Goal: Task Accomplishment & Management: Manage account settings

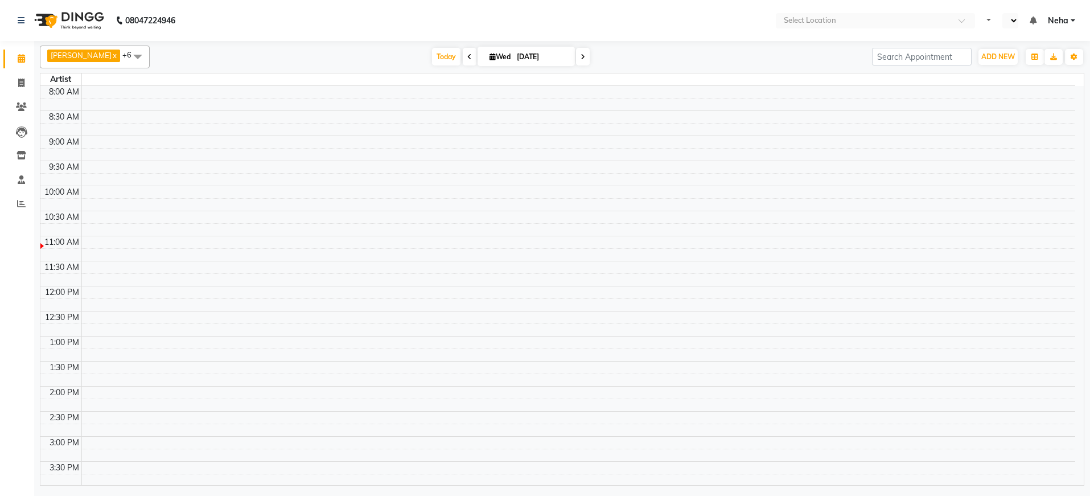
click at [438, 61] on span "Today" at bounding box center [446, 57] width 28 height 18
select select "en"
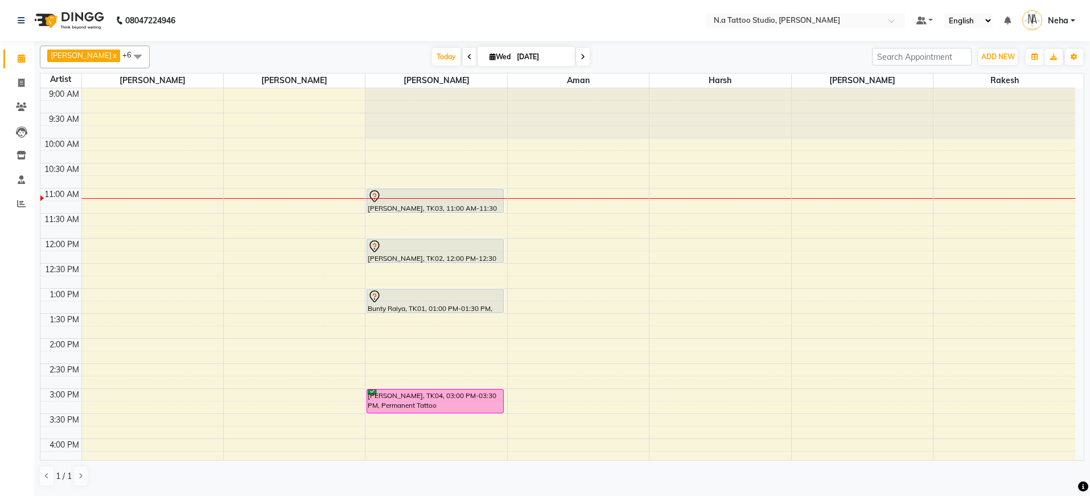
click at [463, 61] on span at bounding box center [470, 57] width 14 height 18
type input "02-09-2025"
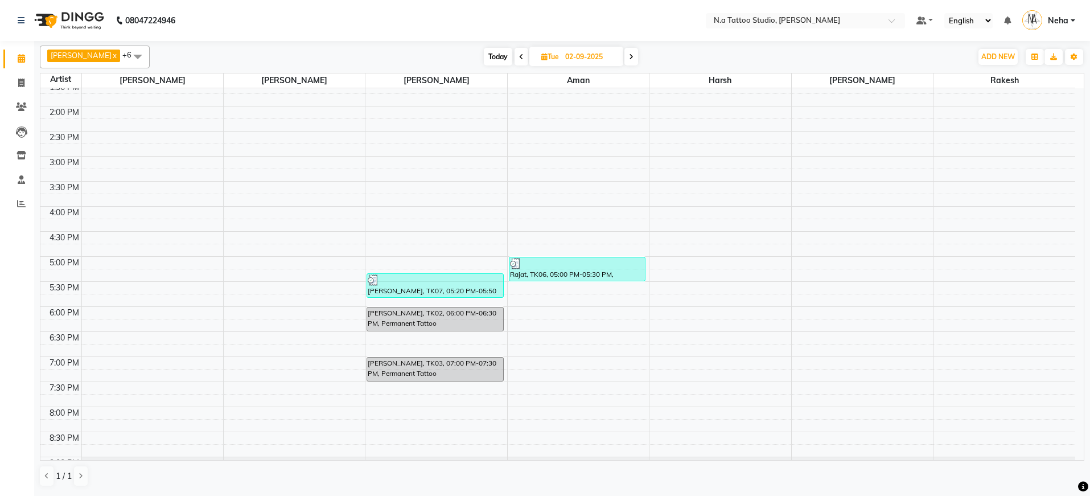
scroll to position [279, 0]
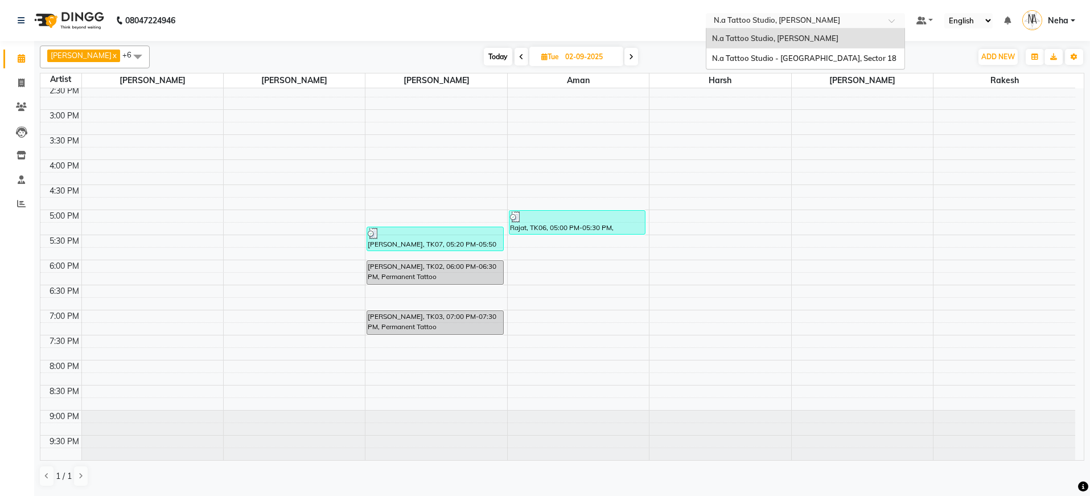
click at [748, 23] on input "text" at bounding box center [794, 21] width 165 height 11
click at [749, 54] on span "N.a Tattoo Studio - [GEOGRAPHIC_DATA], Sector 18" at bounding box center [804, 58] width 184 height 9
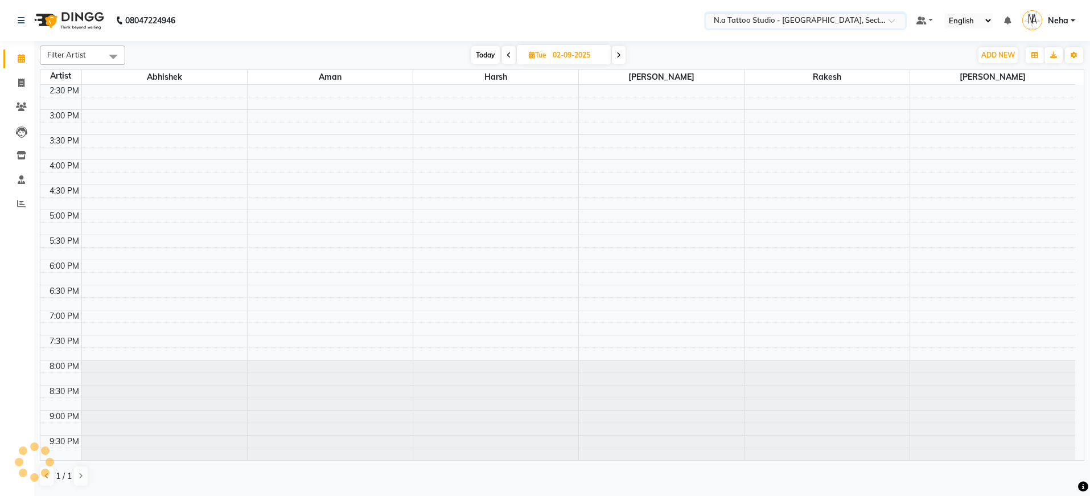
scroll to position [276, 0]
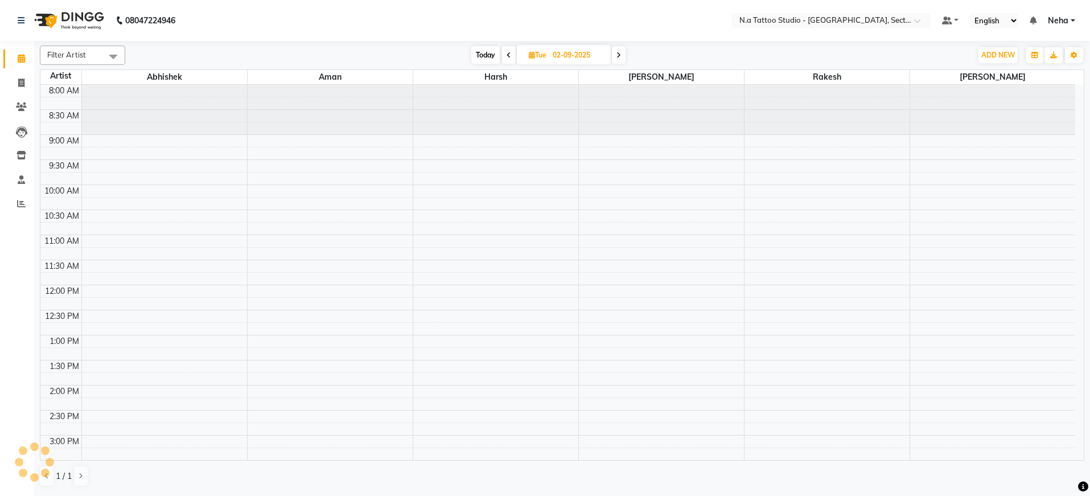
click at [486, 56] on span "Today" at bounding box center [485, 55] width 28 height 18
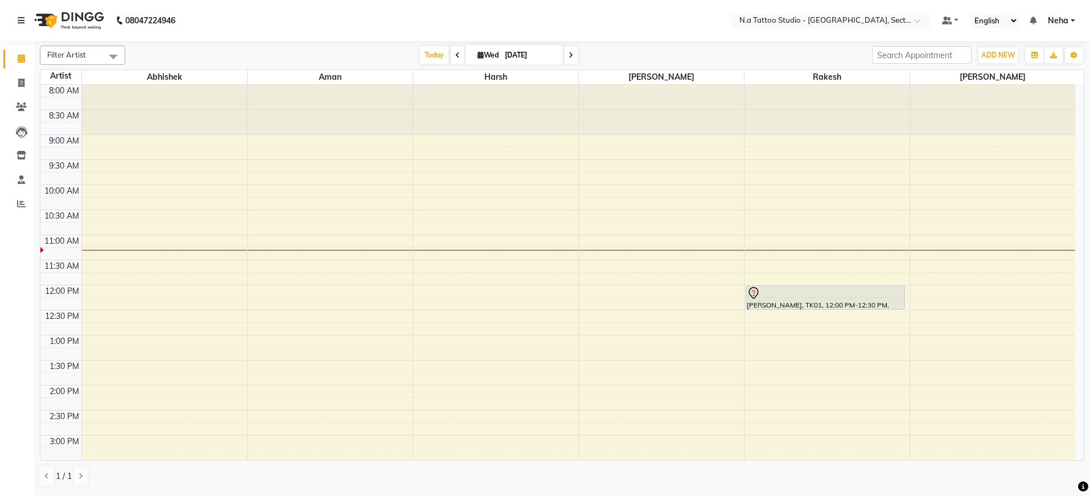
click at [466, 61] on span "[DATE]" at bounding box center [514, 54] width 97 height 19
click at [454, 52] on span at bounding box center [458, 55] width 14 height 18
type input "02-09-2025"
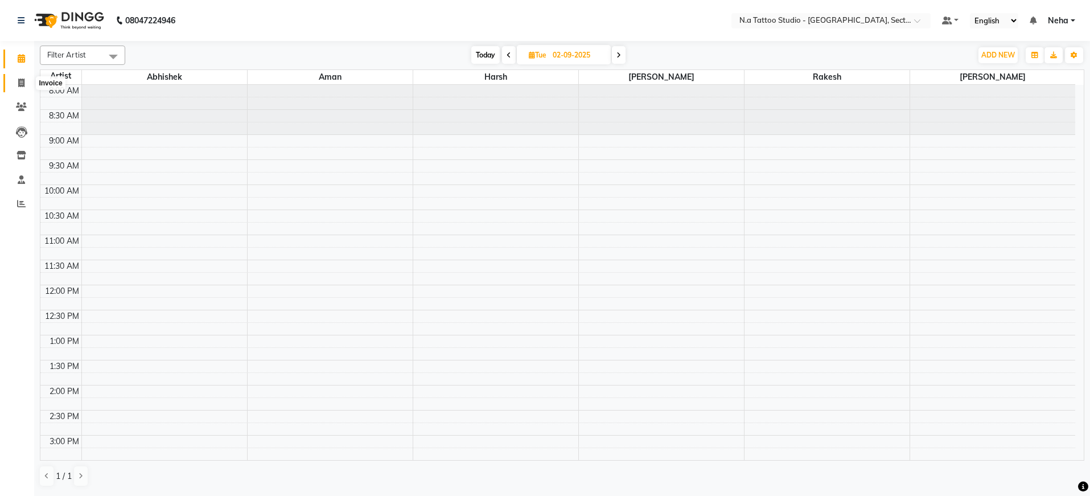
click at [27, 84] on span at bounding box center [21, 83] width 20 height 13
select select "service"
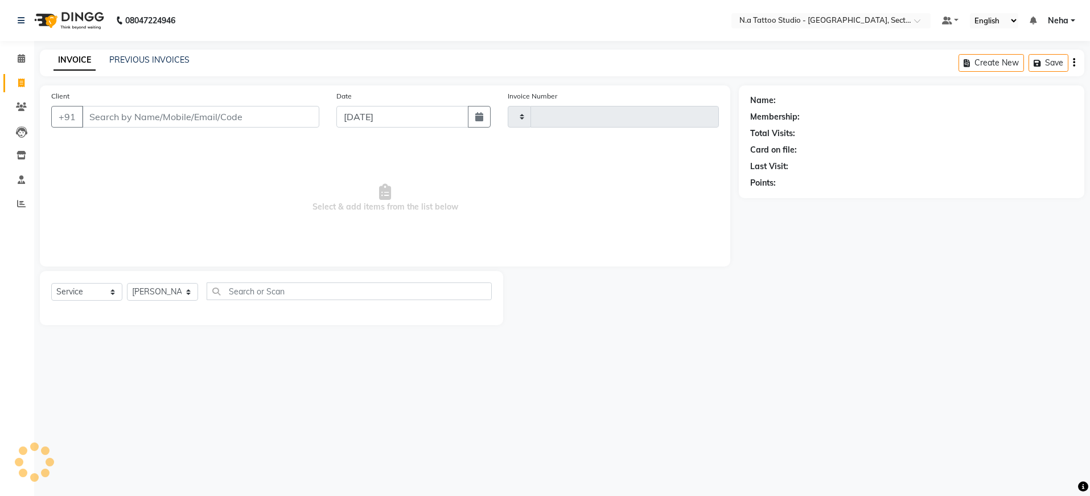
type input "0254"
select select "4592"
type input "9026894239"
click at [173, 293] on select "[PERSON_NAME]" at bounding box center [162, 292] width 71 height 18
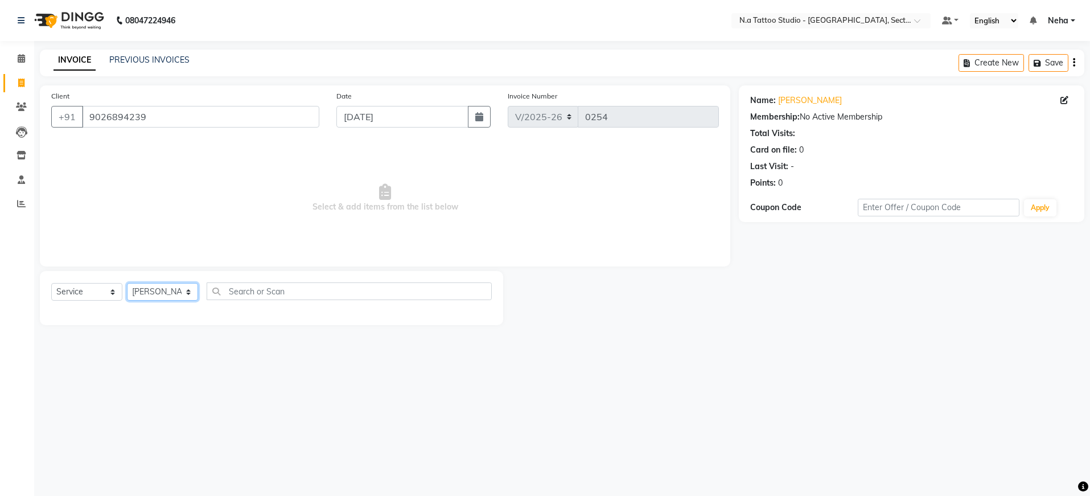
select select "74200"
drag, startPoint x: 64, startPoint y: 335, endPoint x: 399, endPoint y: 235, distance: 349.5
click at [64, 335] on div "Deposit" at bounding box center [65, 333] width 28 height 12
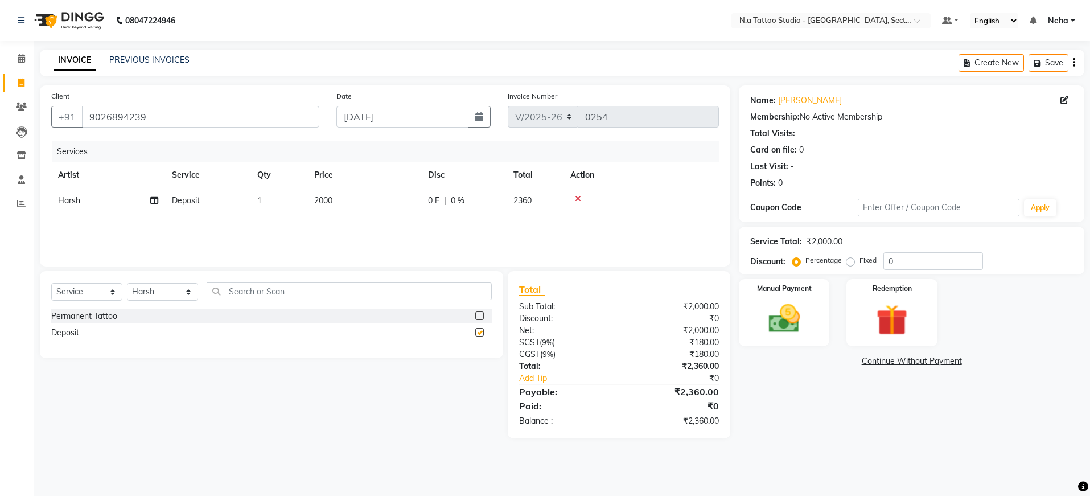
checkbox input "false"
click at [393, 205] on td "2000" at bounding box center [364, 201] width 114 height 26
select select "74200"
click at [414, 203] on input "2000" at bounding box center [418, 204] width 100 height 18
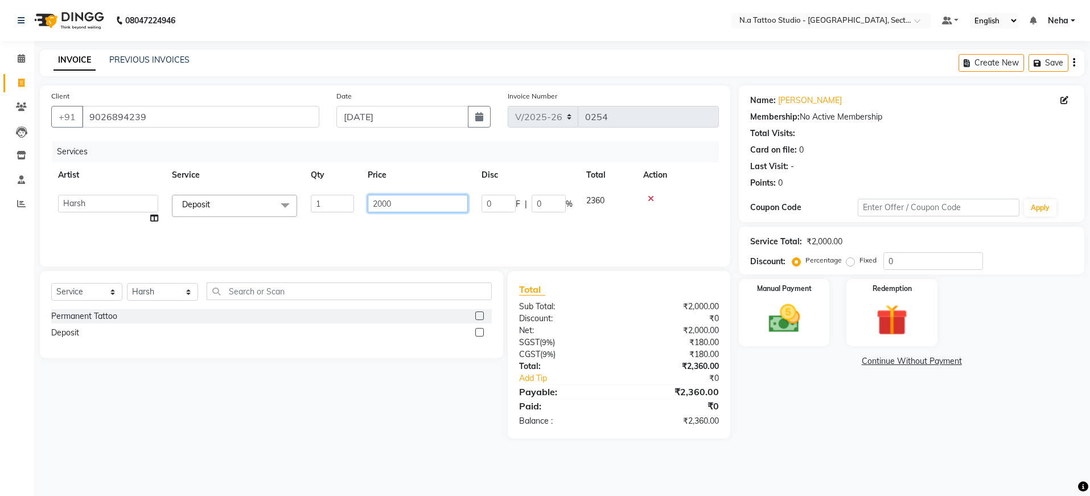
click at [415, 203] on input "2000" at bounding box center [418, 204] width 100 height 18
type input "3000"
click at [451, 230] on div "Services Artist Service Qty Price Disc Total Action Abhishek Aman Harsh Kishan …" at bounding box center [385, 198] width 668 height 114
click at [1073, 63] on icon "button" at bounding box center [1074, 63] width 2 height 1
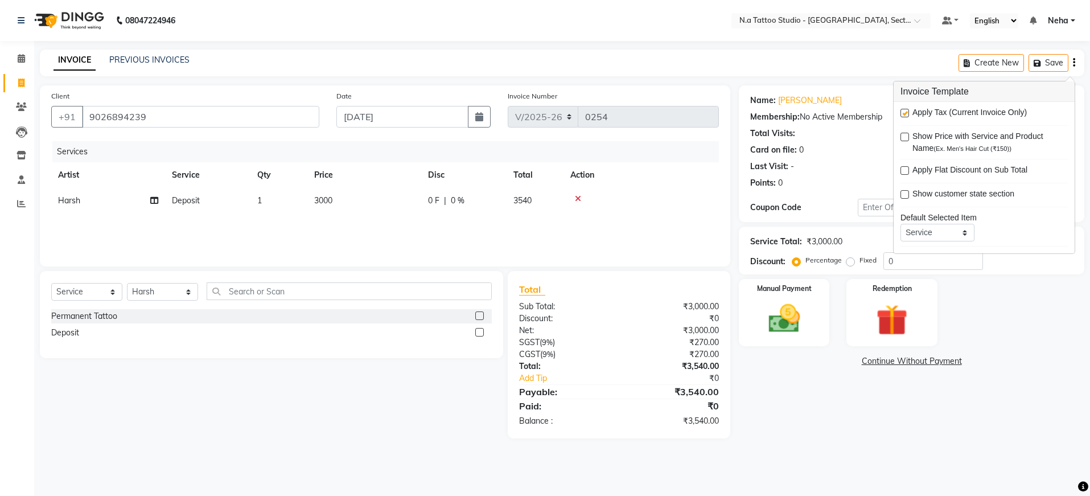
click at [905, 112] on label at bounding box center [905, 113] width 9 height 9
click at [905, 112] on input "checkbox" at bounding box center [904, 113] width 7 height 7
checkbox input "false"
click at [477, 116] on icon "button" at bounding box center [479, 116] width 8 height 9
select select "9"
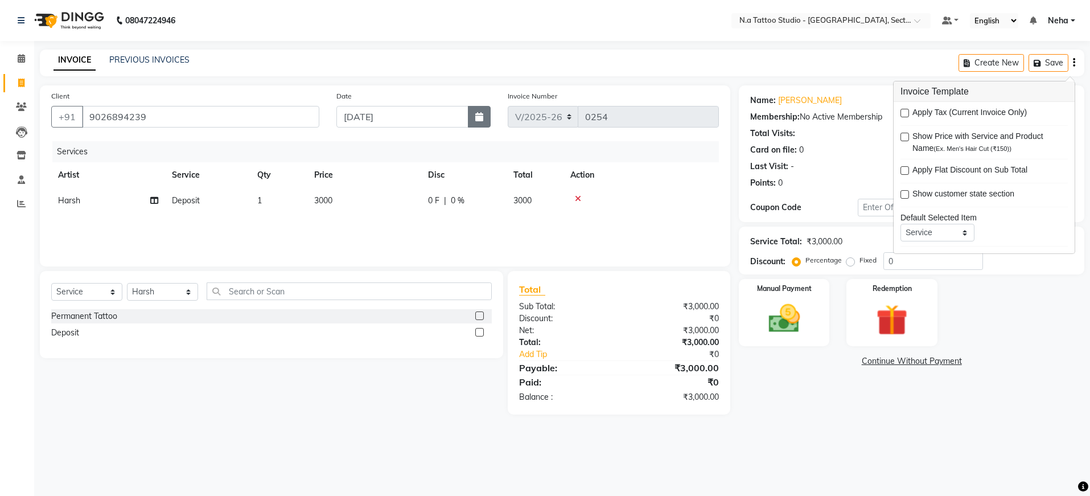
select select "2025"
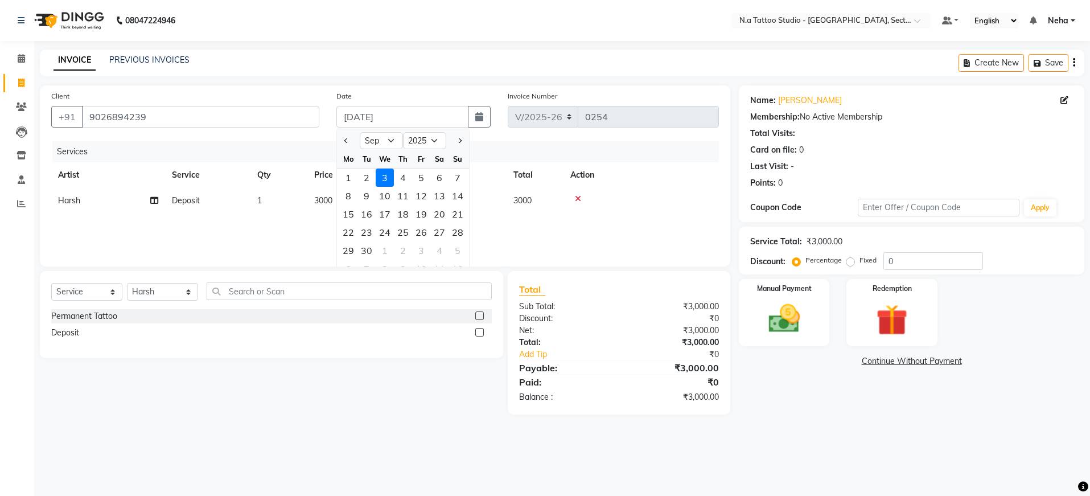
click at [376, 178] on div "3" at bounding box center [385, 178] width 18 height 18
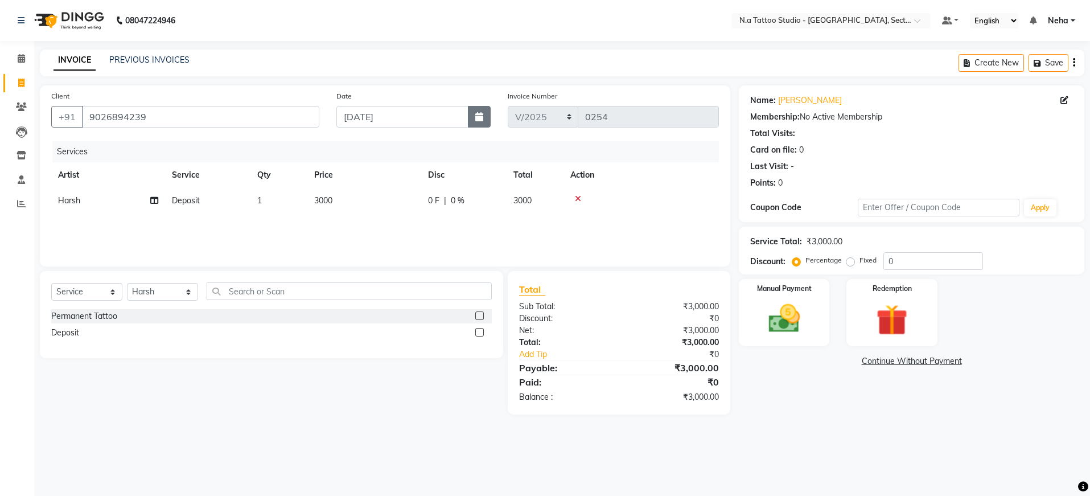
click at [477, 117] on icon "button" at bounding box center [479, 116] width 8 height 9
select select "9"
select select "2025"
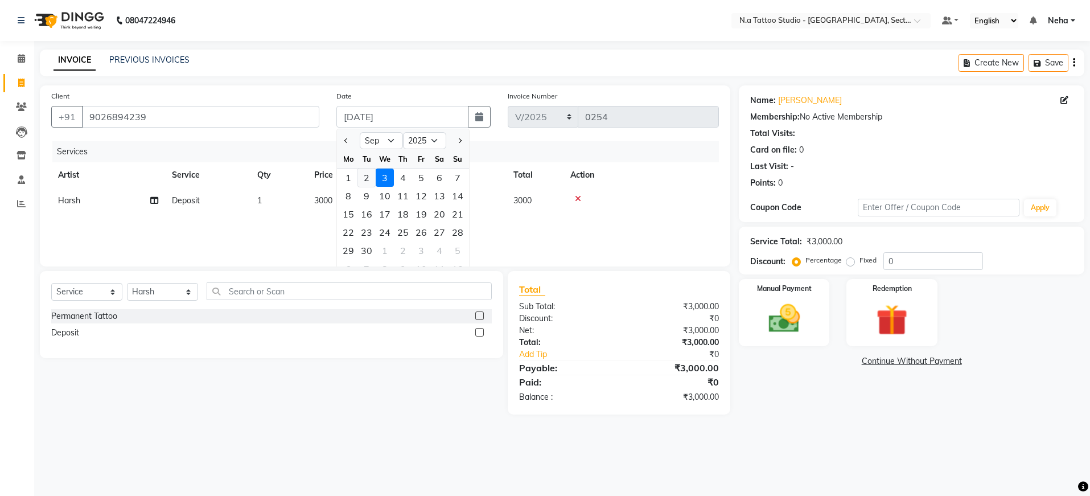
click at [359, 178] on div "2" at bounding box center [367, 178] width 18 height 18
type input "02-09-2025"
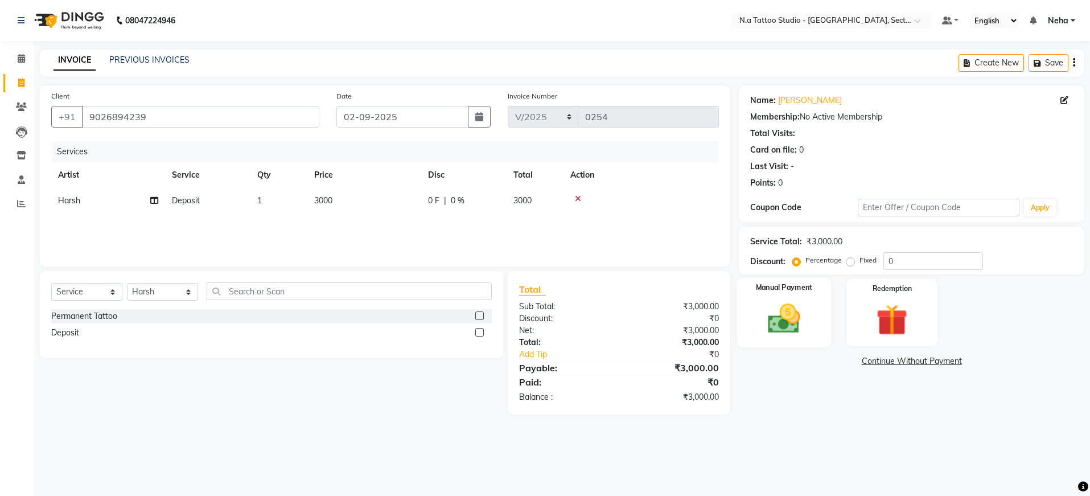
click at [769, 332] on img at bounding box center [784, 319] width 53 height 38
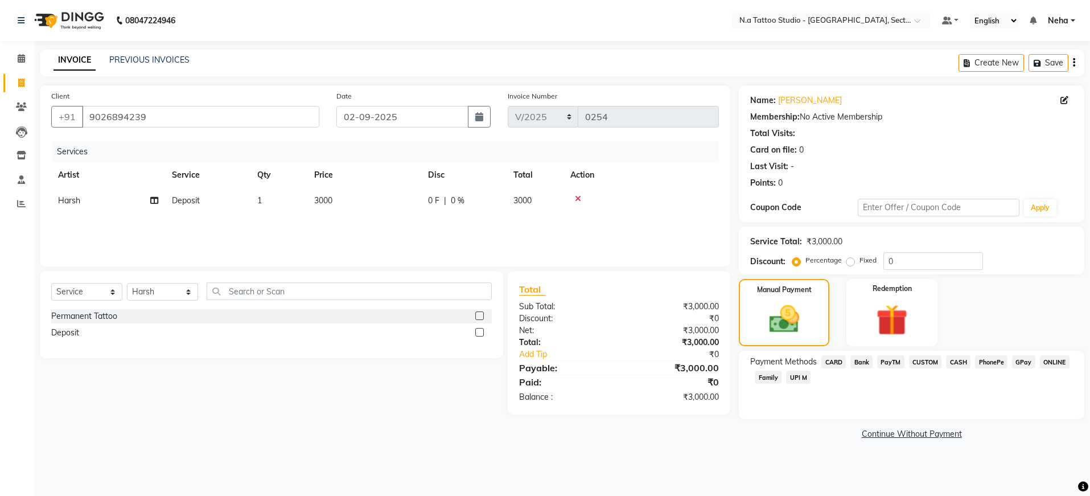
click at [965, 363] on span "CASH" at bounding box center [958, 361] width 24 height 13
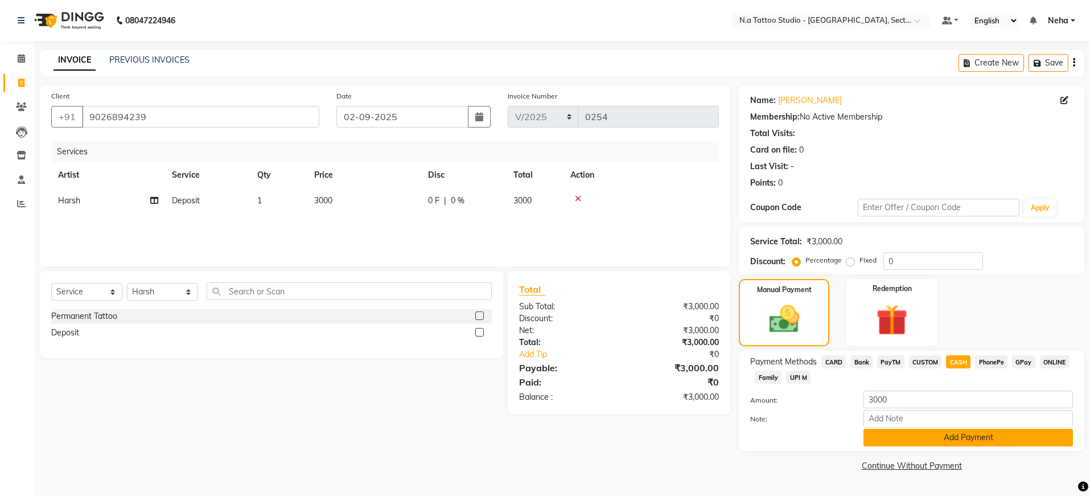
click at [964, 433] on button "Add Payment" at bounding box center [969, 438] width 210 height 18
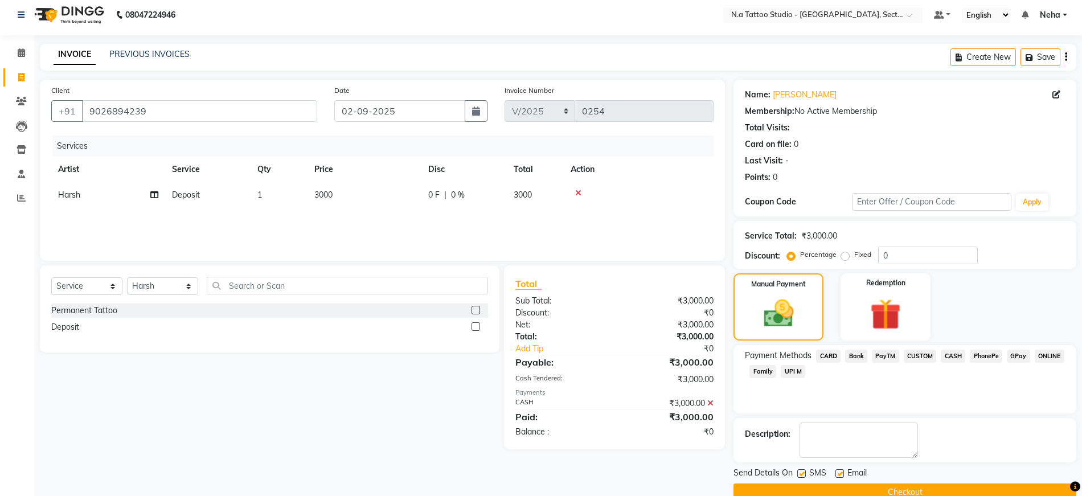
scroll to position [28, 0]
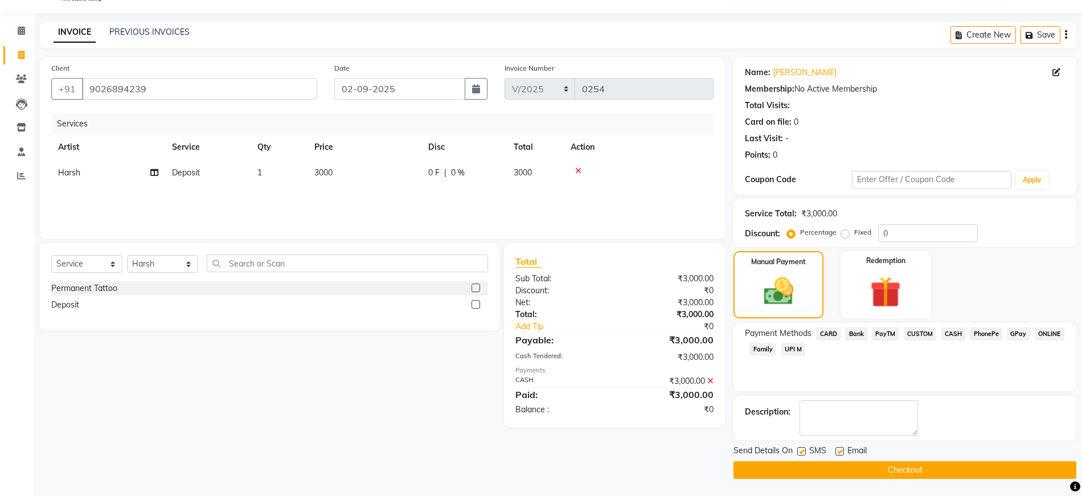
click at [941, 472] on button "Checkout" at bounding box center [904, 470] width 343 height 18
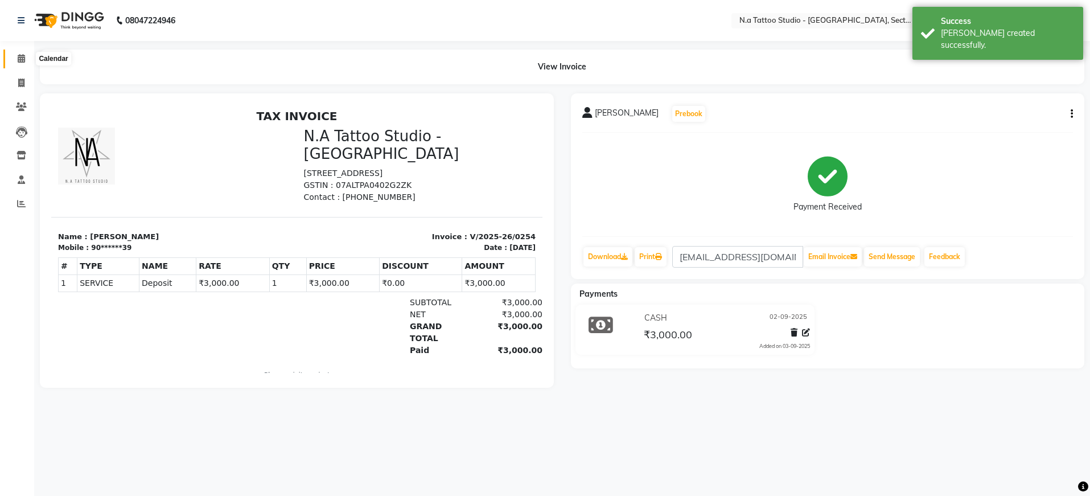
click at [14, 58] on span at bounding box center [21, 58] width 20 height 13
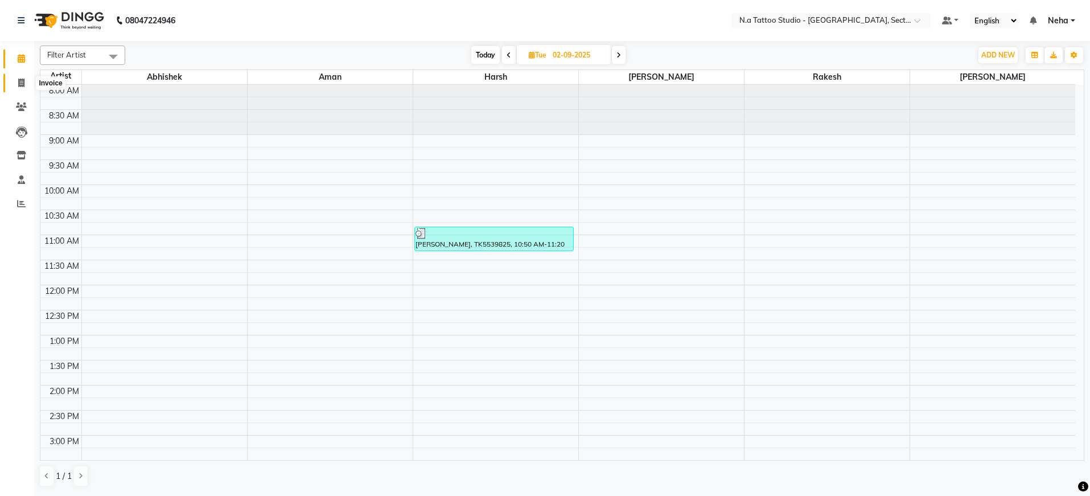
click at [21, 80] on icon at bounding box center [21, 83] width 6 height 9
select select "service"
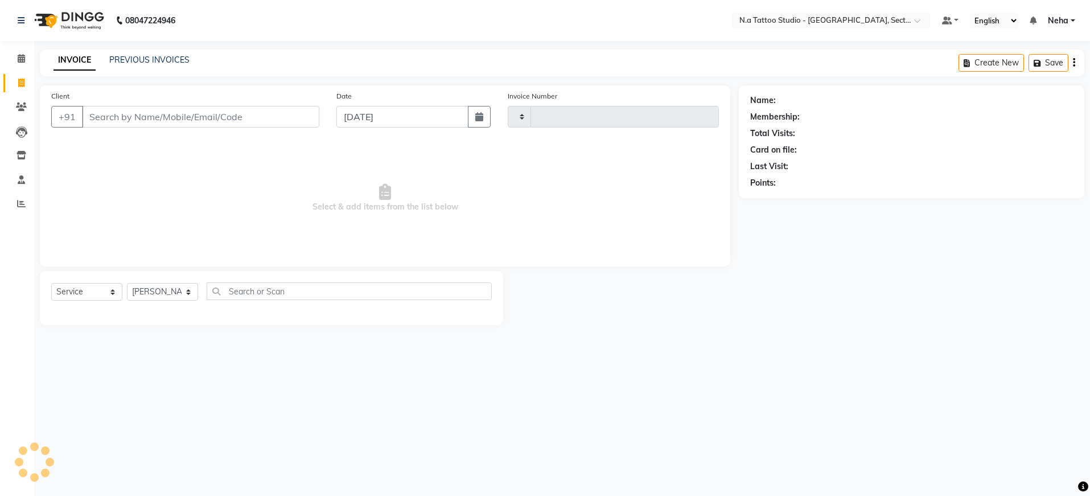
type input "8860100990"
type input "0255"
select select "4592"
type input "8860100990"
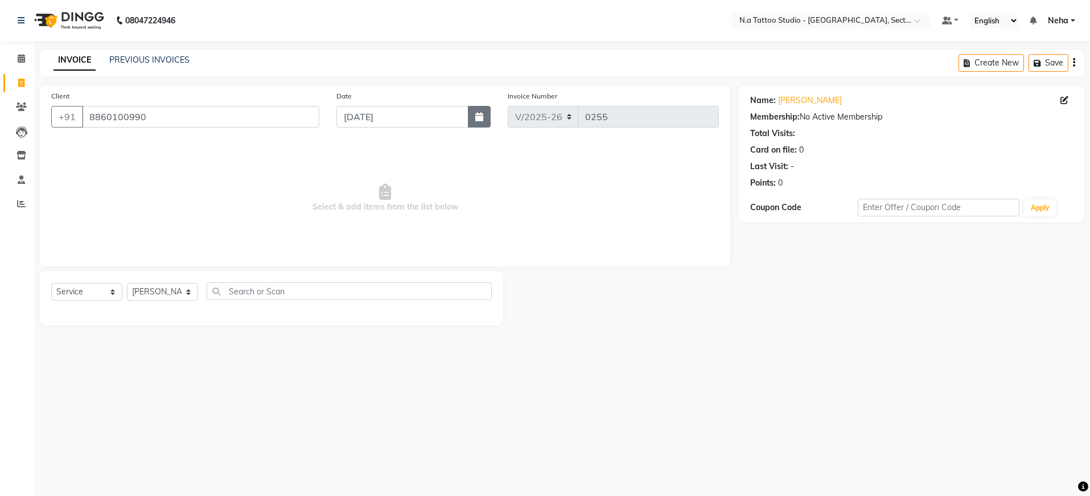
click at [481, 116] on icon "button" at bounding box center [479, 116] width 8 height 9
select select "9"
select select "2025"
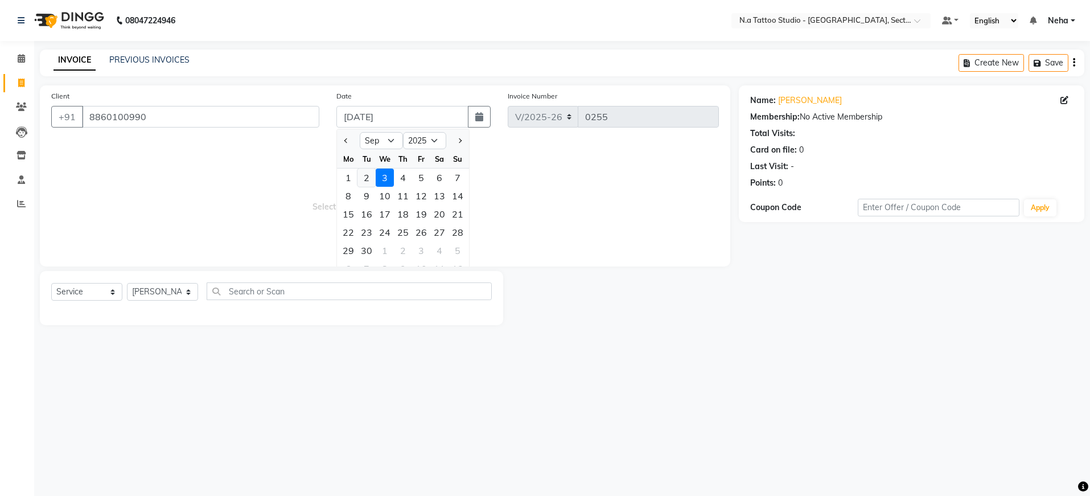
click at [369, 179] on div "2" at bounding box center [367, 178] width 18 height 18
type input "02-09-2025"
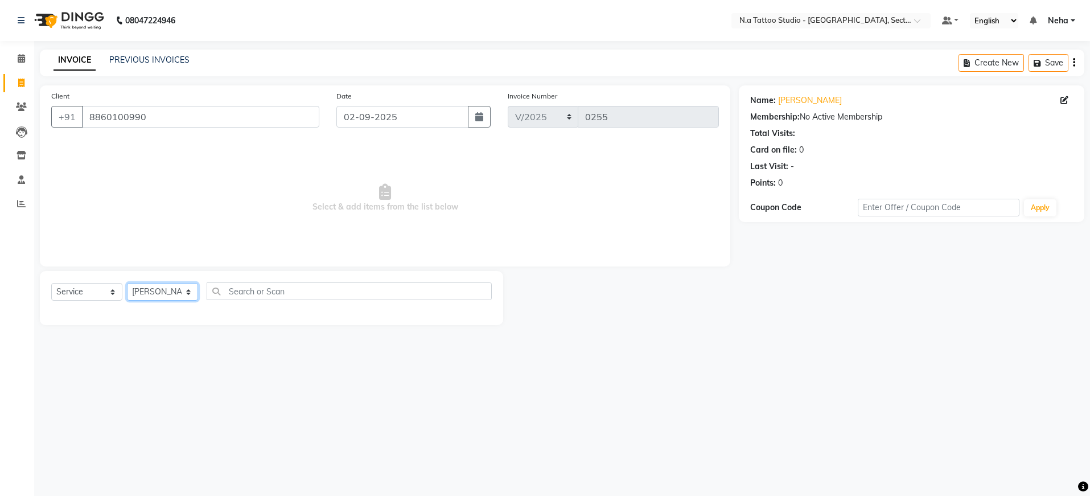
click at [178, 290] on select "Select Artist Abhishek Aman Harsh Kishan Kishan Manish Mayank nikhil Rahul Rake…" at bounding box center [162, 292] width 71 height 18
select select "84973"
click at [79, 316] on div "Permanent Tattoo" at bounding box center [84, 316] width 66 height 12
checkbox input "false"
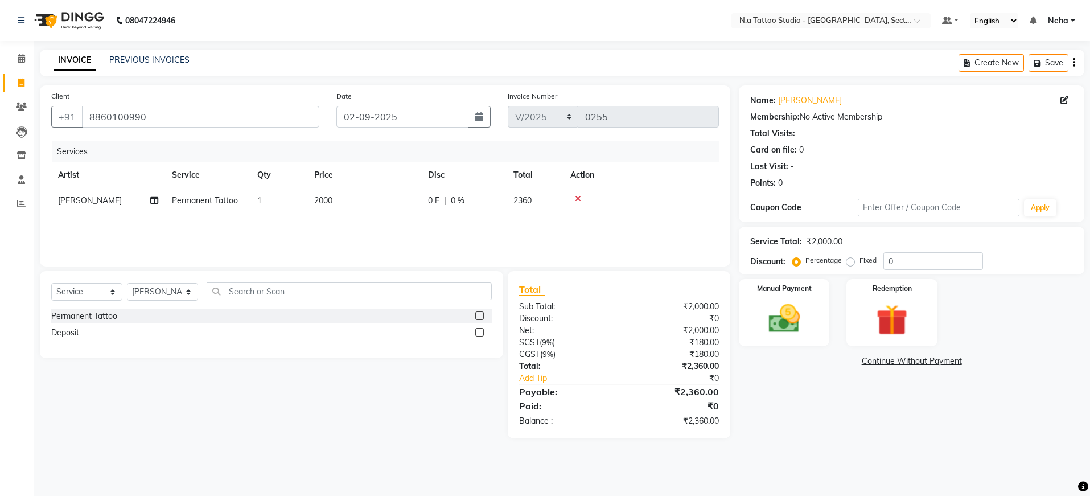
click at [365, 196] on td "2000" at bounding box center [364, 201] width 114 height 26
select select "84973"
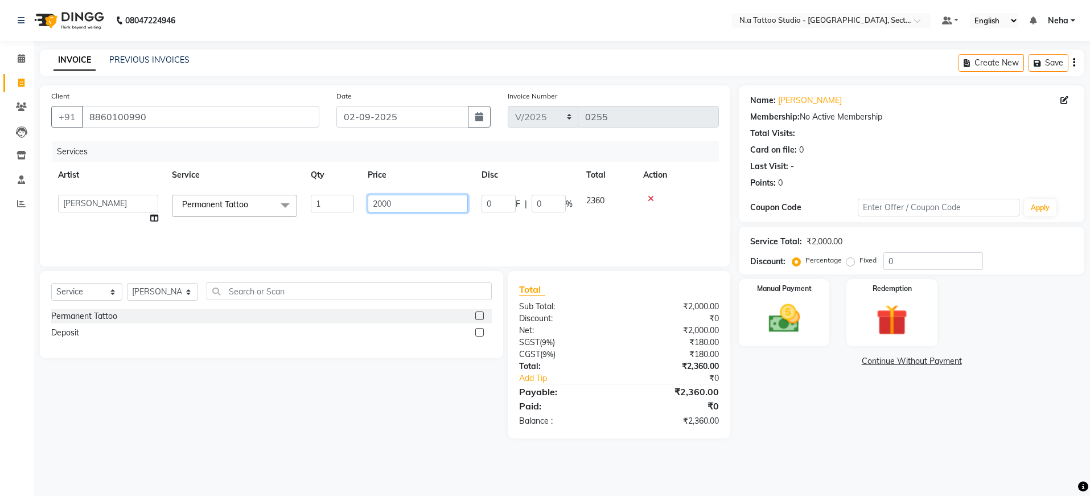
click at [399, 200] on input "2000" at bounding box center [418, 204] width 100 height 18
type input "3000"
click at [379, 220] on div "Services Artist Service Qty Price Disc Total Action Abhishek Aman Harsh Kishan …" at bounding box center [385, 198] width 668 height 114
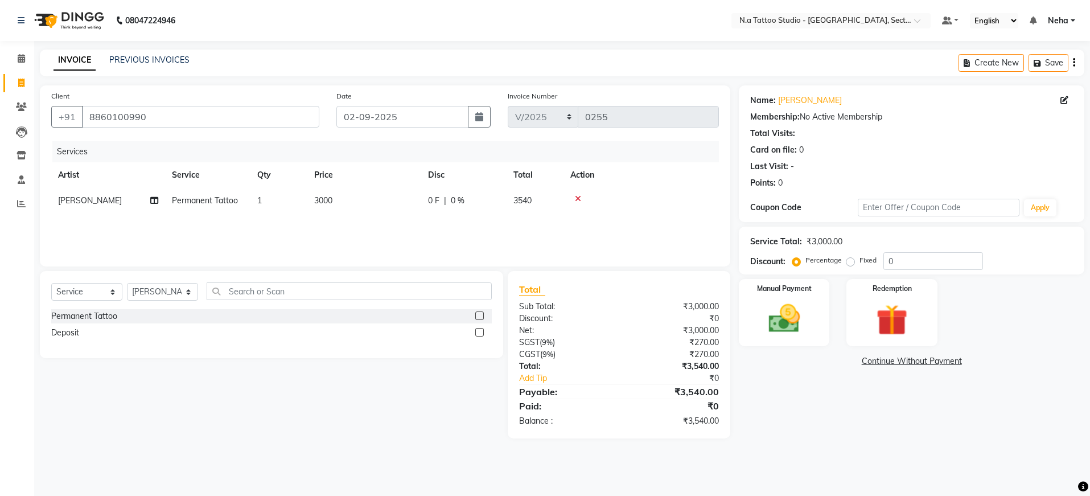
click at [1073, 63] on icon "button" at bounding box center [1074, 63] width 2 height 1
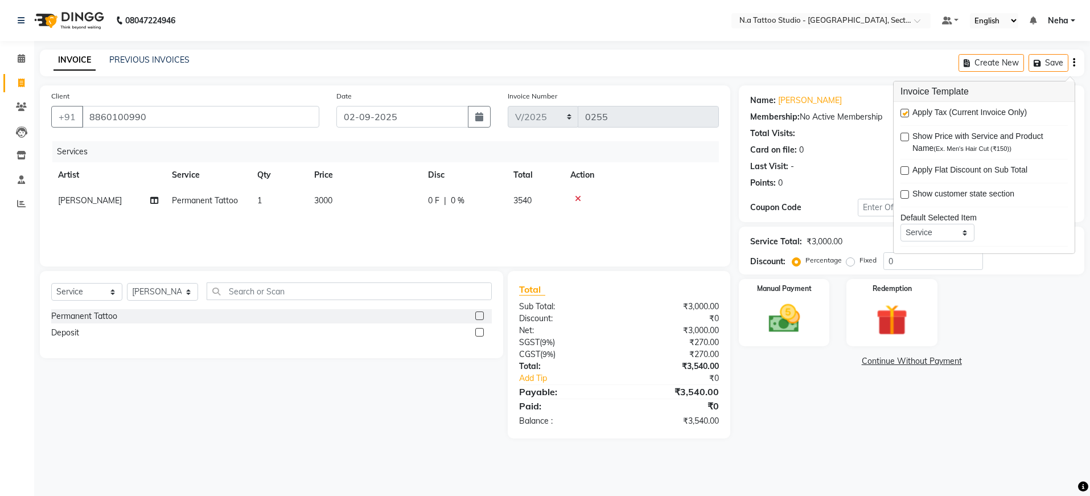
drag, startPoint x: 905, startPoint y: 113, endPoint x: 851, endPoint y: 91, distance: 59.0
click at [905, 113] on label at bounding box center [905, 113] width 9 height 9
click at [905, 113] on input "checkbox" at bounding box center [904, 113] width 7 height 7
checkbox input "false"
click at [747, 56] on div "INVOICE PREVIOUS INVOICES Create New Save" at bounding box center [562, 63] width 1045 height 27
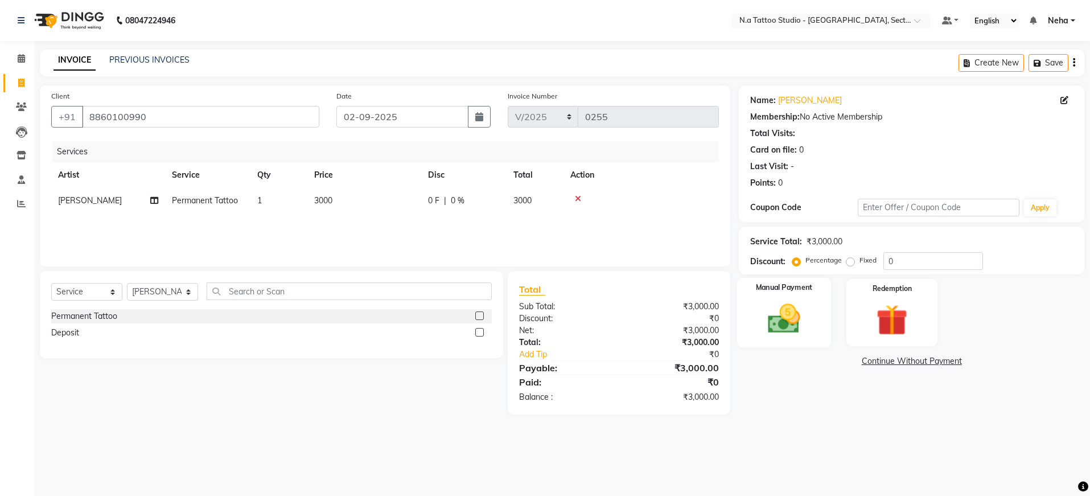
click at [782, 318] on img at bounding box center [784, 319] width 53 height 38
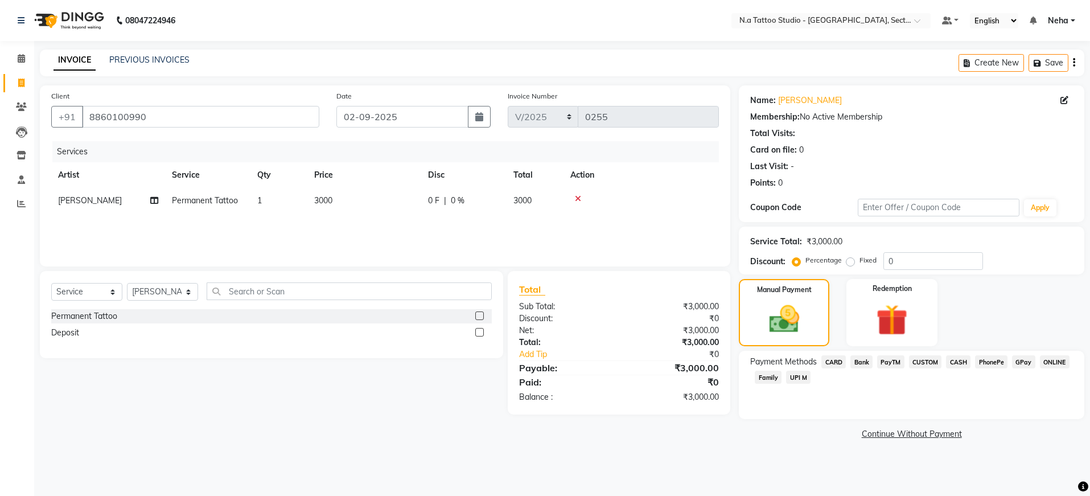
click at [954, 364] on span "CASH" at bounding box center [958, 361] width 24 height 13
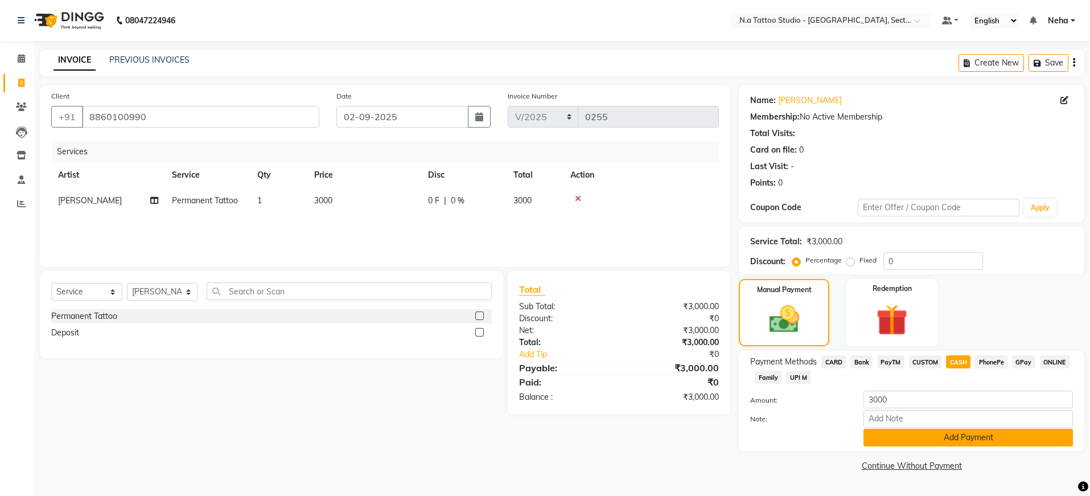
click at [968, 445] on button "Add Payment" at bounding box center [969, 438] width 210 height 18
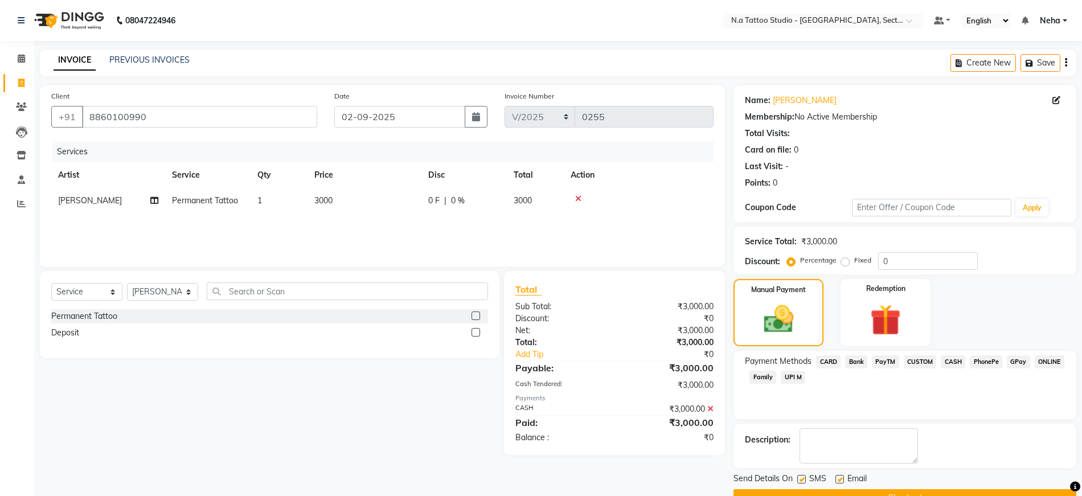
scroll to position [28, 0]
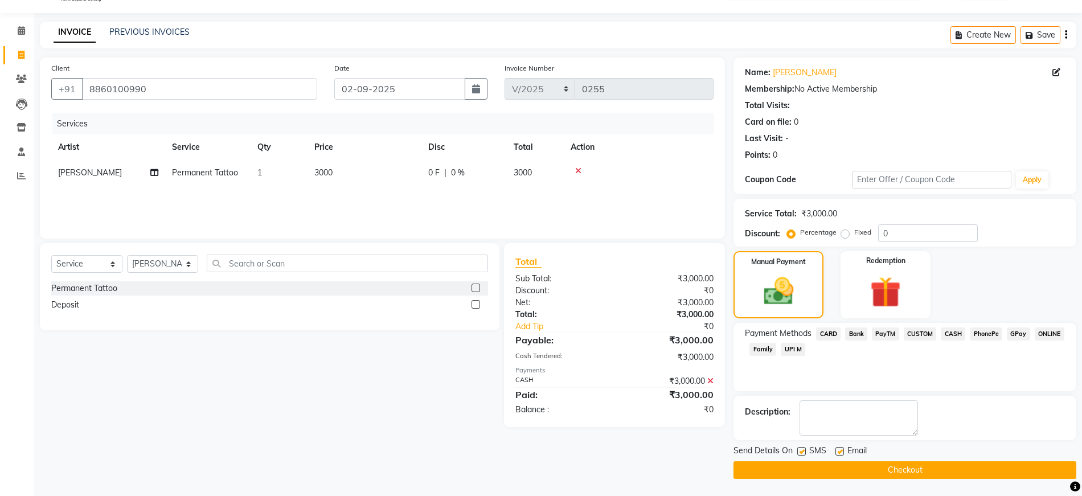
click at [958, 470] on button "Checkout" at bounding box center [904, 470] width 343 height 18
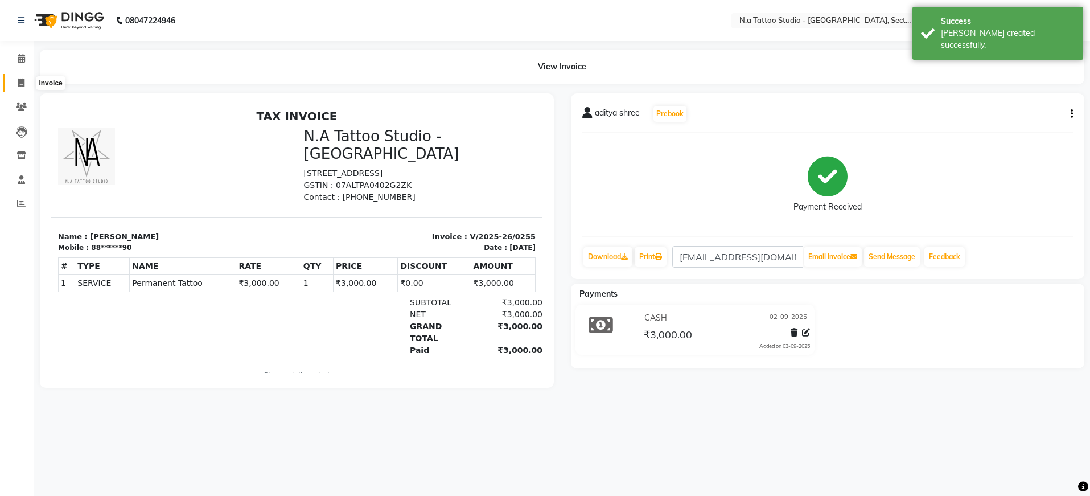
click at [22, 82] on icon at bounding box center [21, 83] width 6 height 9
select select "service"
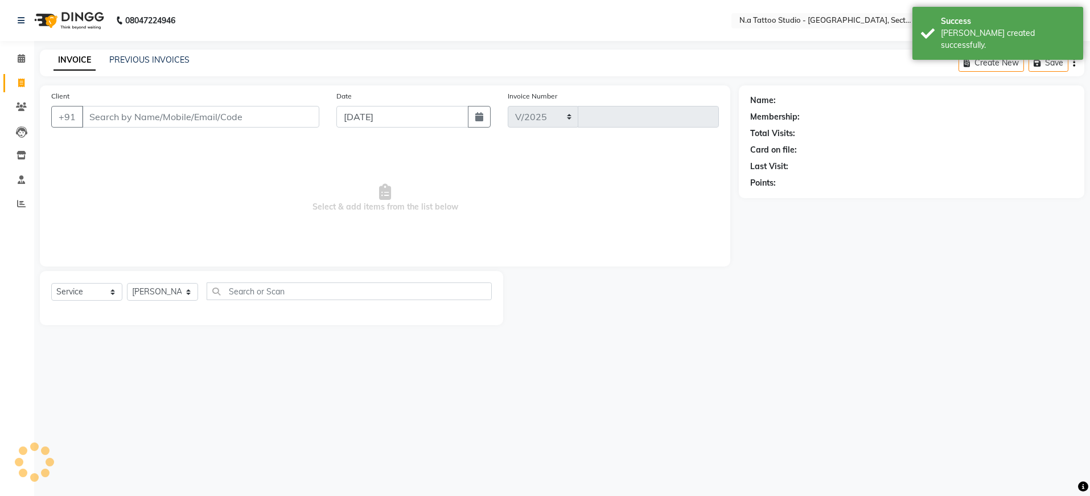
select select "4592"
type input "0256"
type input "9837234792"
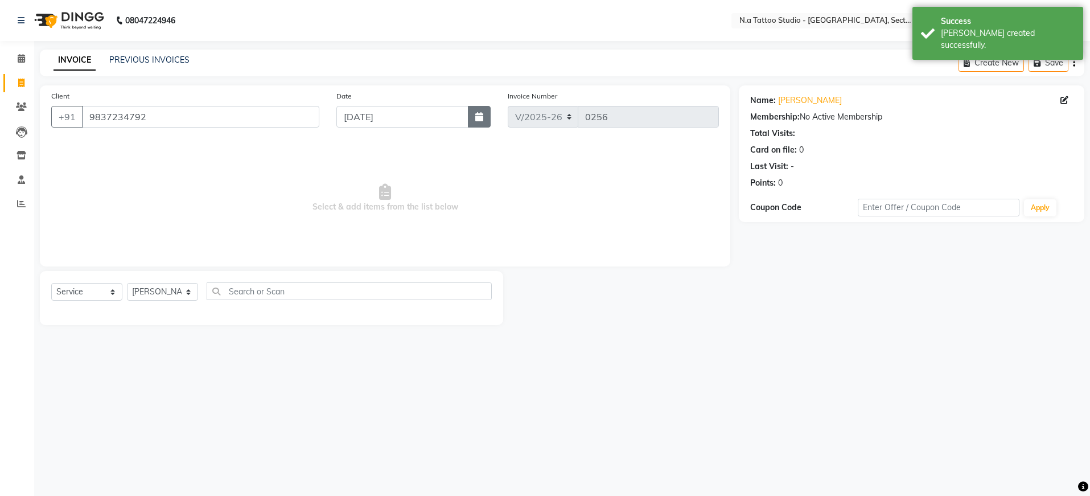
click at [475, 117] on icon "button" at bounding box center [479, 116] width 8 height 9
select select "9"
select select "2025"
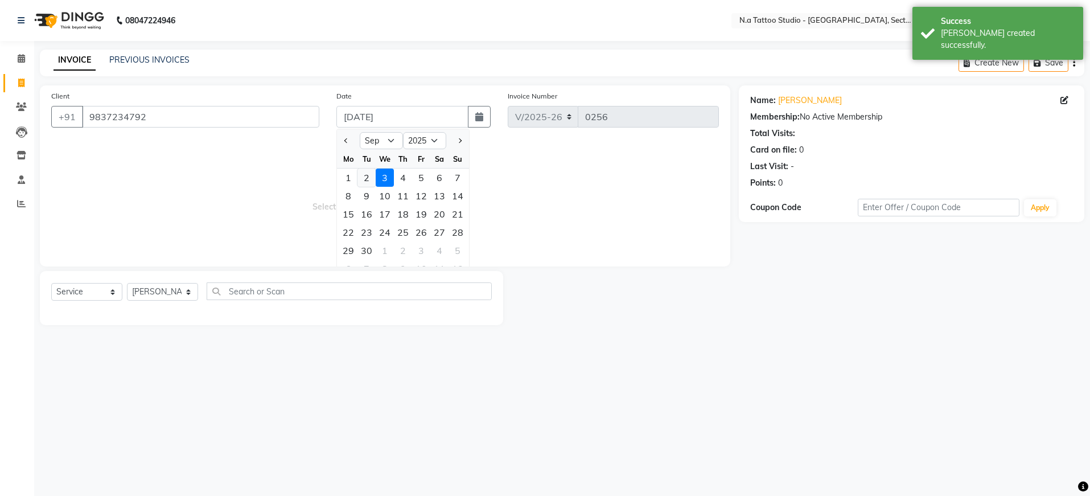
click at [372, 177] on div "2" at bounding box center [367, 178] width 18 height 18
type input "02-09-2025"
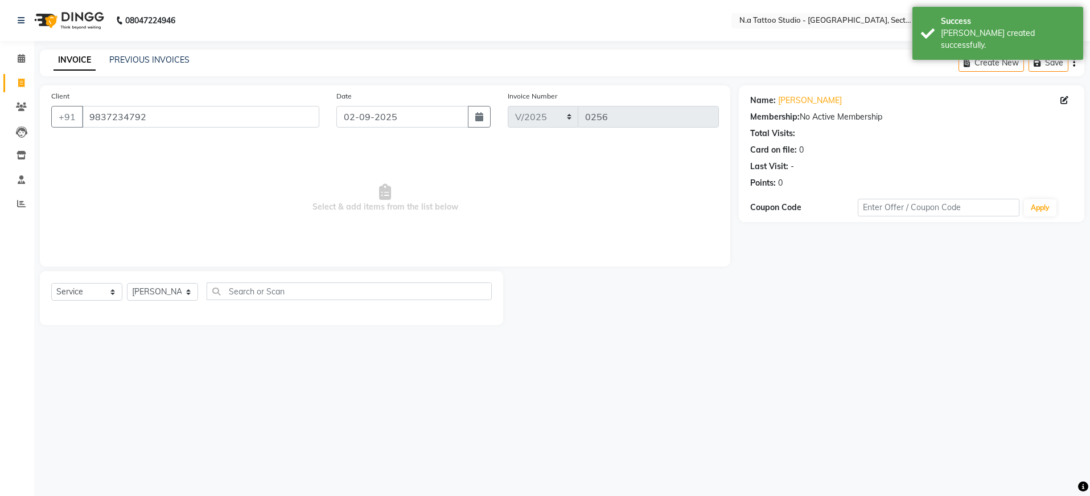
click at [1073, 63] on icon "button" at bounding box center [1074, 63] width 2 height 1
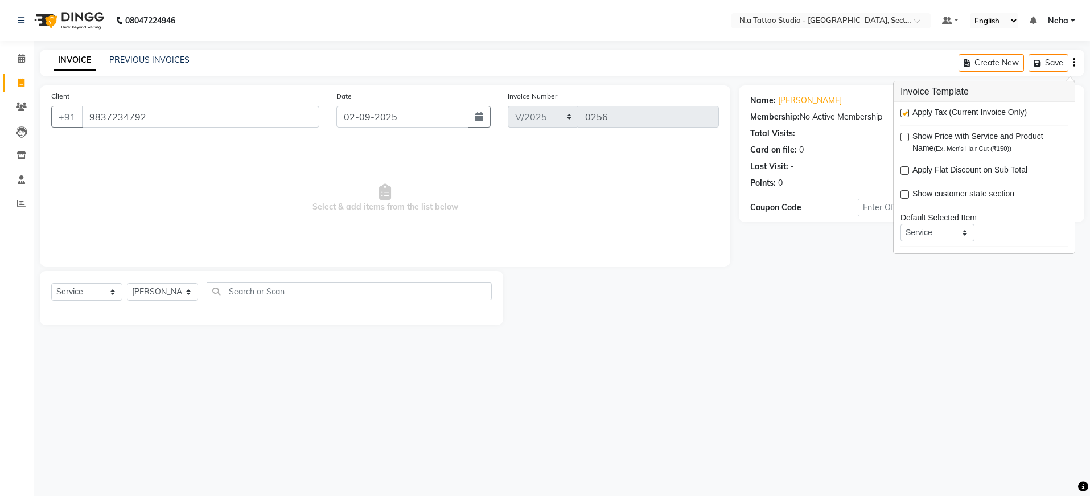
drag, startPoint x: 912, startPoint y: 113, endPoint x: 904, endPoint y: 113, distance: 7.4
click at [906, 113] on div "Apply Tax (Current Invoice Only)" at bounding box center [984, 113] width 167 height 14
click at [904, 113] on label at bounding box center [905, 113] width 9 height 9
click at [904, 113] on input "checkbox" at bounding box center [904, 113] width 7 height 7
checkbox input "false"
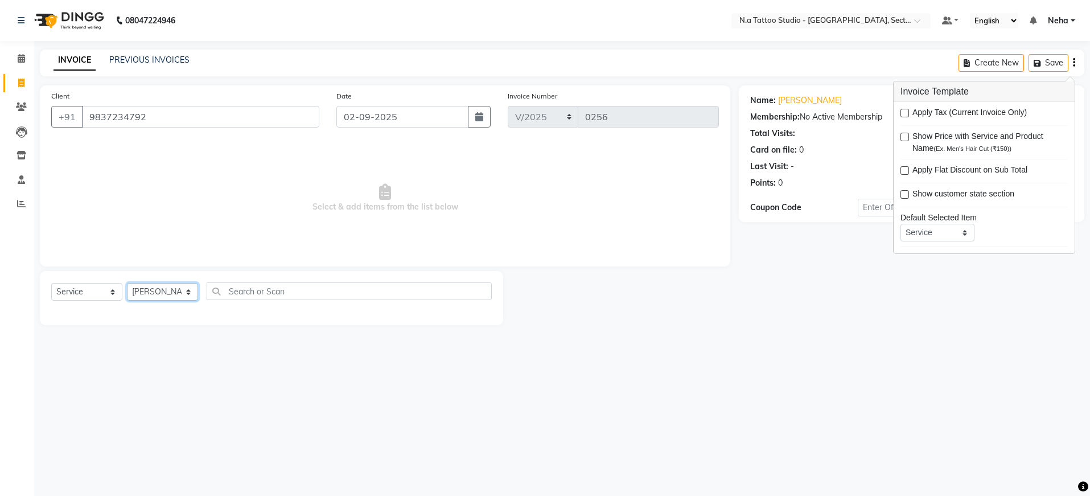
click at [167, 295] on select "Select Artist Abhishek Aman Harsh Kishan Kishan Manish Mayank nikhil Rahul Rake…" at bounding box center [162, 292] width 71 height 18
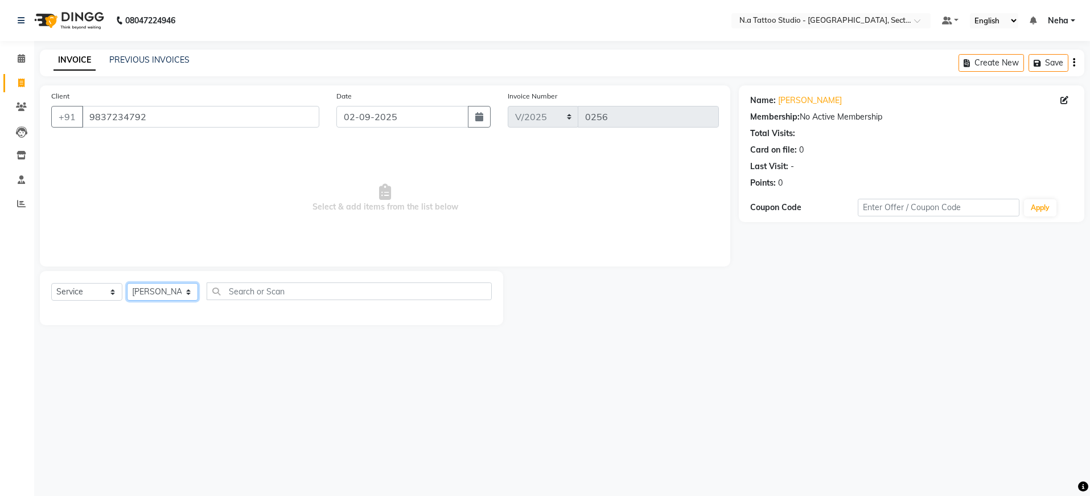
select select "84973"
click at [91, 311] on div "Permanent Tattoo" at bounding box center [84, 316] width 66 height 12
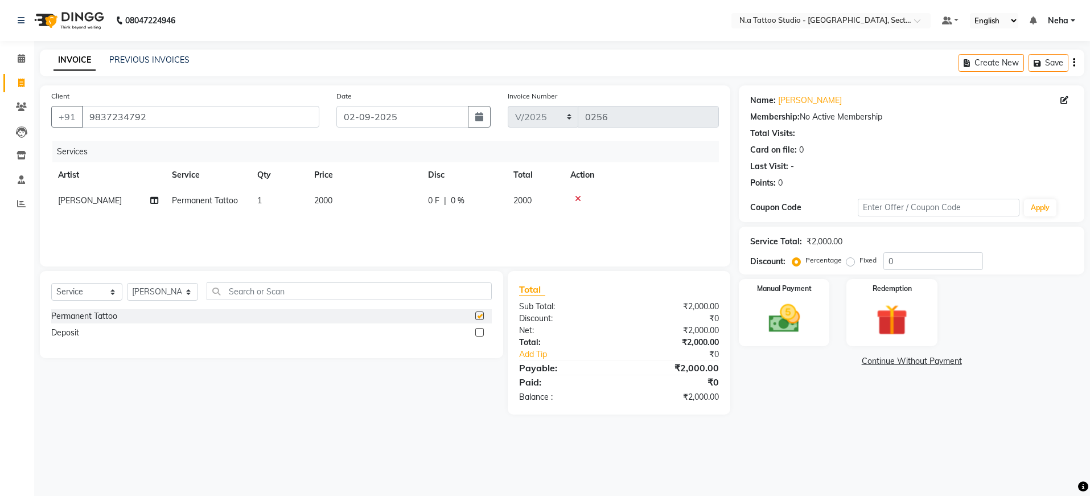
checkbox input "false"
click at [372, 203] on td "2000" at bounding box center [364, 201] width 114 height 26
select select "84973"
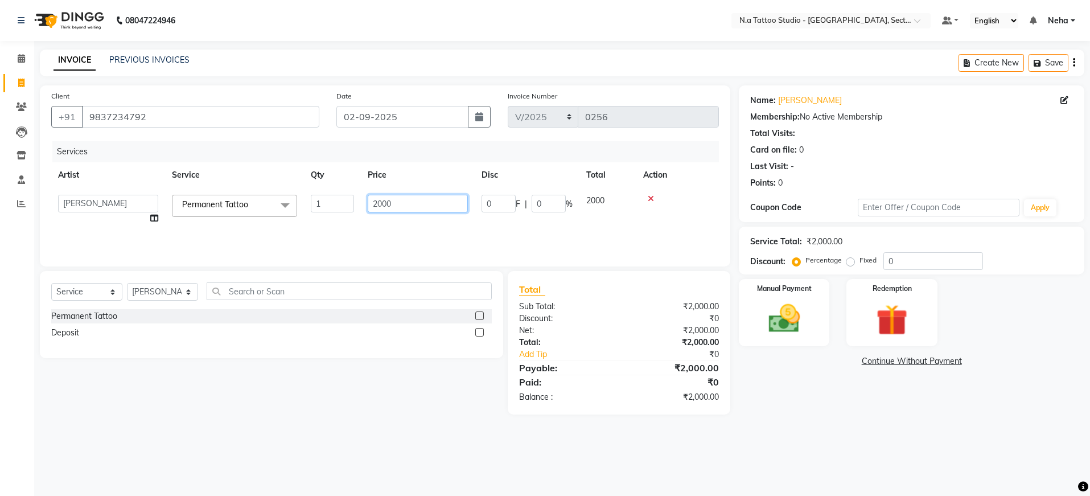
click at [420, 199] on input "2000" at bounding box center [418, 204] width 100 height 18
type input "3500"
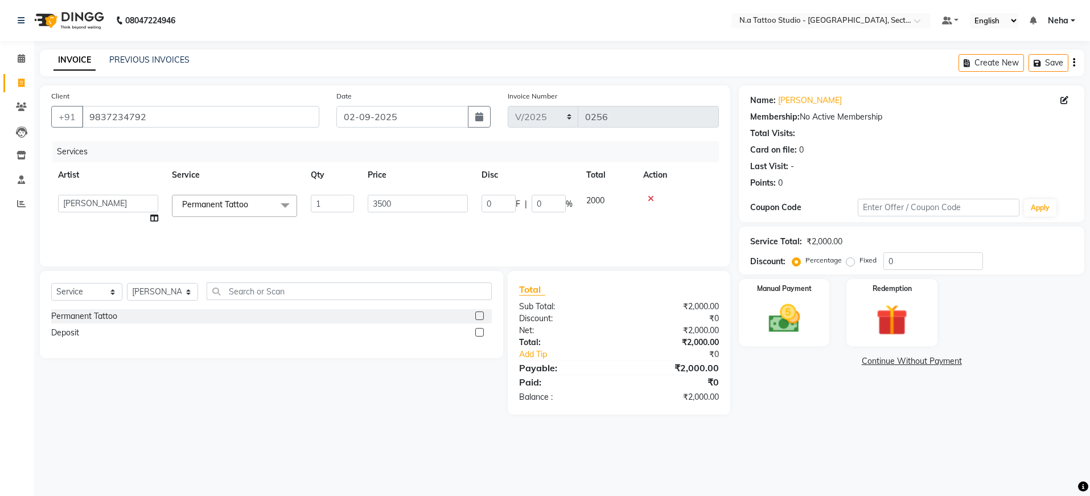
click at [454, 239] on div "Services Artist Service Qty Price Disc Total Action Abhishek Aman Harsh Kishan …" at bounding box center [385, 198] width 668 height 114
click at [799, 319] on img at bounding box center [784, 319] width 53 height 38
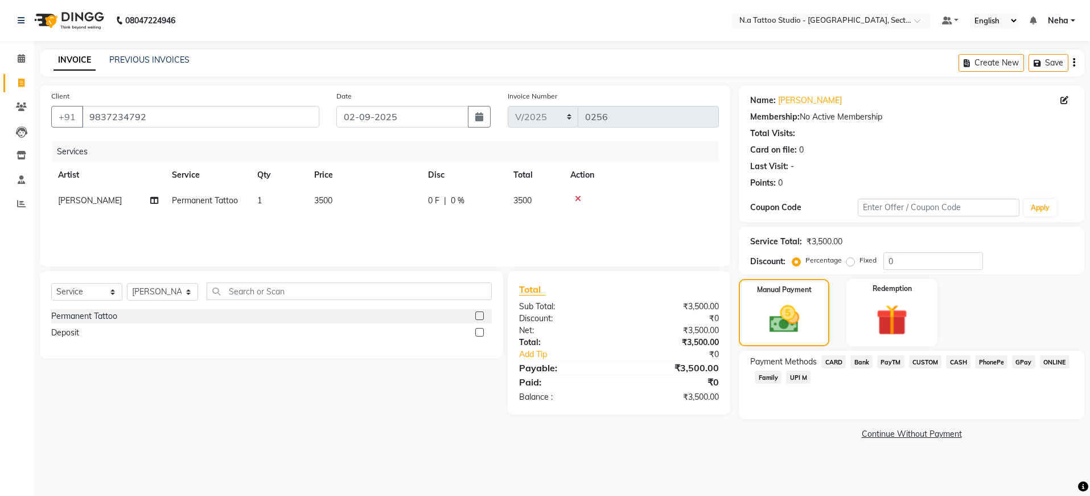
click at [959, 362] on span "CASH" at bounding box center [958, 361] width 24 height 13
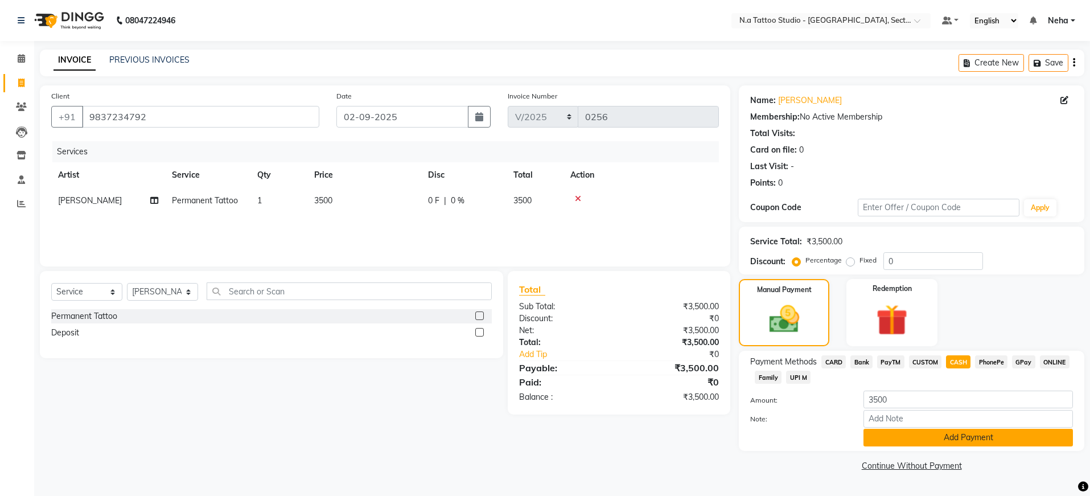
click at [956, 432] on button "Add Payment" at bounding box center [969, 438] width 210 height 18
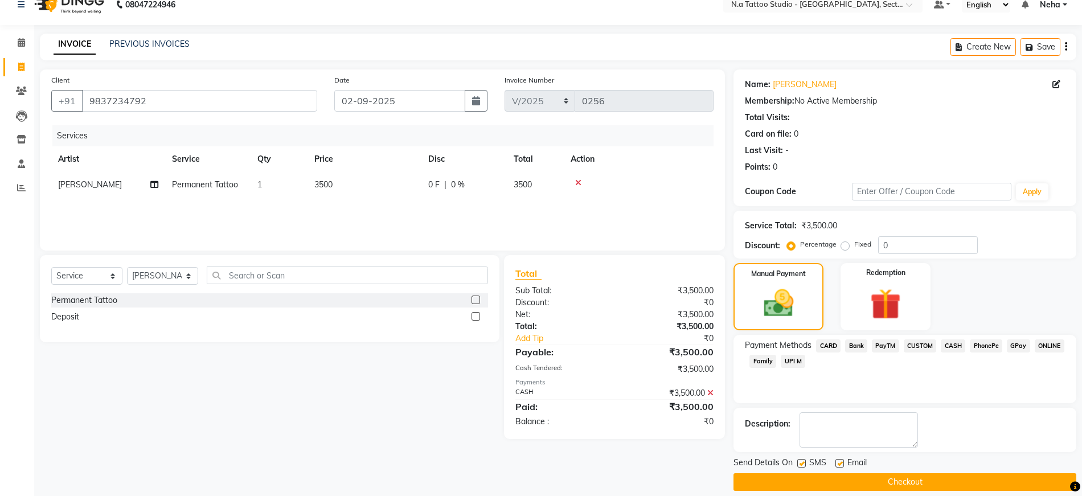
scroll to position [28, 0]
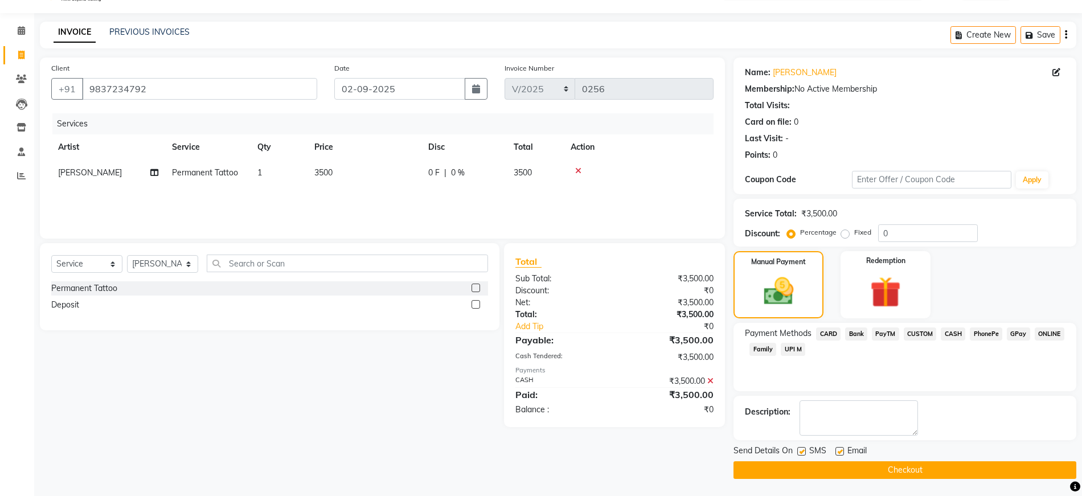
click at [967, 470] on button "Checkout" at bounding box center [904, 470] width 343 height 18
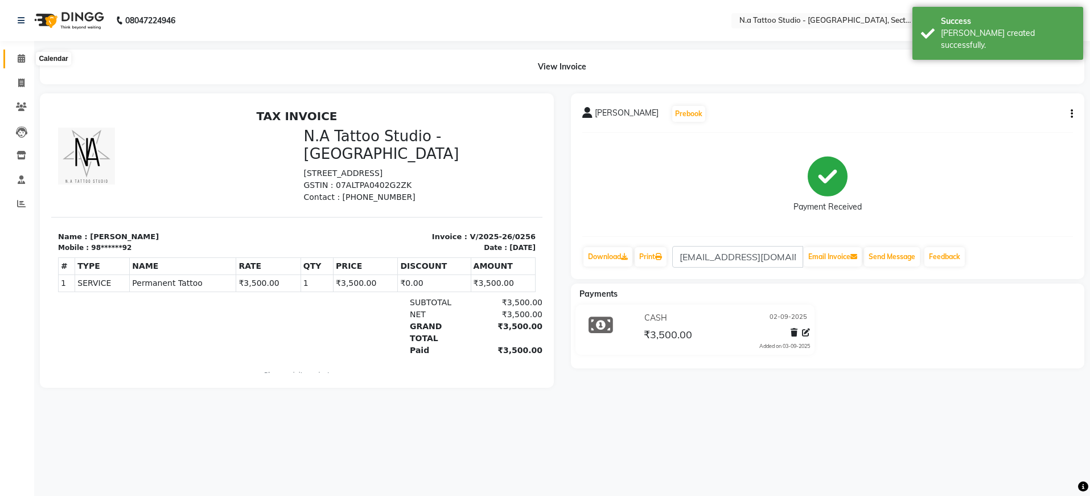
click at [24, 60] on icon at bounding box center [21, 58] width 7 height 9
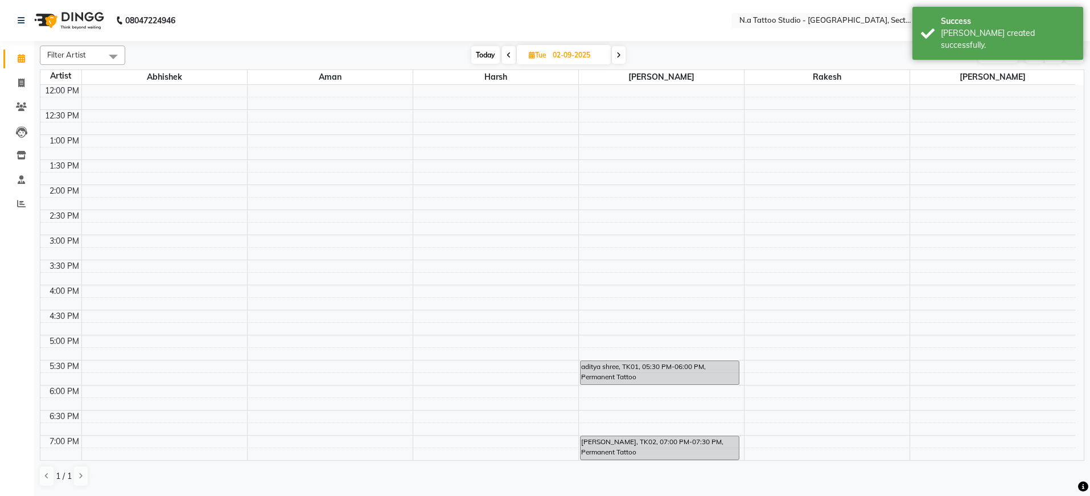
scroll to position [276, 0]
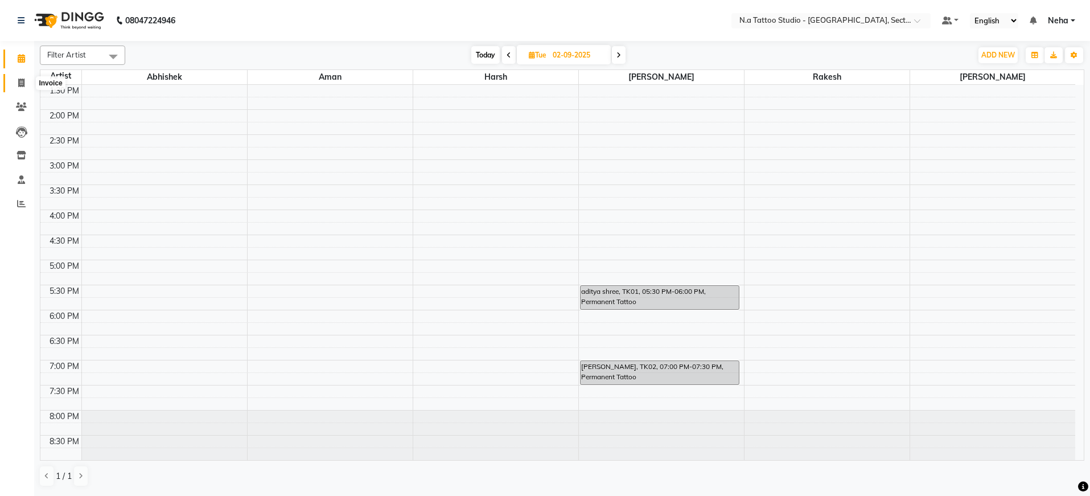
click at [26, 78] on span at bounding box center [21, 83] width 20 height 13
select select "service"
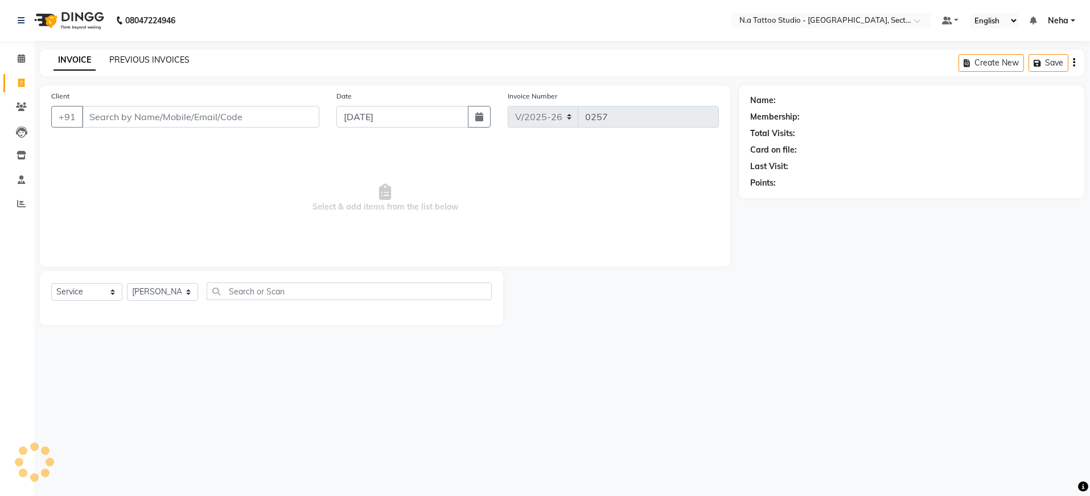
click at [163, 59] on link "PREVIOUS INVOICES" at bounding box center [149, 60] width 80 height 10
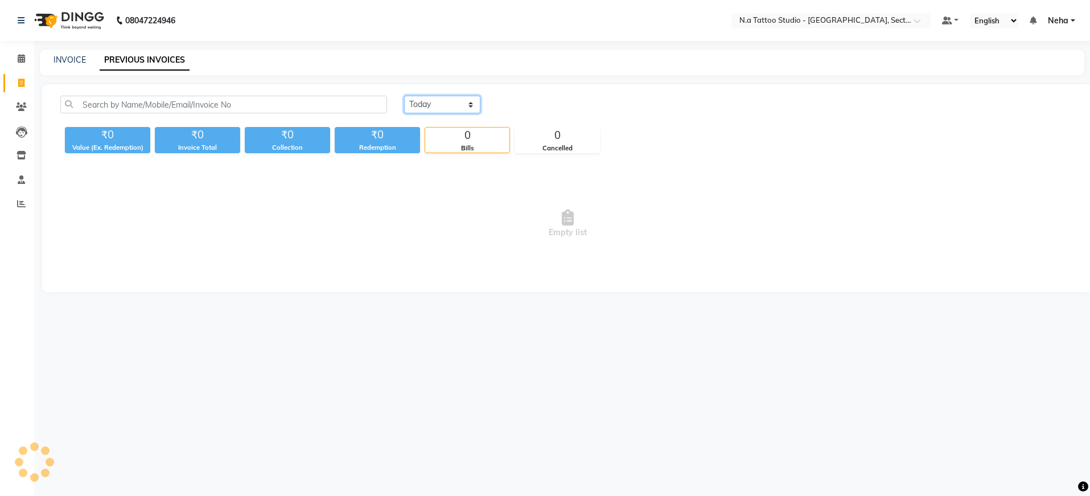
click at [468, 102] on select "Today Yesterday Custom Range" at bounding box center [442, 105] width 76 height 18
select select "yesterday"
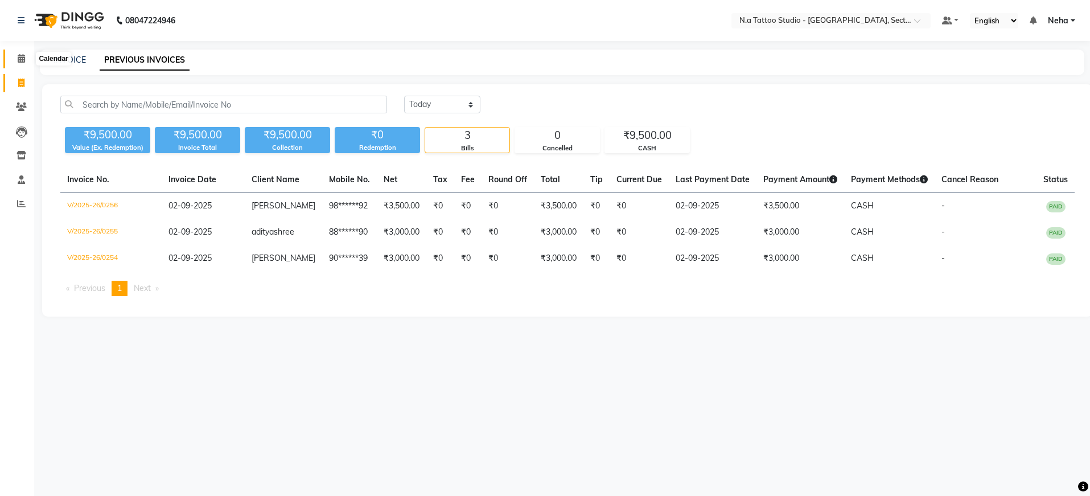
click at [23, 59] on icon at bounding box center [21, 58] width 7 height 9
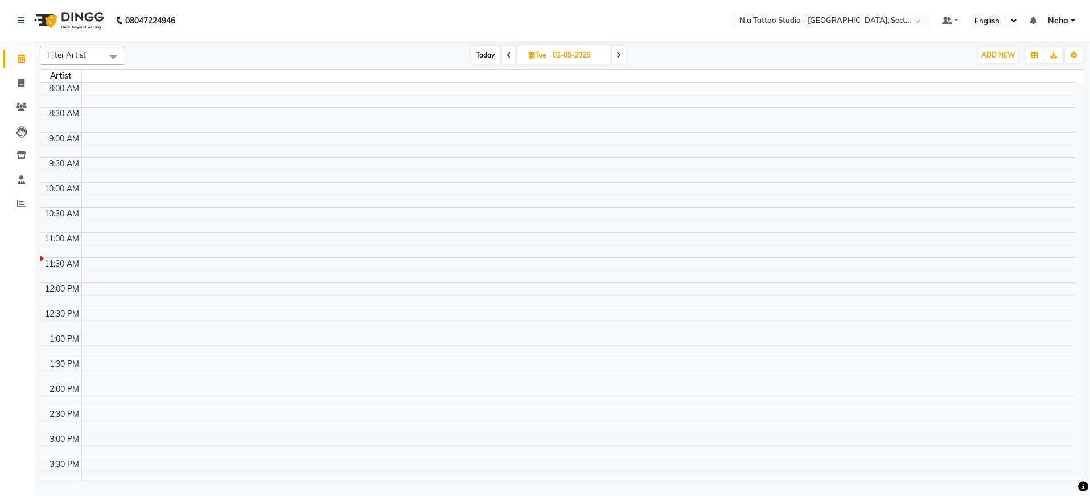
click at [781, 28] on nav "08047224946 Select Location × N.a Tattoo Studio - Noida, Sector 18 Default Pane…" at bounding box center [545, 20] width 1090 height 41
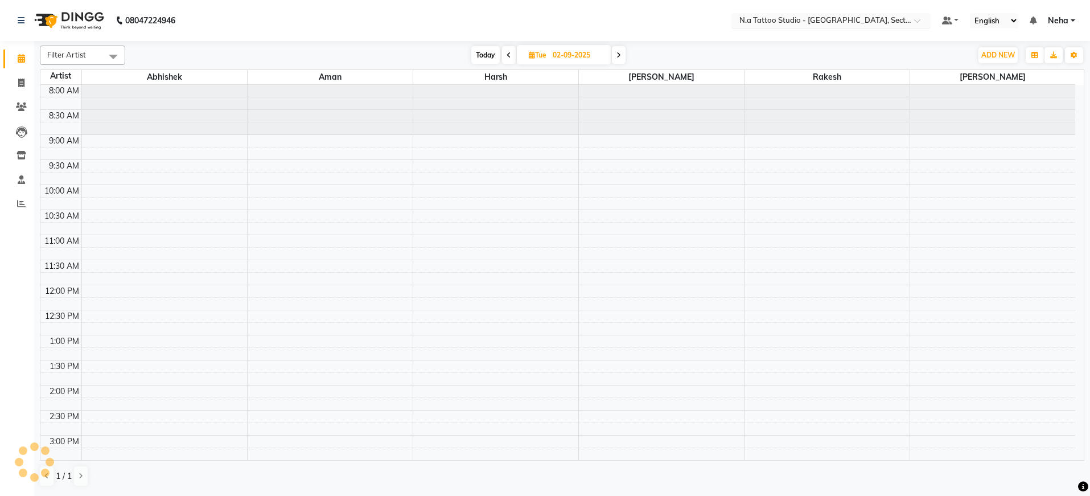
click at [782, 19] on input "text" at bounding box center [819, 21] width 165 height 11
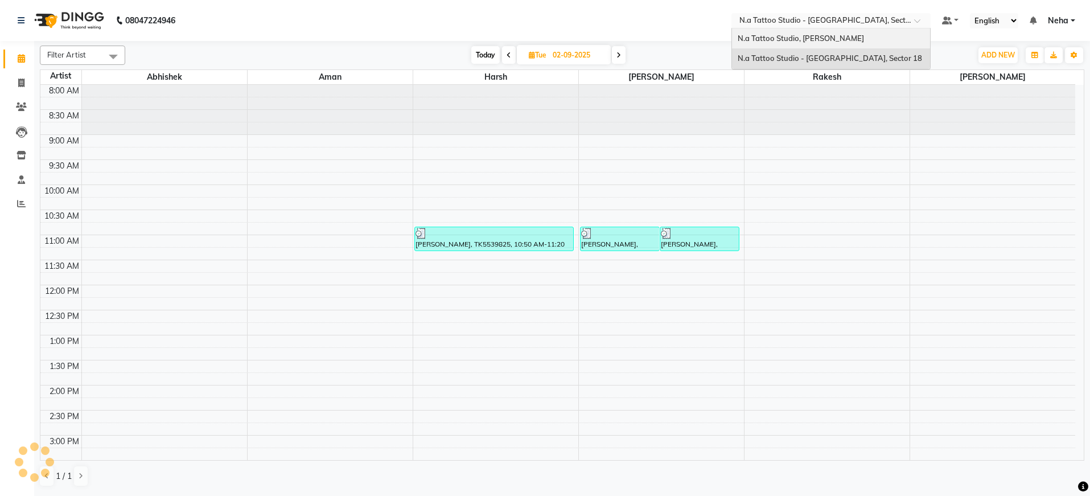
click at [780, 35] on span "N.a Tattoo Studio, [PERSON_NAME]" at bounding box center [801, 38] width 126 height 9
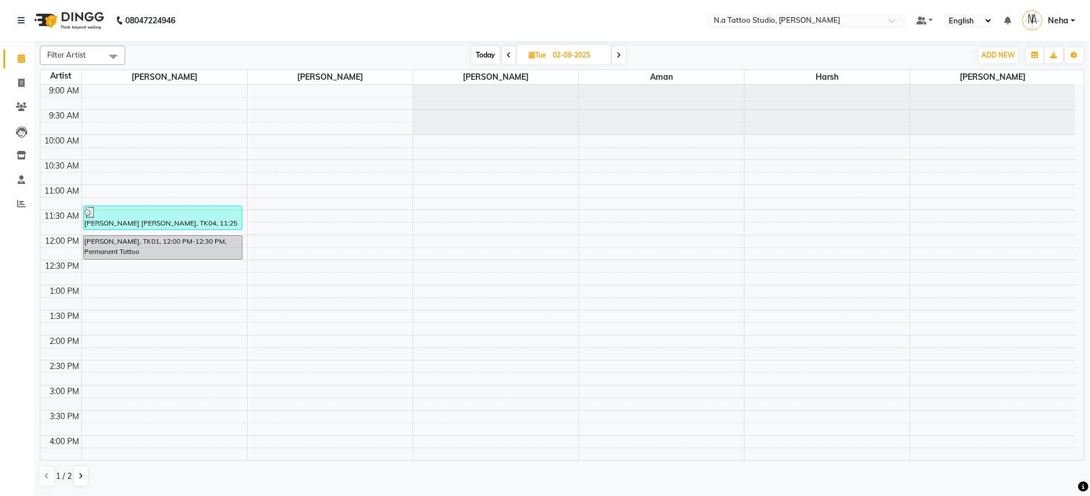
click at [481, 56] on span "Today" at bounding box center [485, 55] width 28 height 18
type input "[DATE]"
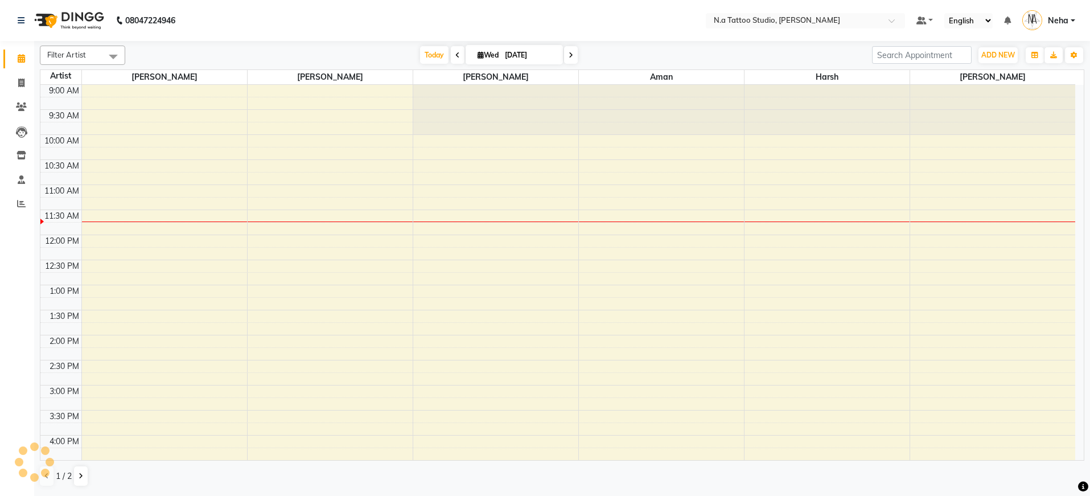
scroll to position [101, 0]
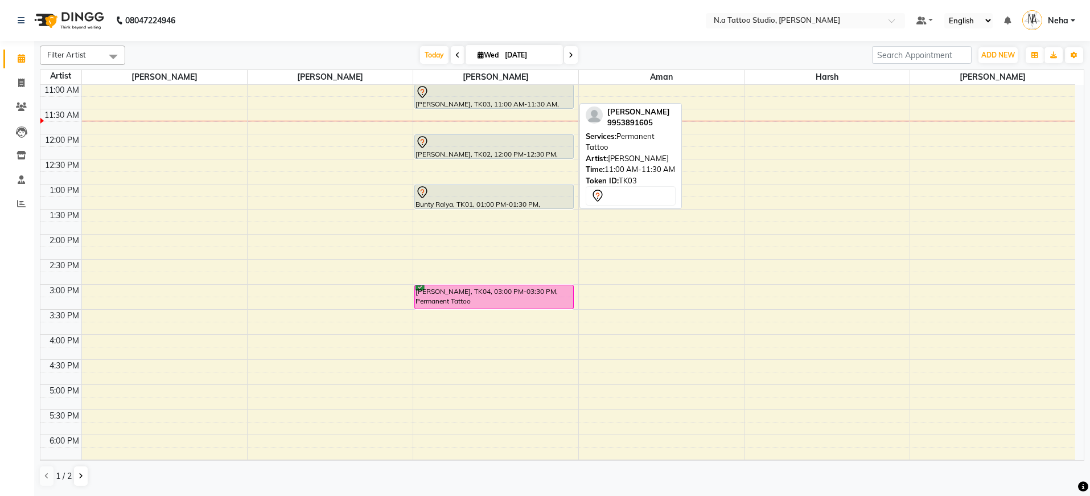
click at [473, 96] on div at bounding box center [495, 92] width 158 height 14
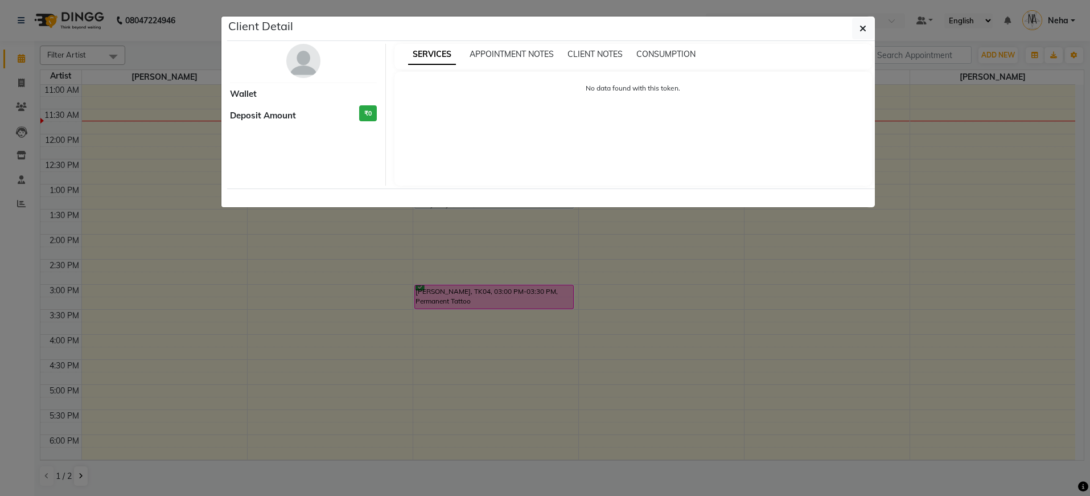
select select "7"
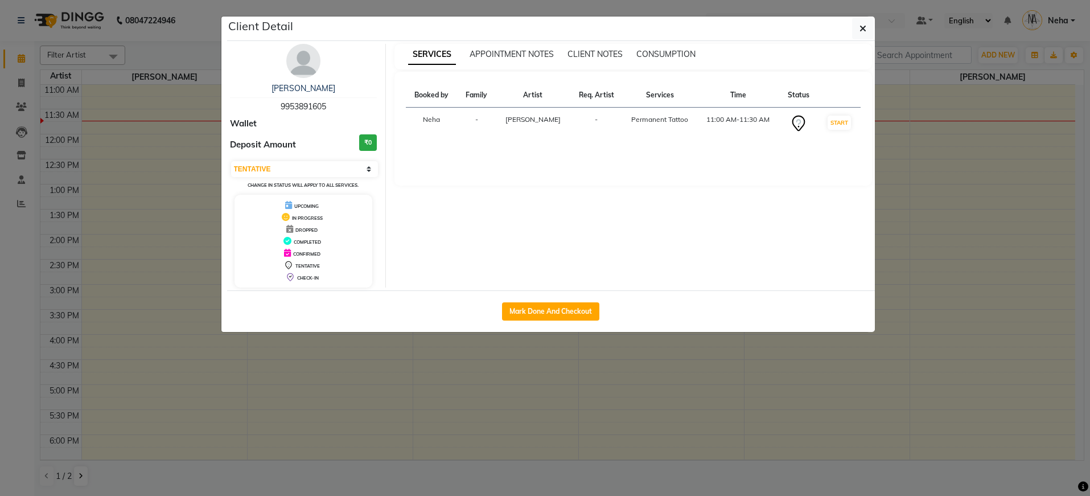
click at [289, 101] on span "9953891605" at bounding box center [304, 106] width 46 height 10
copy span "9953891605"
click at [855, 30] on button "button" at bounding box center [863, 29] width 22 height 22
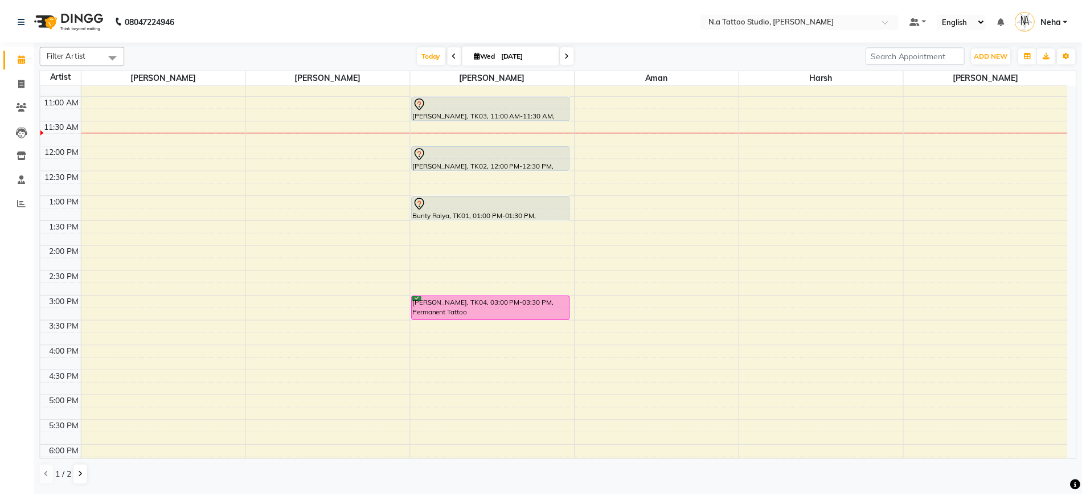
scroll to position [89, 0]
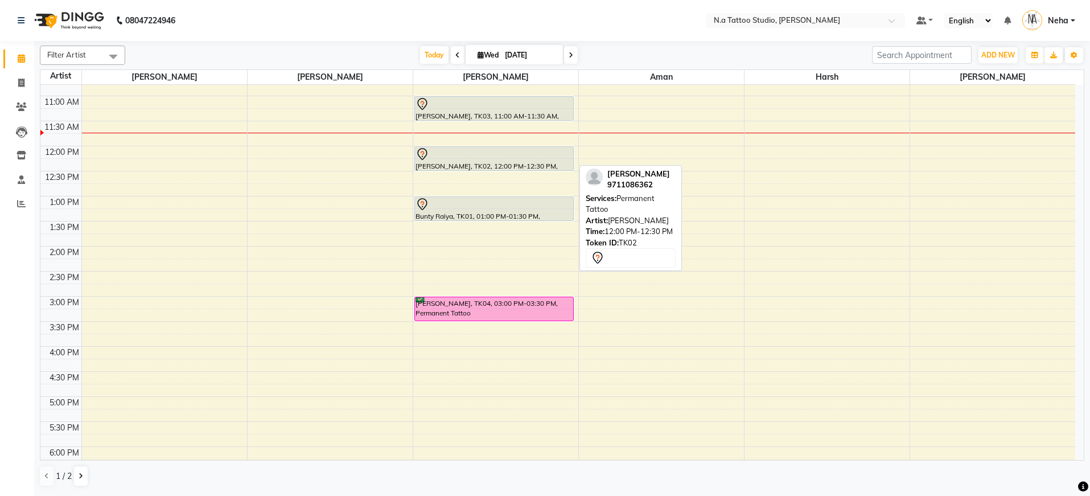
click at [465, 159] on div at bounding box center [495, 154] width 158 height 14
select select "7"
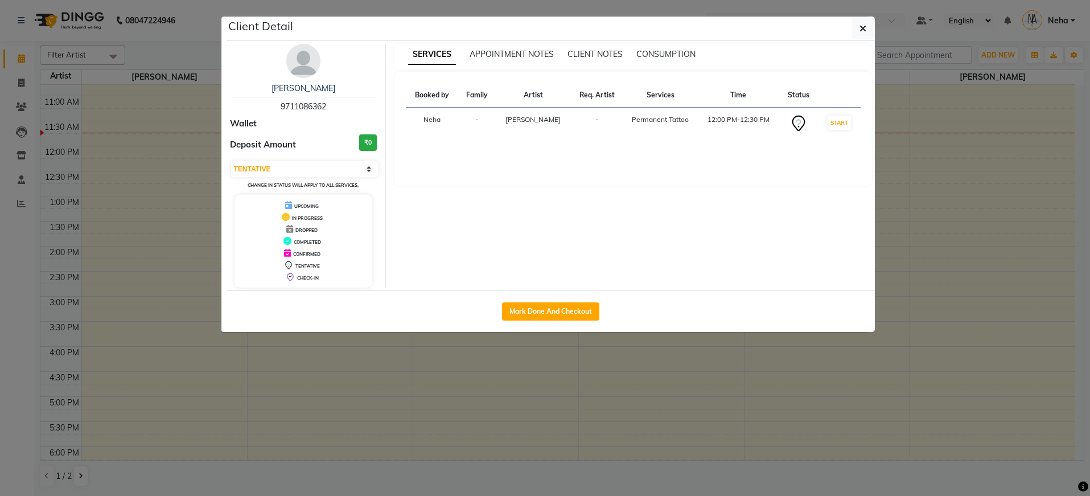
click at [304, 101] on span "9711086362" at bounding box center [304, 106] width 46 height 10
copy span "9711086362"
click at [852, 26] on button "button" at bounding box center [863, 29] width 22 height 22
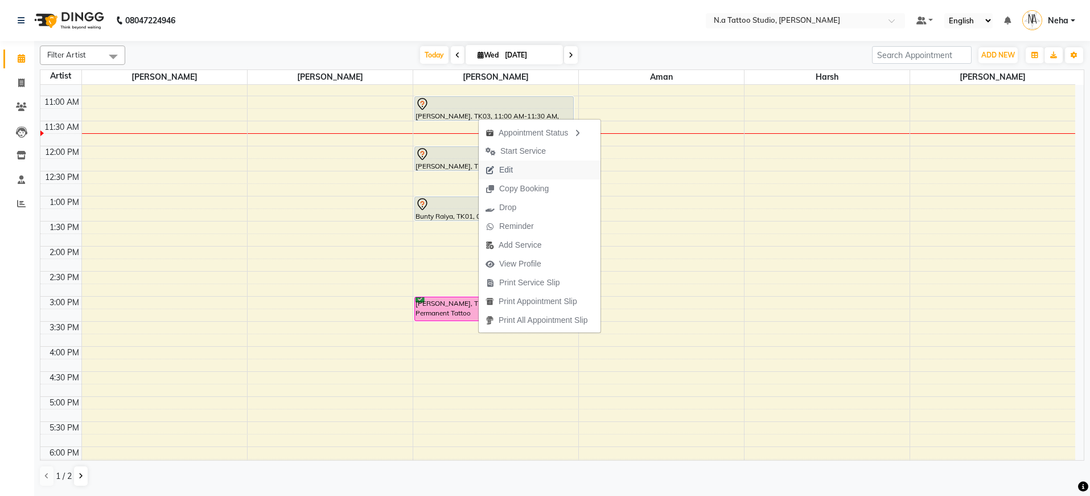
click at [526, 168] on button "Edit" at bounding box center [540, 170] width 122 height 19
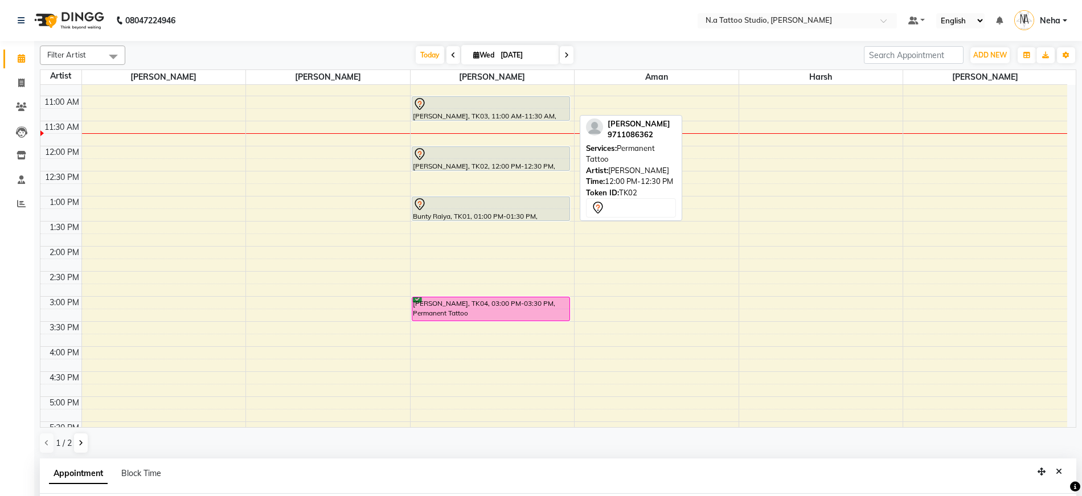
select select "tentative"
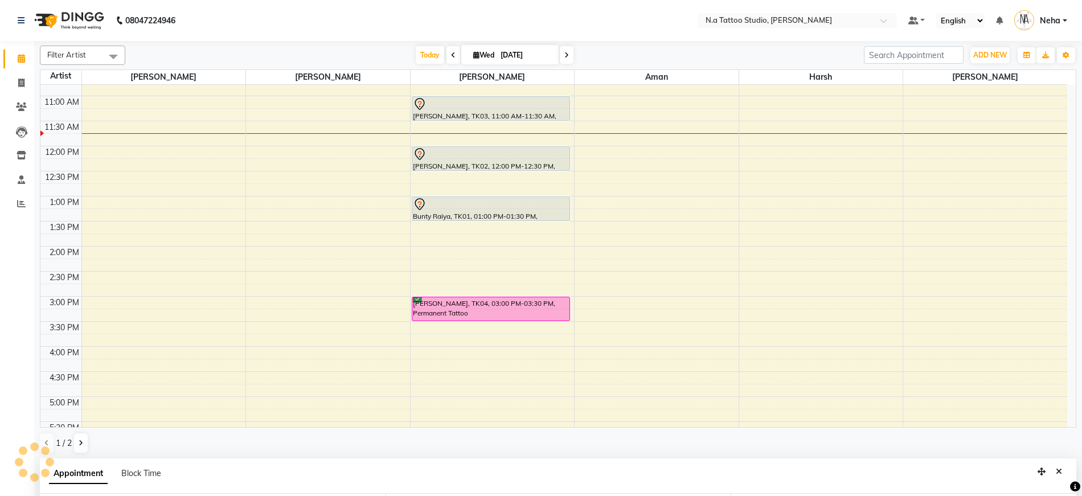
type input "[DATE]"
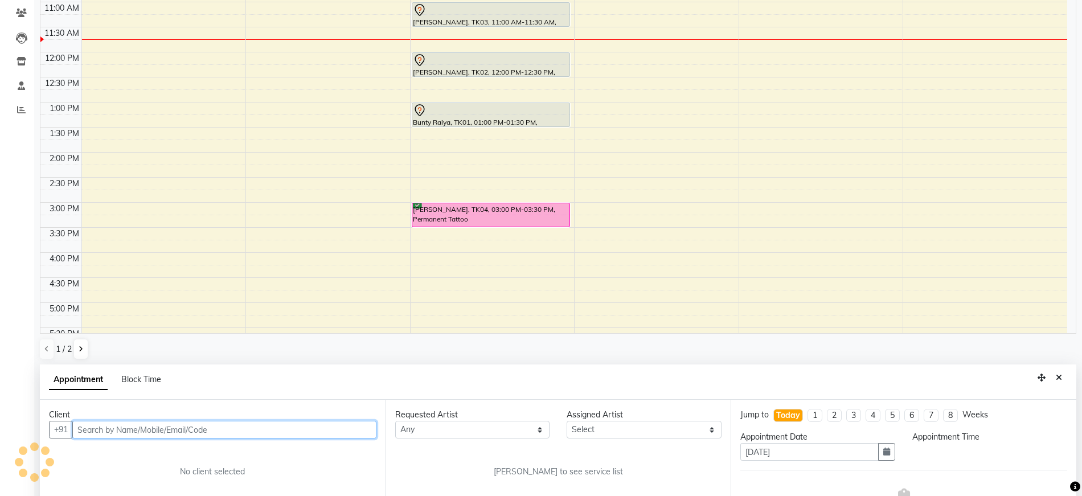
scroll to position [0, 0]
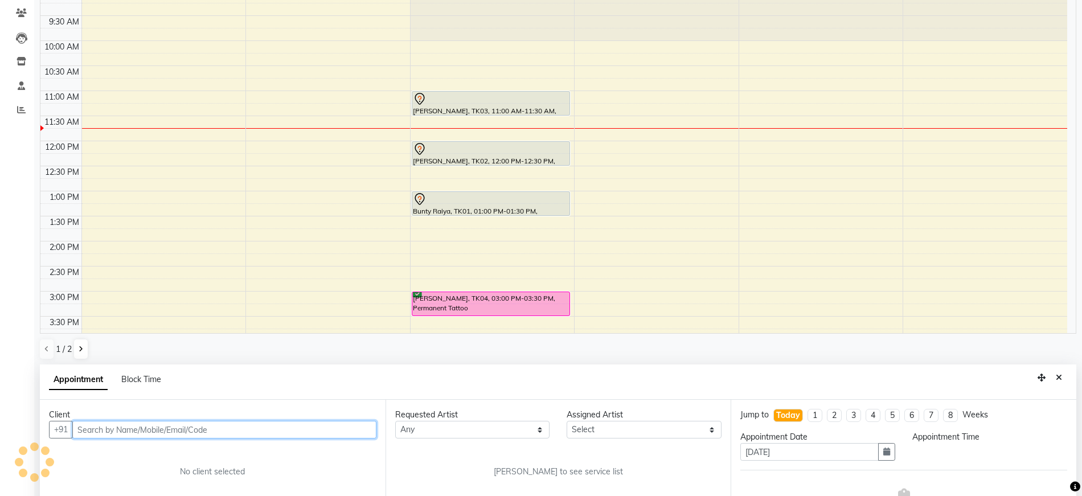
select select "660"
select select "26611"
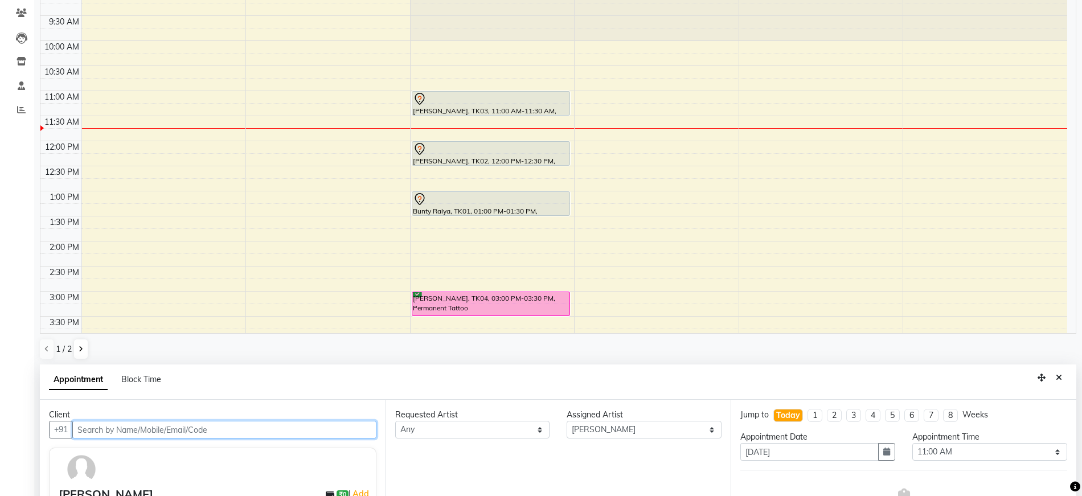
scroll to position [309, 0]
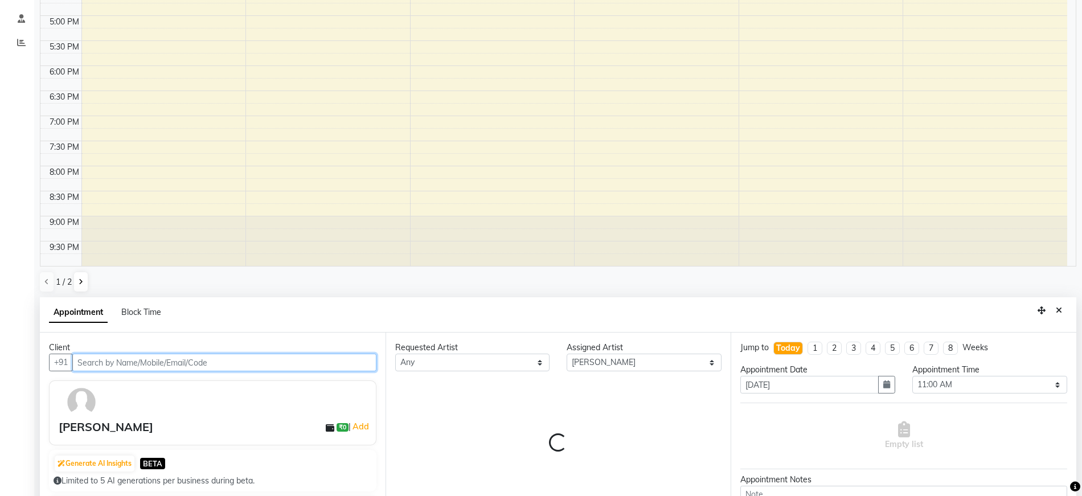
select select "1982"
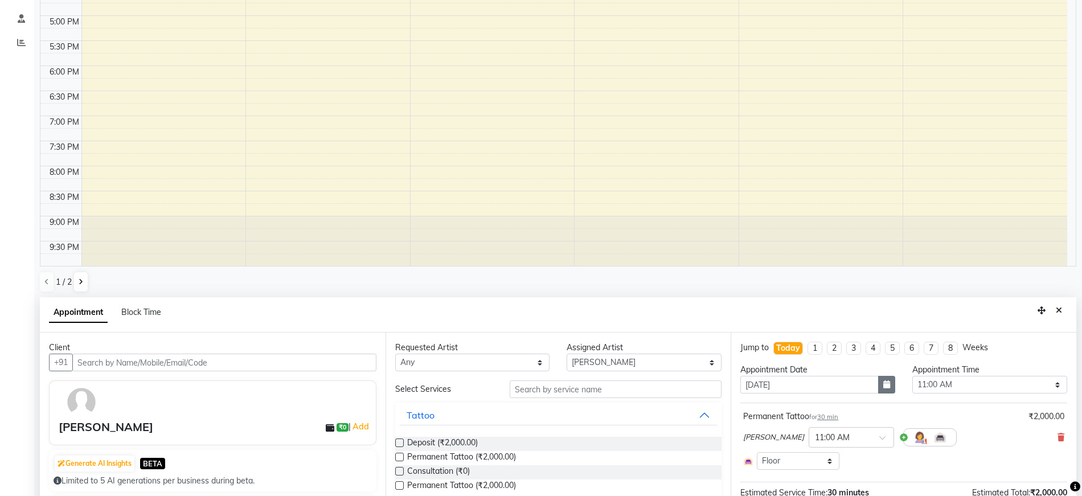
scroll to position [222, 0]
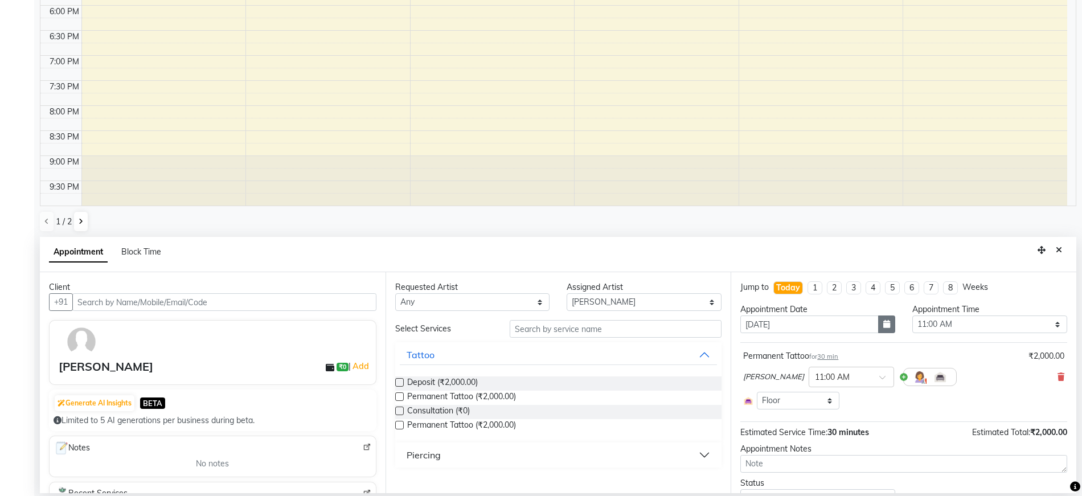
click at [883, 321] on icon "button" at bounding box center [886, 324] width 7 height 8
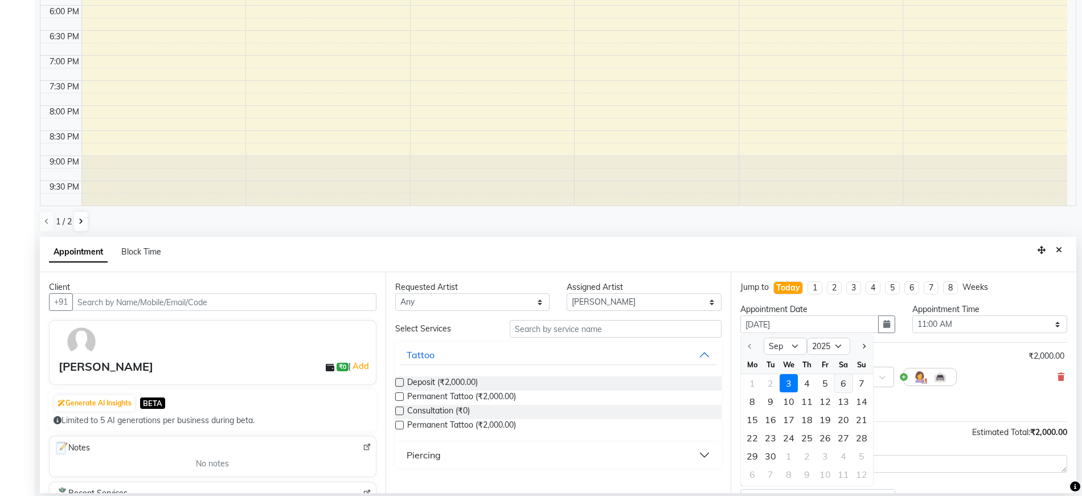
click at [842, 382] on div "6" at bounding box center [843, 383] width 18 height 18
type input "[DATE]"
select select "660"
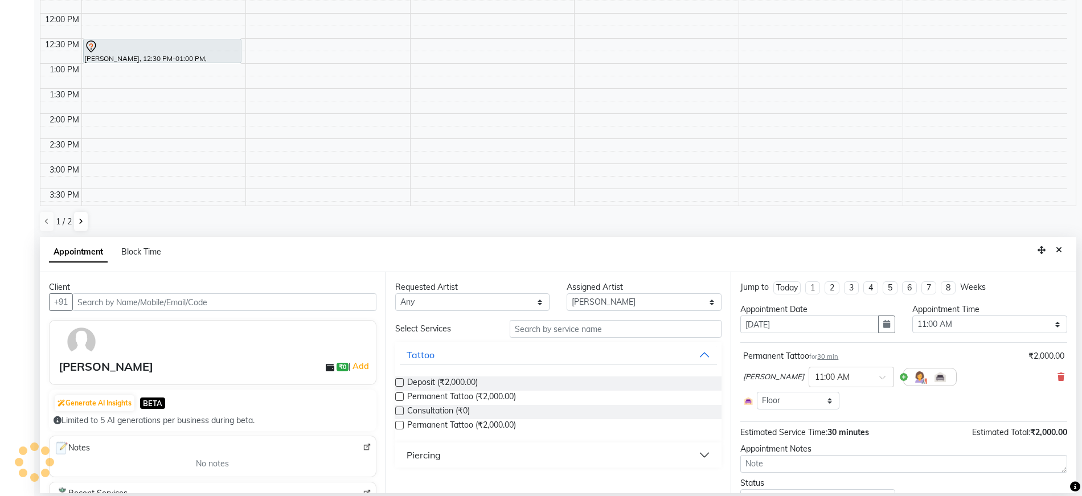
scroll to position [52, 0]
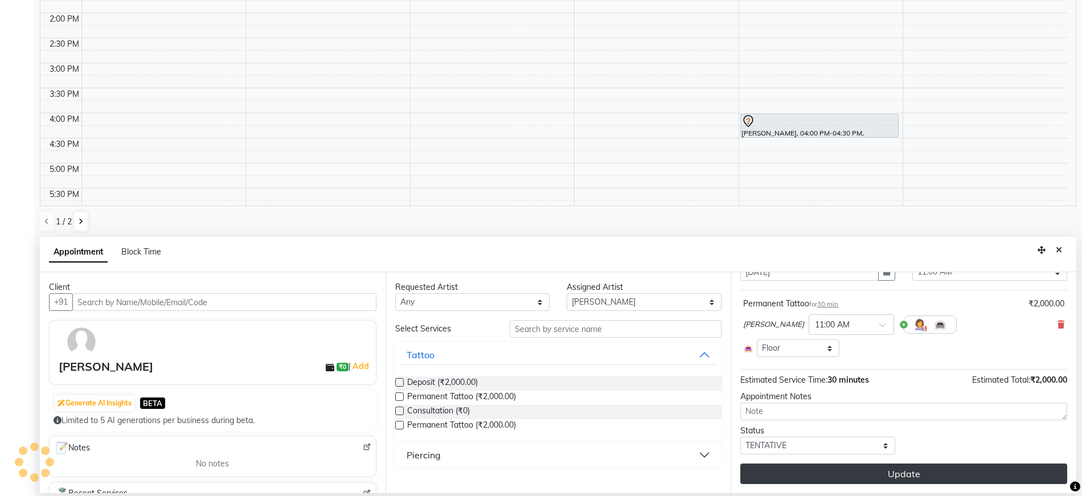
click at [842, 468] on button "Update" at bounding box center [903, 474] width 327 height 20
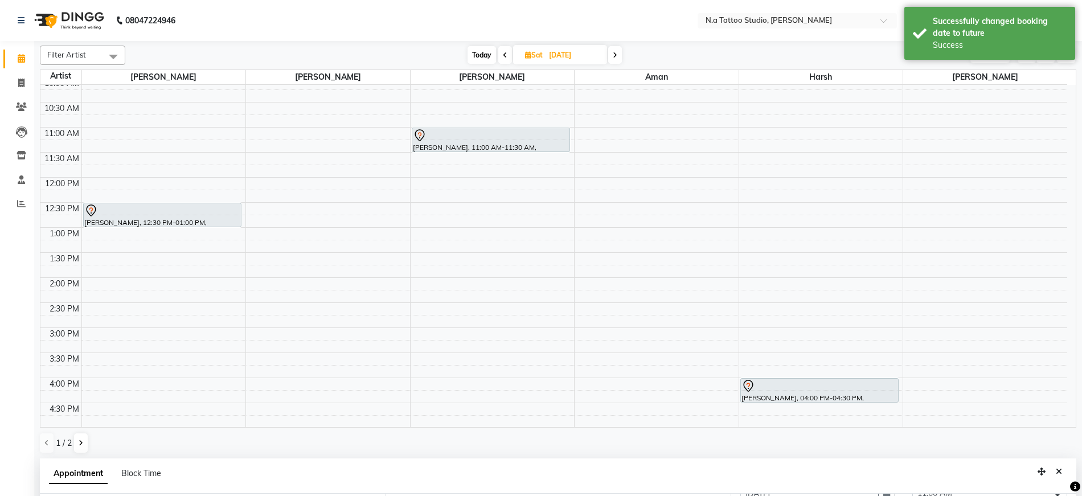
scroll to position [0, 0]
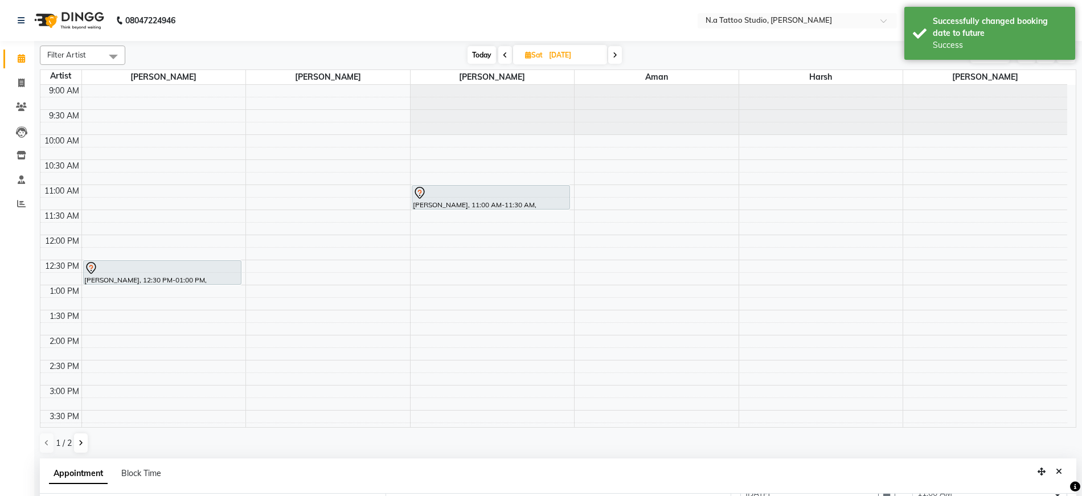
click at [481, 55] on span "Today" at bounding box center [482, 55] width 28 height 18
type input "[DATE]"
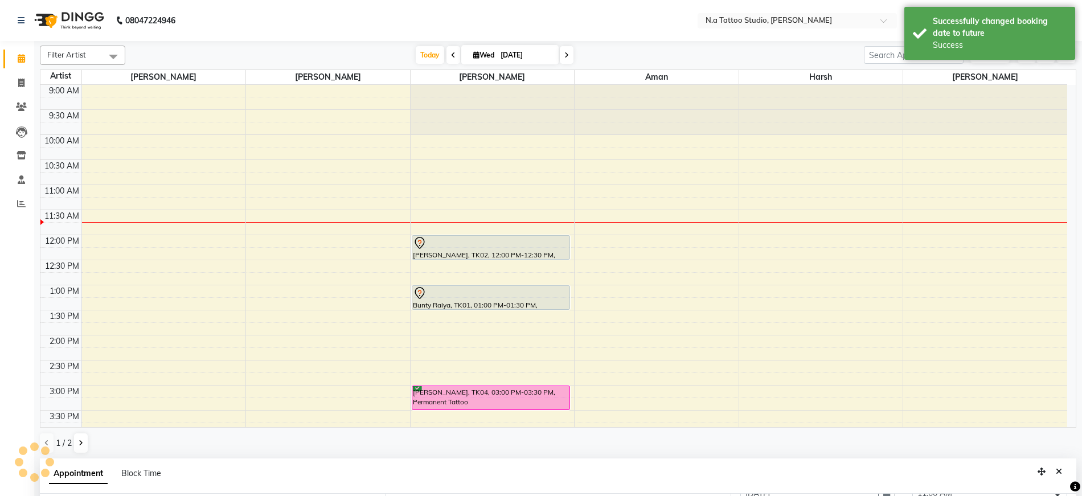
scroll to position [101, 0]
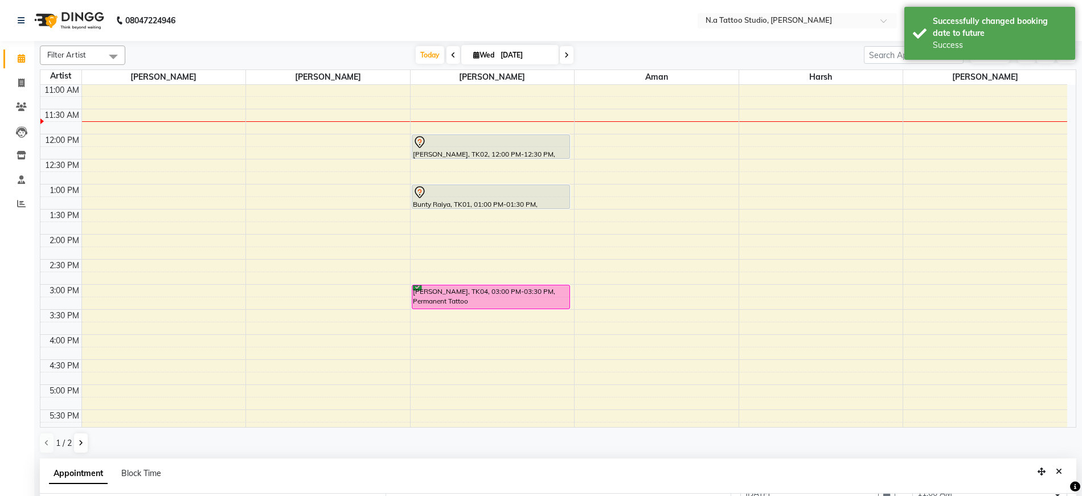
click at [72, 48] on span "Filter Artist" at bounding box center [82, 55] width 85 height 19
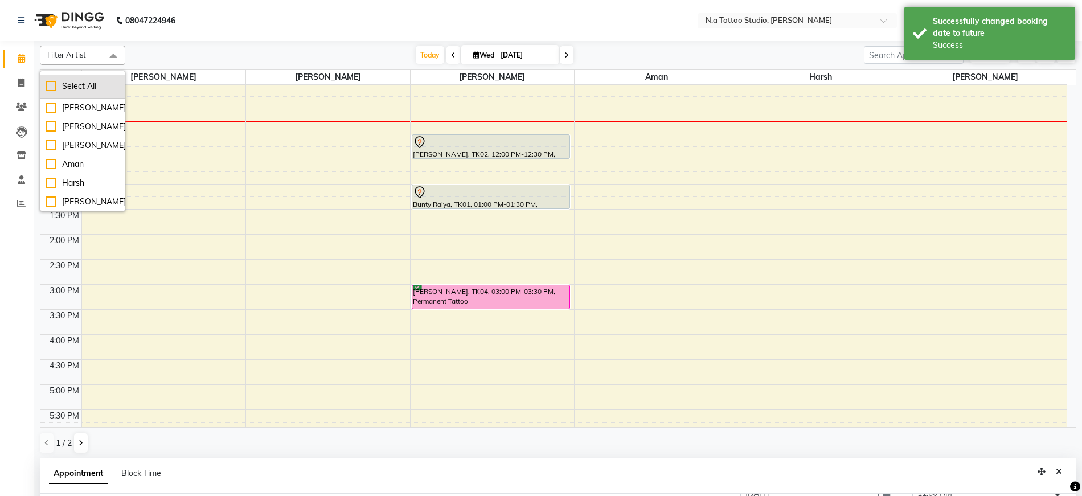
click at [78, 89] on div "Select All" at bounding box center [82, 86] width 73 height 12
checkbox input "true"
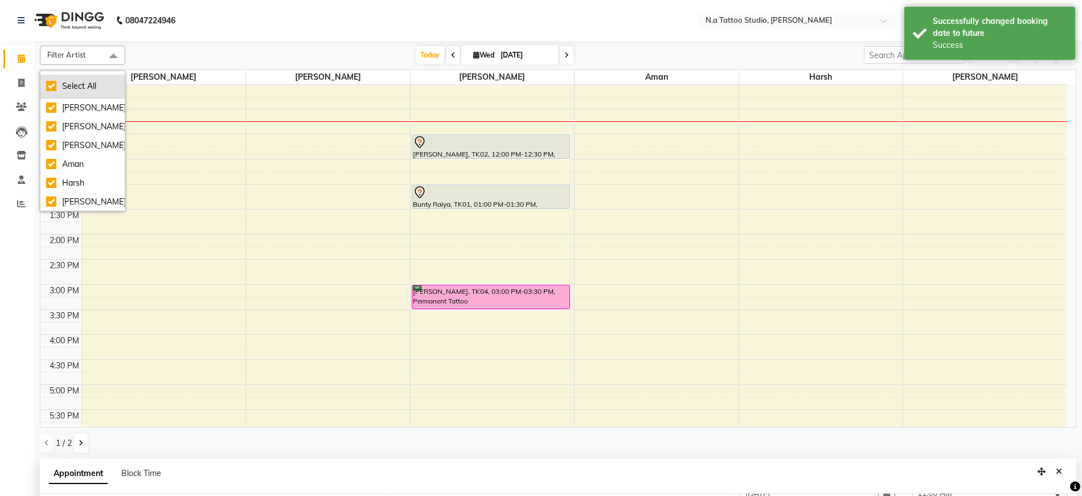
checkbox input "true"
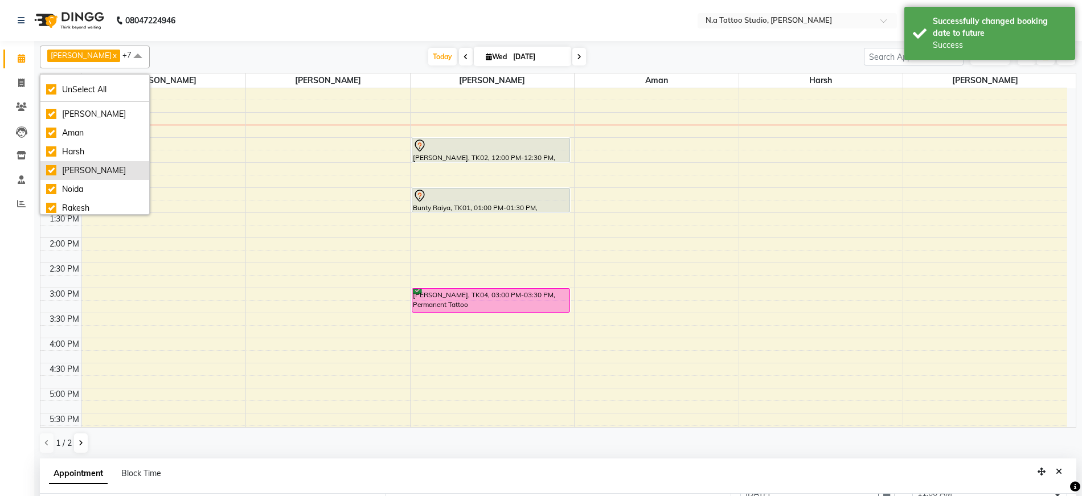
scroll to position [38, 0]
click at [95, 188] on div "Noida" at bounding box center [94, 186] width 97 height 12
checkbox input "false"
click at [243, 46] on div "[PERSON_NAME] x [PERSON_NAME] x [PERSON_NAME] x Harsh x [PERSON_NAME] x [PERSON…" at bounding box center [558, 57] width 1036 height 23
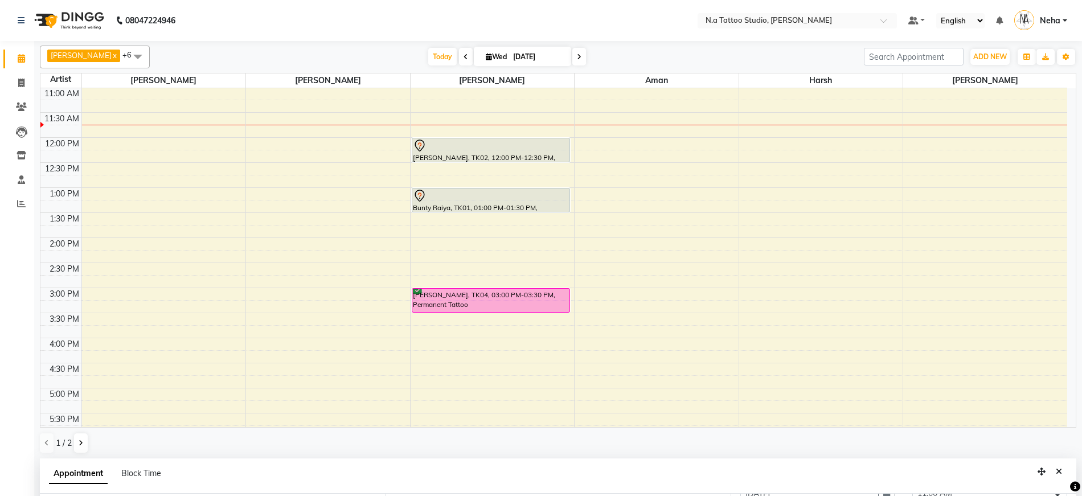
click at [444, 223] on div "9:00 AM 9:30 AM 10:00 AM 10:30 AM 11:00 AM 11:30 AM 12:00 PM 12:30 PM 1:00 PM 1…" at bounding box center [553, 312] width 1027 height 651
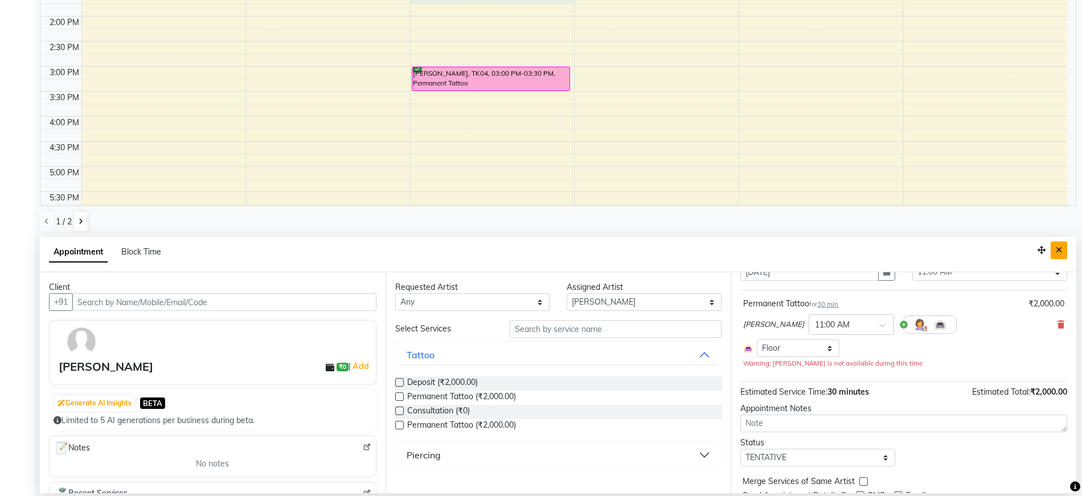
click at [1060, 248] on icon "Close" at bounding box center [1059, 250] width 6 height 8
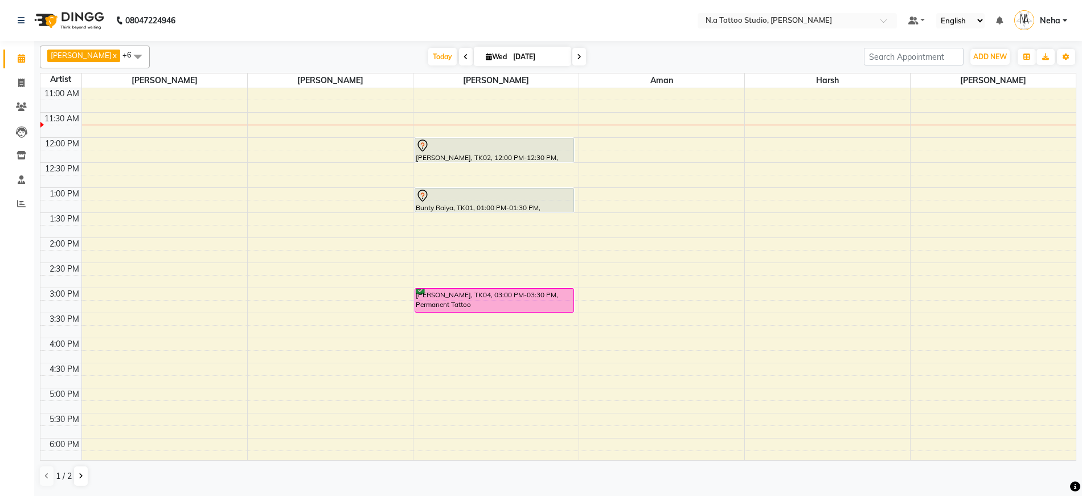
scroll to position [0, 0]
select select "26611"
select select "810"
select select "tentative"
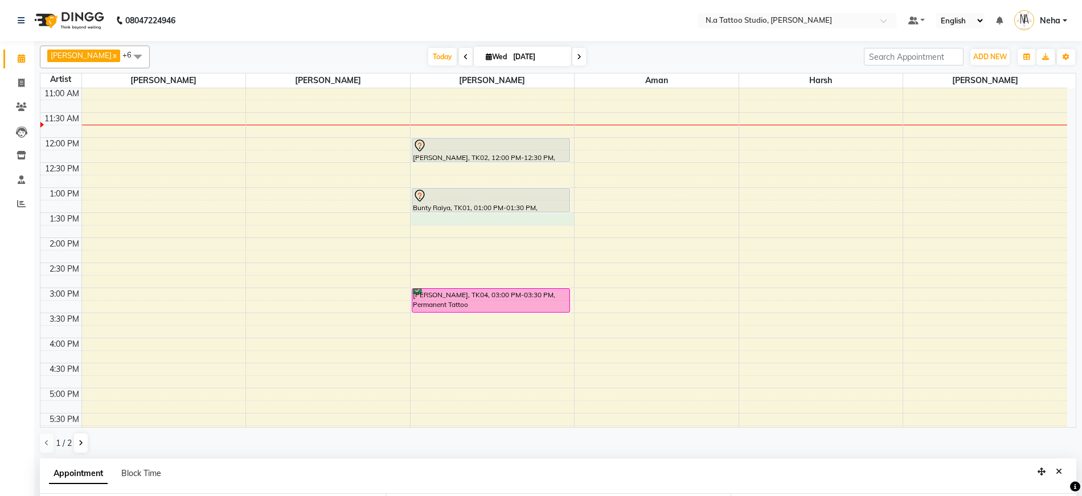
scroll to position [222, 0]
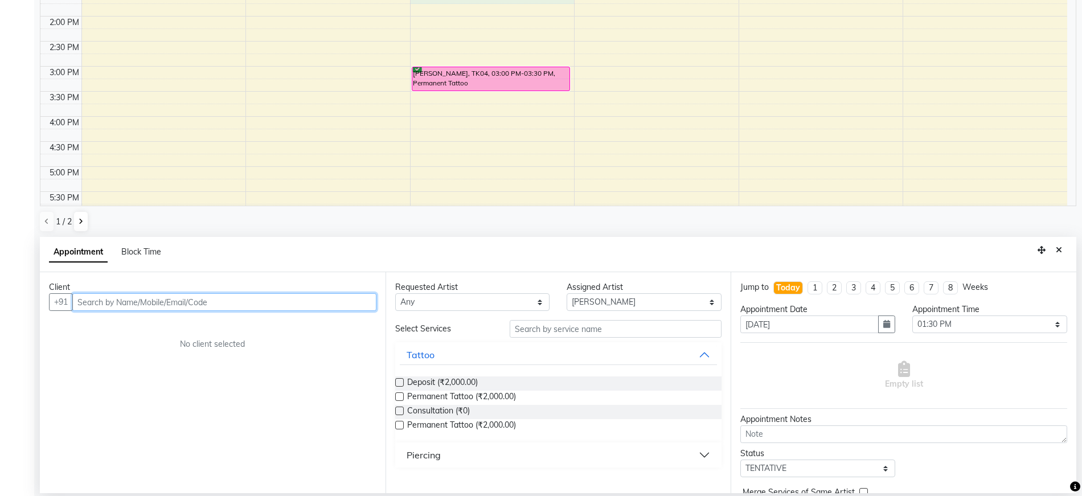
click at [269, 300] on input "text" at bounding box center [224, 302] width 304 height 18
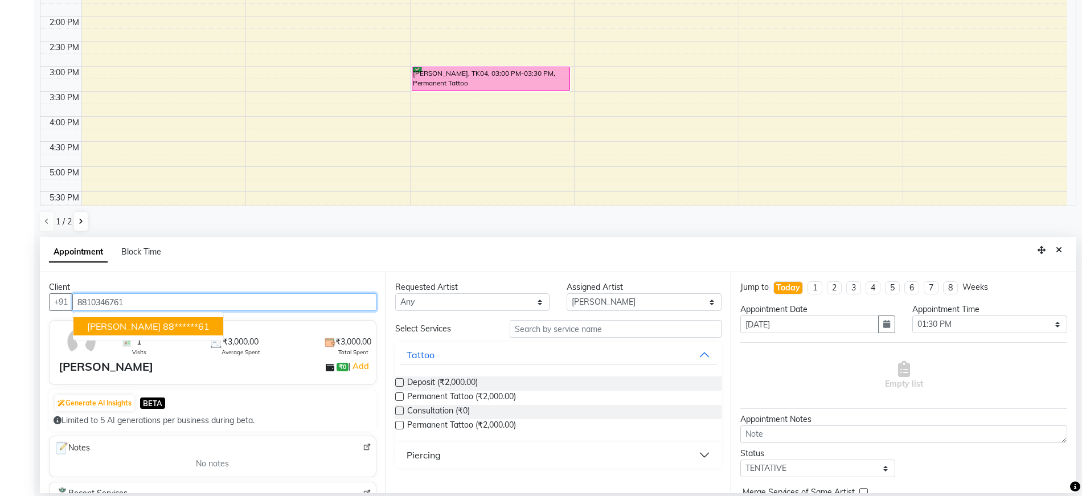
click at [163, 331] on ngb-highlight "88******61" at bounding box center [186, 326] width 47 height 11
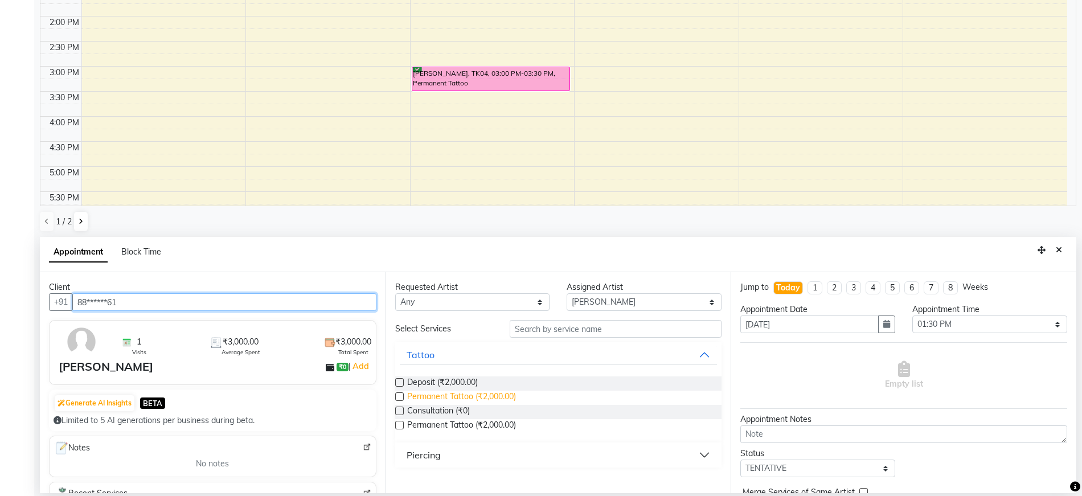
type input "88******61"
drag, startPoint x: 429, startPoint y: 392, endPoint x: 645, endPoint y: 400, distance: 216.0
click at [429, 392] on span "Permanent Tattoo (₹2,000.00)" at bounding box center [461, 398] width 109 height 14
checkbox input "false"
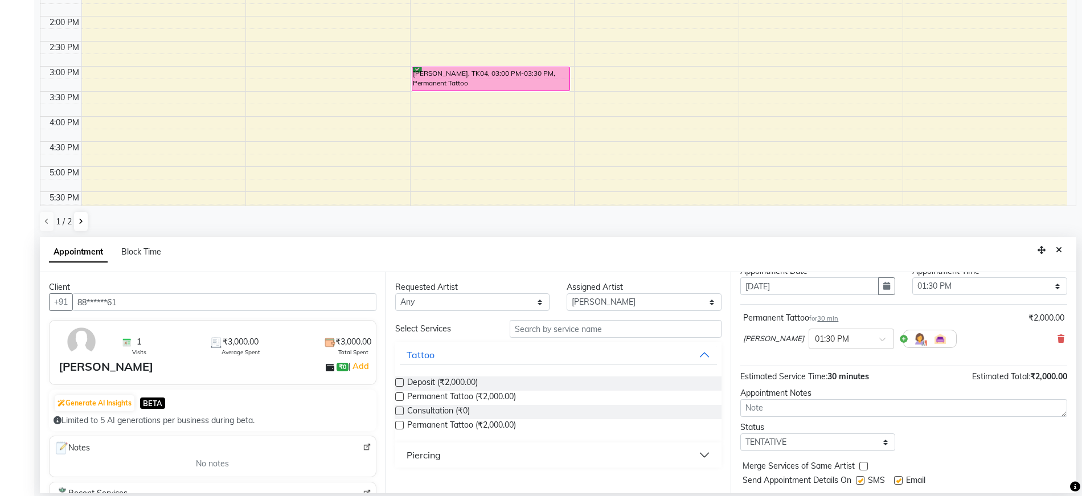
scroll to position [68, 0]
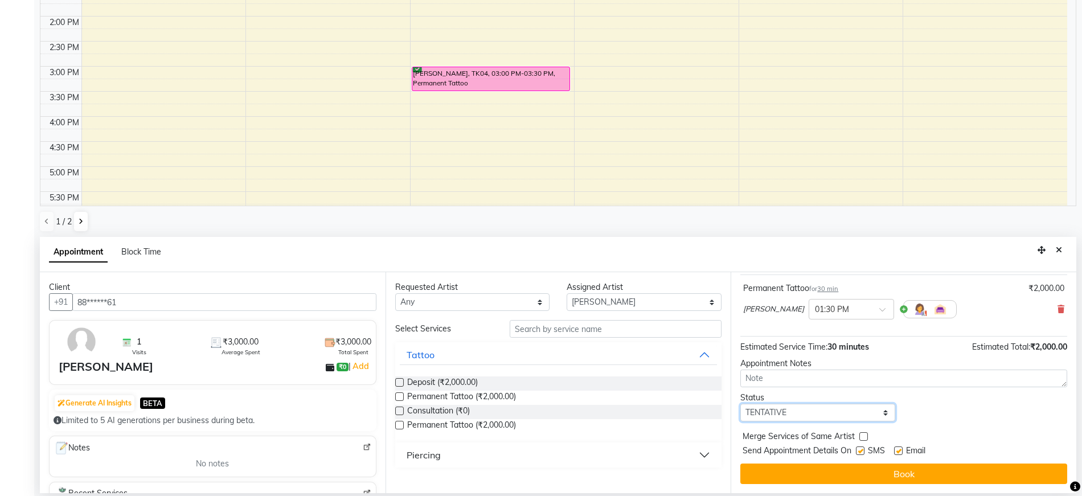
click at [793, 415] on select "Select TENTATIVE CONFIRM CHECK-IN UPCOMING" at bounding box center [817, 413] width 155 height 18
select select "confirm booking"
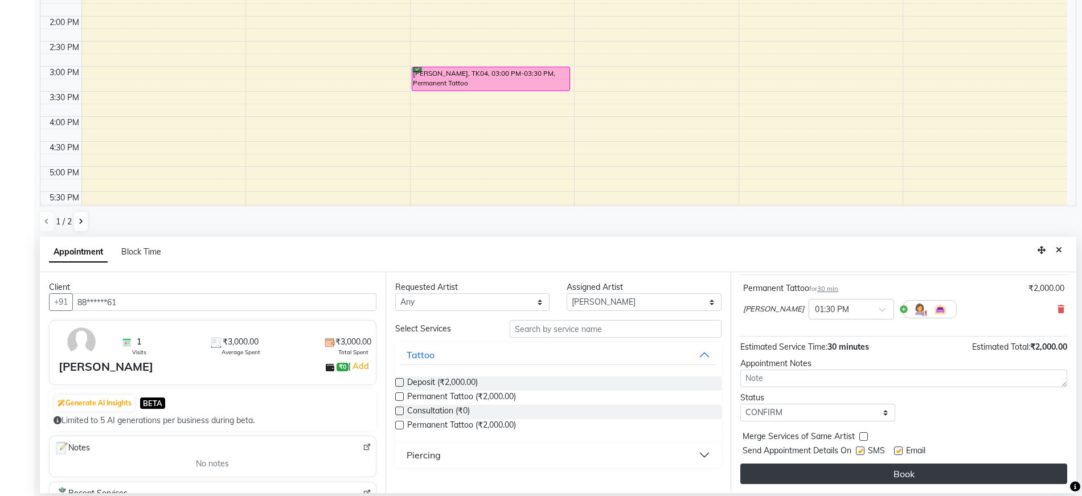
click at [814, 466] on button "Book" at bounding box center [903, 474] width 327 height 20
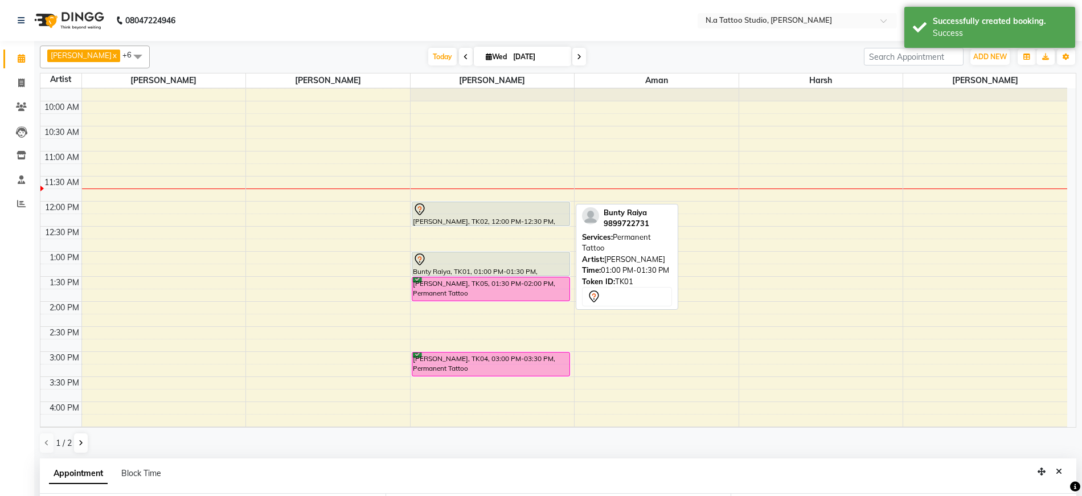
scroll to position [0, 0]
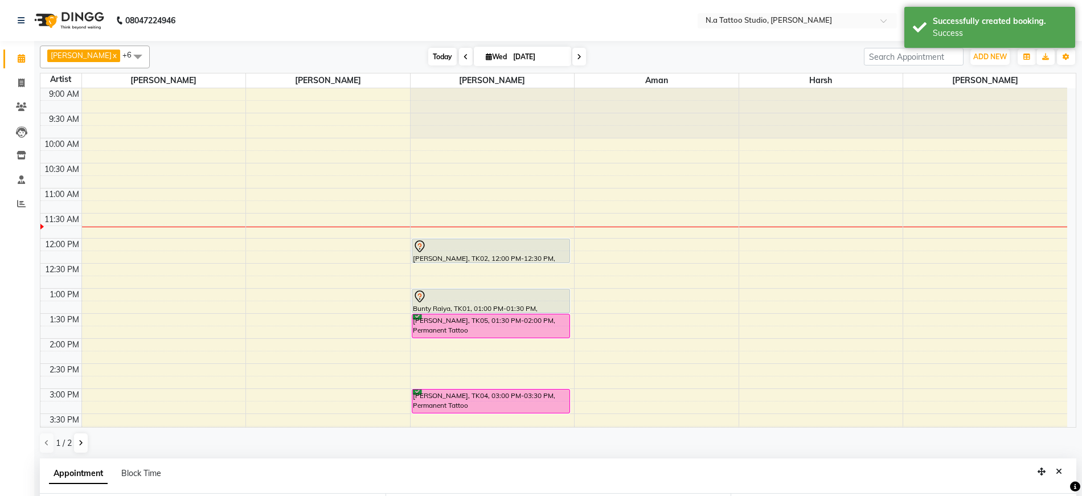
click at [437, 61] on span "Today" at bounding box center [442, 57] width 28 height 18
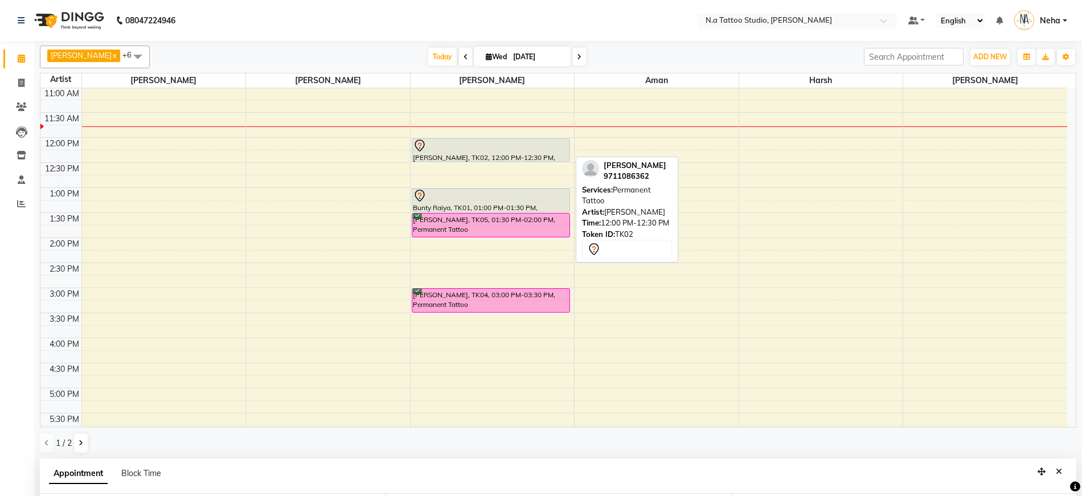
click at [471, 150] on div at bounding box center [491, 146] width 156 height 14
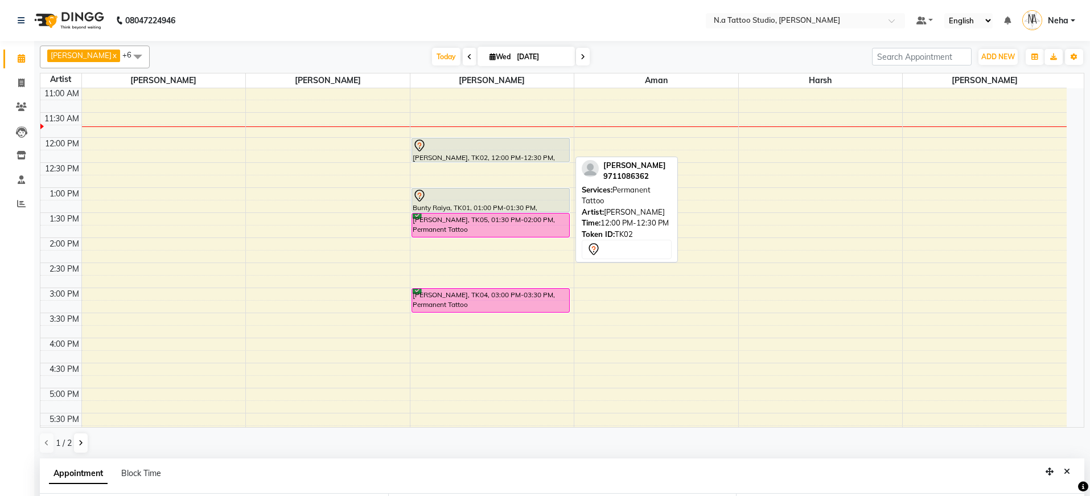
select select "7"
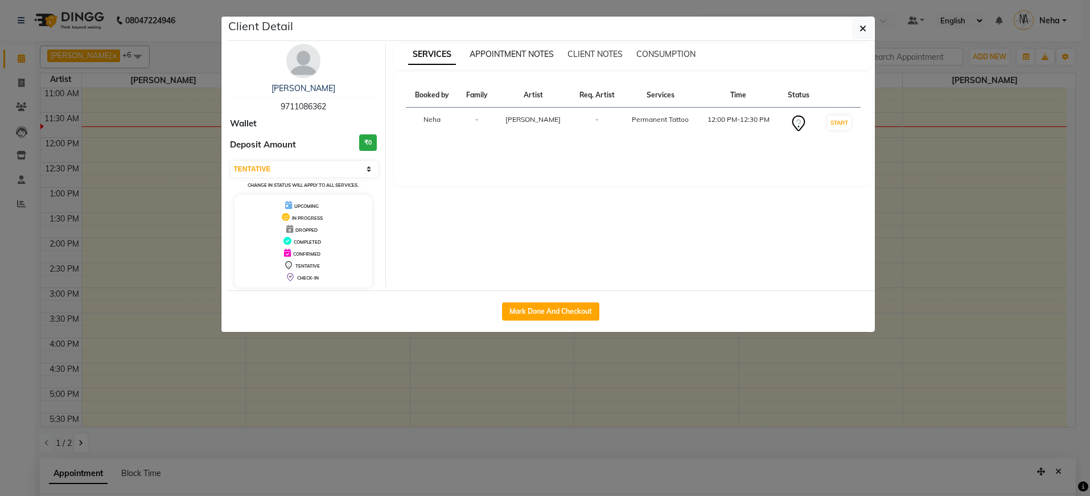
click at [494, 51] on span "APPOINTMENT NOTES" at bounding box center [512, 54] width 84 height 10
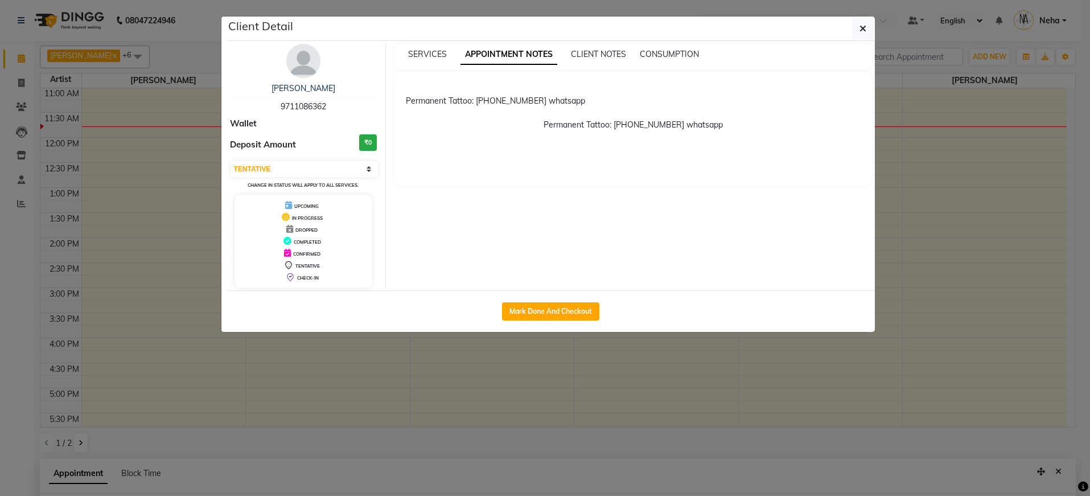
click at [643, 123] on p "Permanent Tattoo: [PHONE_NUMBER] whatsapp" at bounding box center [633, 119] width 455 height 24
drag, startPoint x: 672, startPoint y: 125, endPoint x: 624, endPoint y: 126, distance: 48.4
click at [625, 125] on p "Permanent Tattoo: [PHONE_NUMBER] whatsapp" at bounding box center [633, 119] width 455 height 24
drag, startPoint x: 477, startPoint y: 102, endPoint x: 511, endPoint y: 101, distance: 34.8
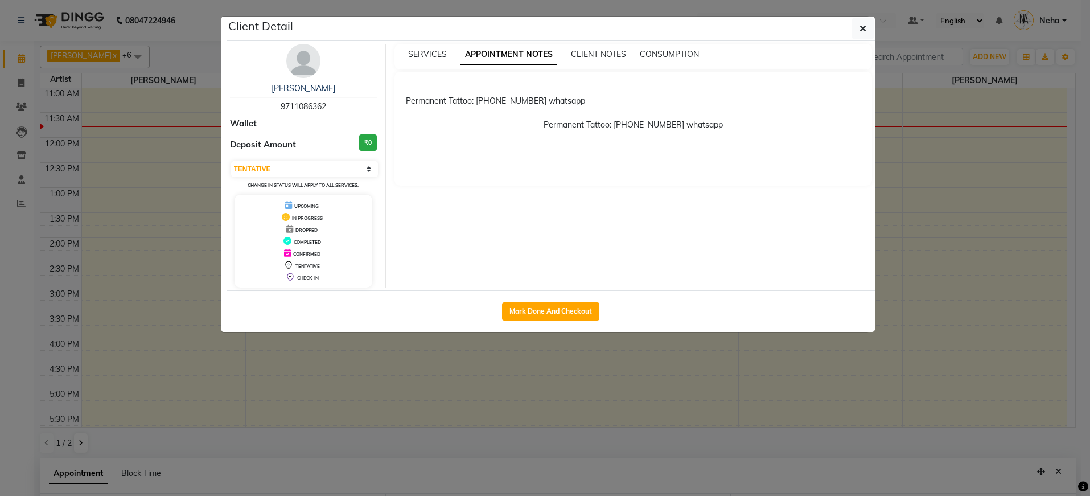
click at [516, 100] on div "Permanent Tattoo: [PHONE_NUMBER] whatsapp" at bounding box center [633, 95] width 455 height 24
click at [504, 101] on div "Permanent Tattoo: [PHONE_NUMBER] whatsapp" at bounding box center [633, 95] width 455 height 24
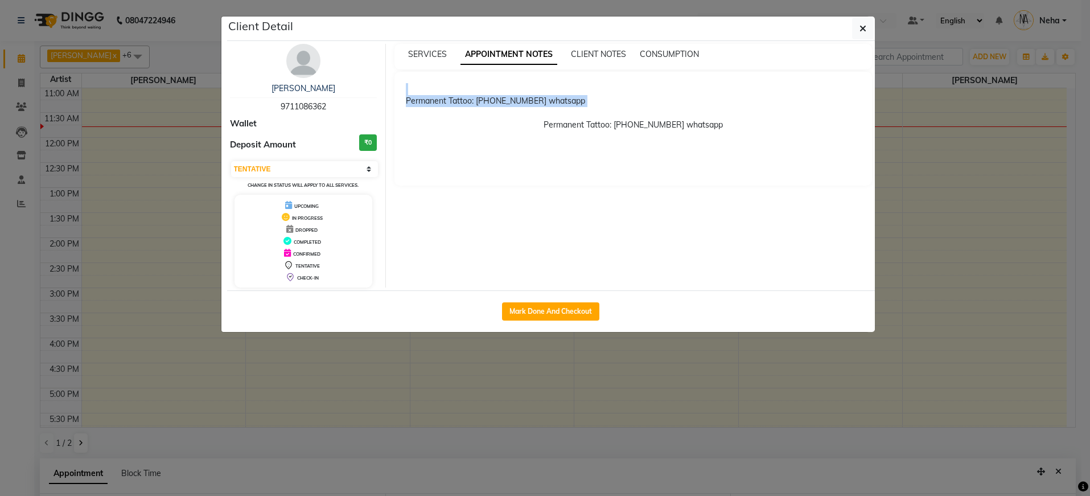
copy div "Permanent Tattoo: [PHONE_NUMBER] whatsapp"
click at [864, 24] on icon "button" at bounding box center [863, 28] width 7 height 9
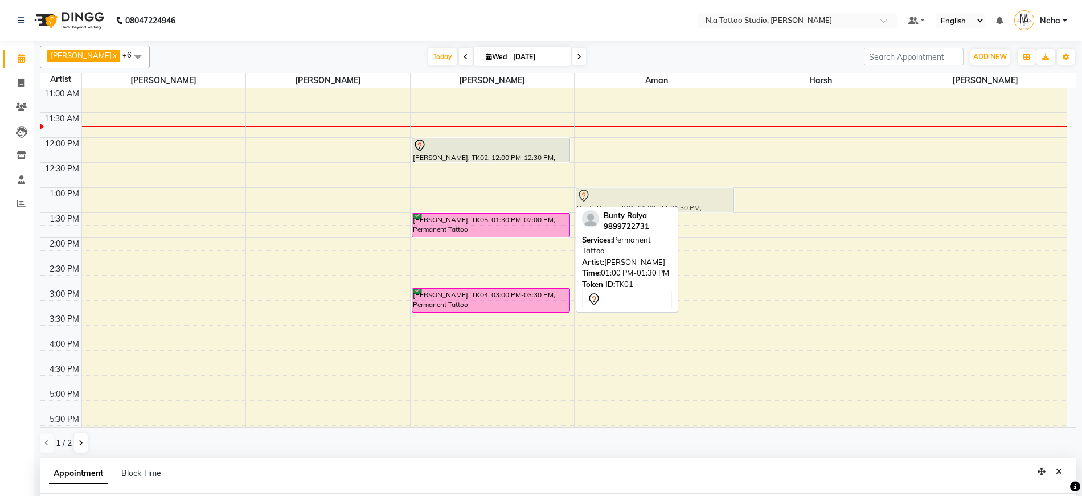
drag, startPoint x: 487, startPoint y: 201, endPoint x: 634, endPoint y: 200, distance: 146.3
click at [634, 200] on tr "[PERSON_NAME], TK02, 12:00 PM-12:30 PM, Permanent Tattoo Bunty Raiya, TK01, 01:…" at bounding box center [553, 312] width 1027 height 651
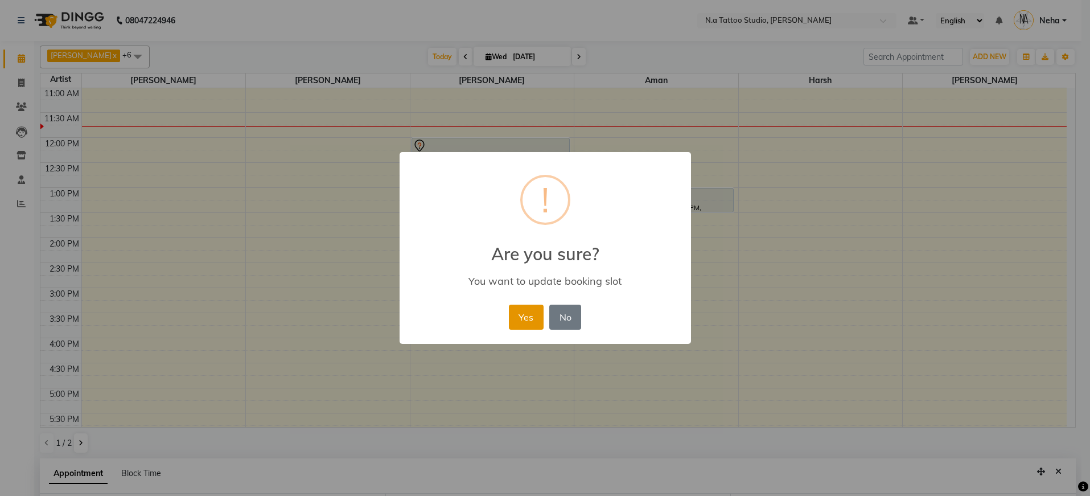
click at [524, 321] on button "Yes" at bounding box center [526, 317] width 35 height 25
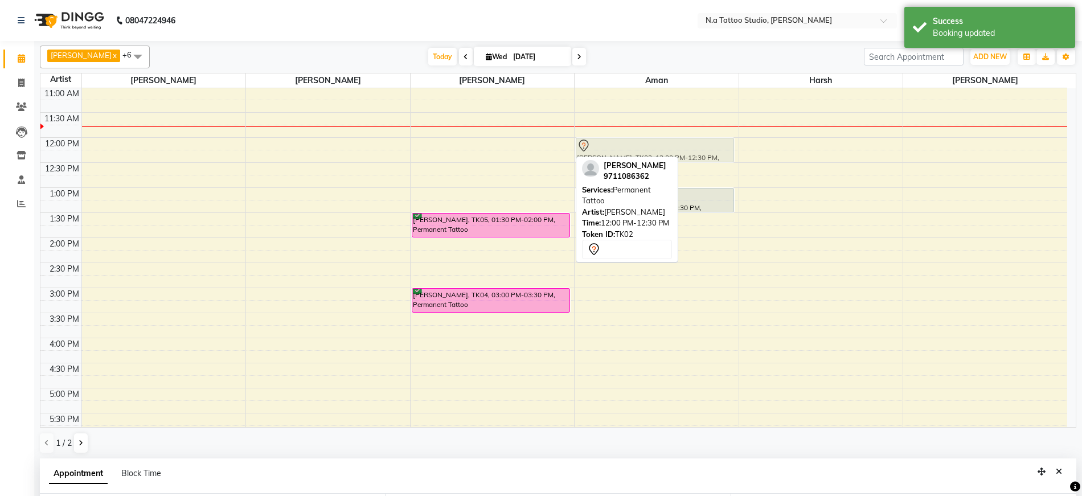
drag, startPoint x: 472, startPoint y: 149, endPoint x: 623, endPoint y: 147, distance: 150.9
click at [623, 147] on tr "[PERSON_NAME], TK02, 12:00 PM-12:30 PM, Permanent Tattoo [PERSON_NAME], TK05, 0…" at bounding box center [553, 312] width 1027 height 651
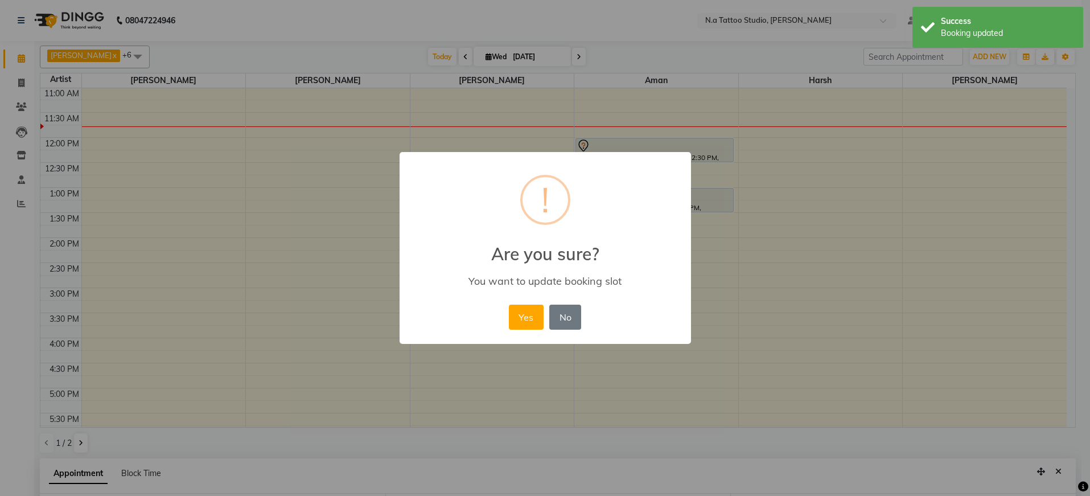
drag, startPoint x: 536, startPoint y: 321, endPoint x: 582, endPoint y: 243, distance: 90.6
click at [536, 321] on button "Yes" at bounding box center [526, 317] width 35 height 25
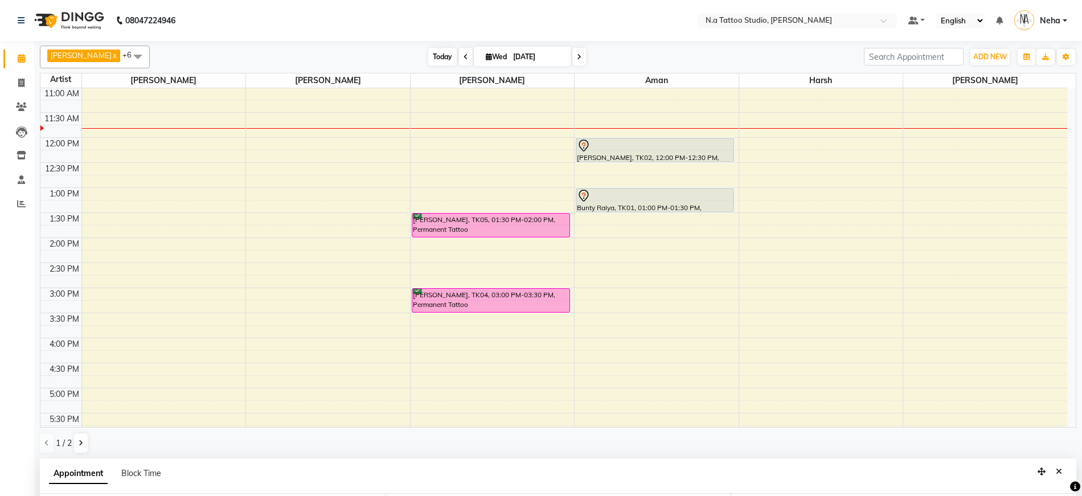
click at [443, 57] on span "Today" at bounding box center [442, 57] width 28 height 18
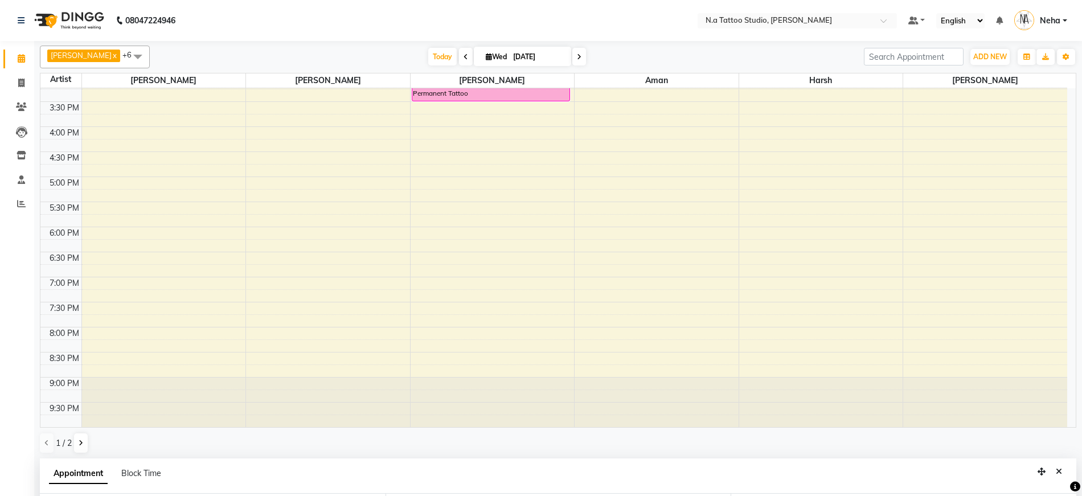
scroll to position [222, 0]
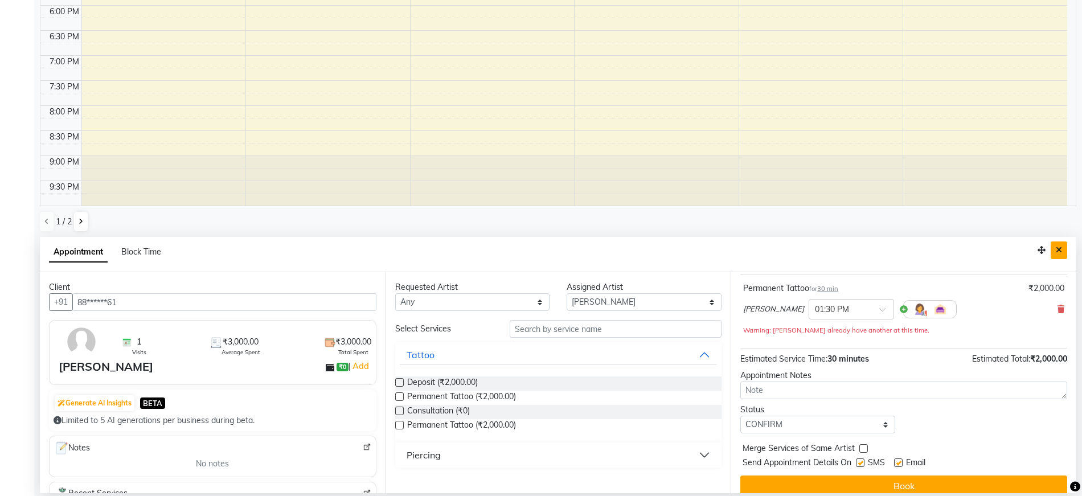
click at [1057, 252] on icon "Close" at bounding box center [1059, 250] width 6 height 8
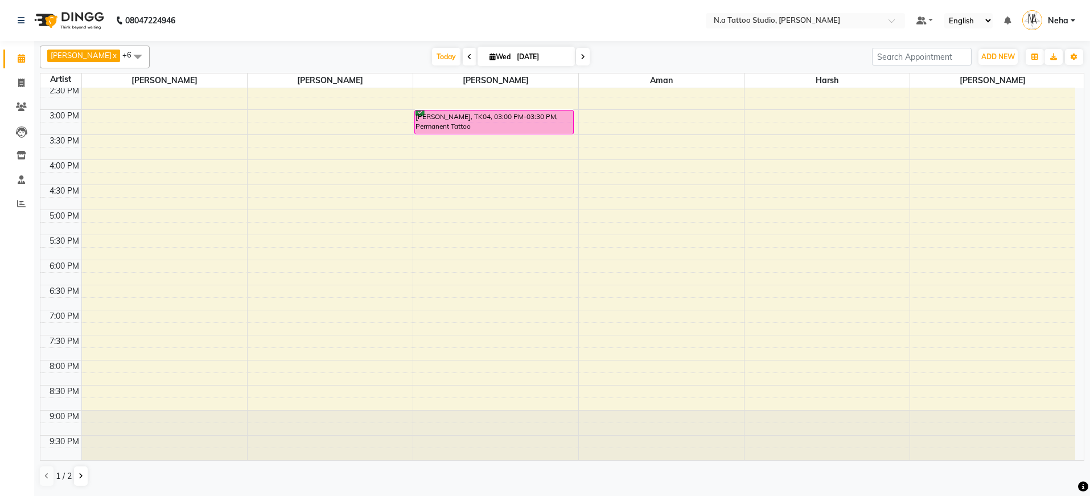
scroll to position [0, 0]
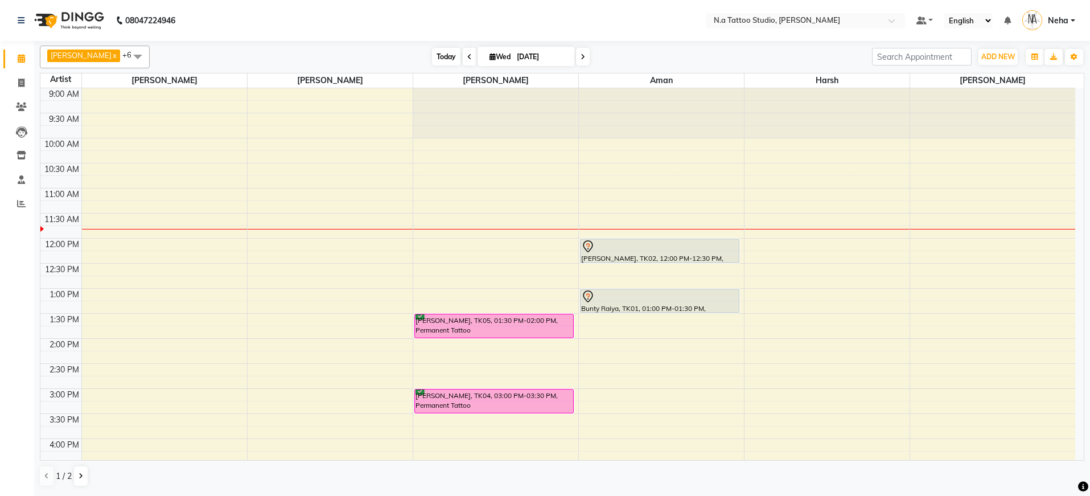
click at [445, 54] on span "Today" at bounding box center [446, 57] width 28 height 18
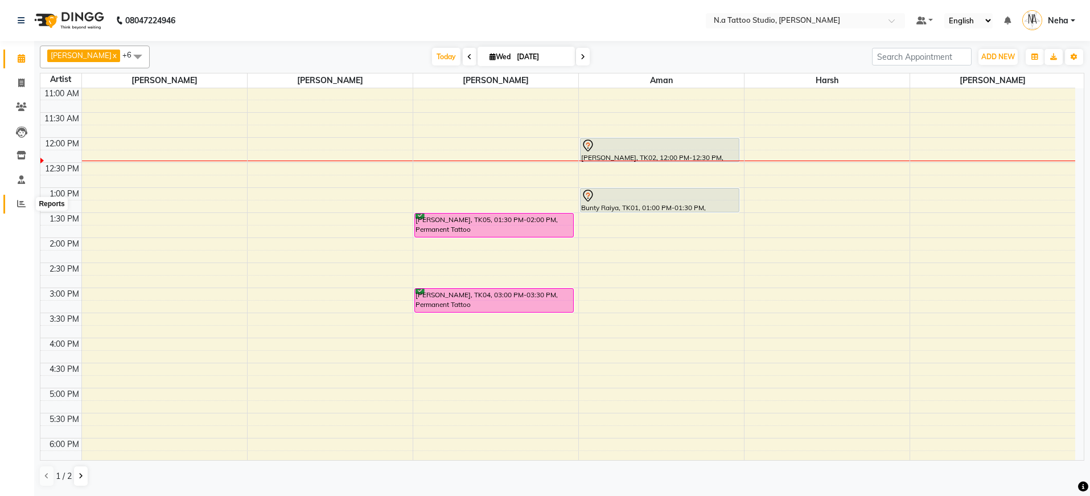
click at [18, 202] on icon at bounding box center [21, 203] width 9 height 9
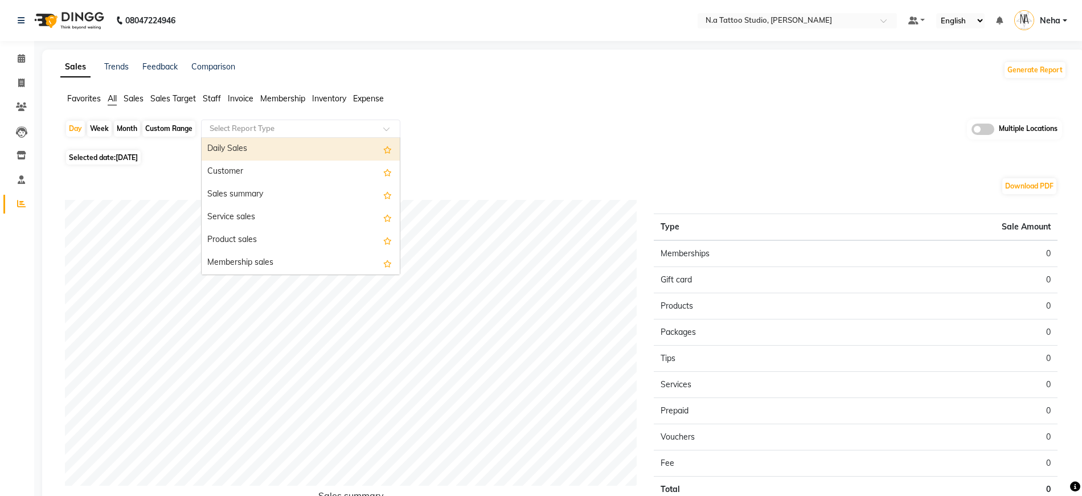
click at [355, 126] on input "text" at bounding box center [289, 128] width 164 height 11
drag, startPoint x: 601, startPoint y: 139, endPoint x: 851, endPoint y: 136, distance: 250.0
click at [601, 138] on div "Day Week Month Custom Range Select Report Type Daily Sales Customer Sales summa…" at bounding box center [563, 133] width 997 height 28
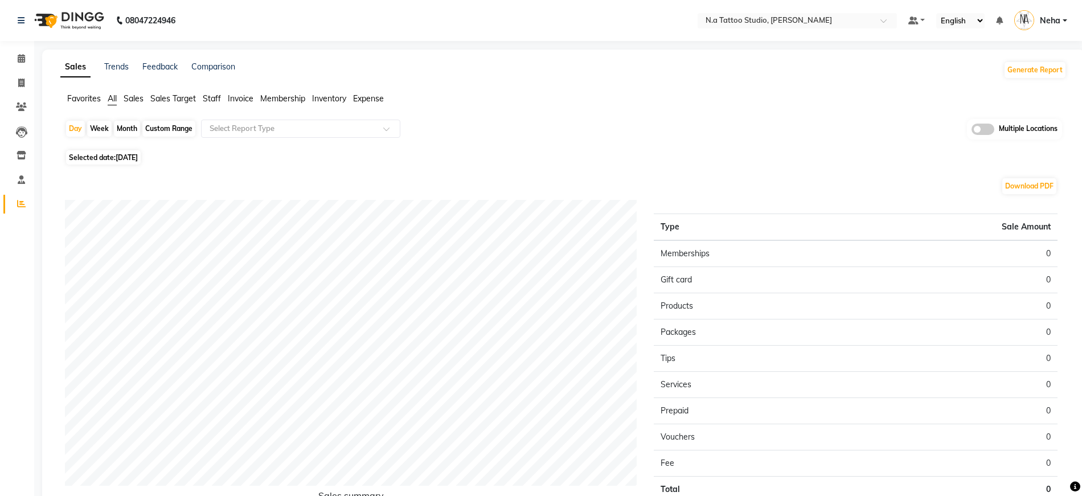
click at [980, 130] on span at bounding box center [982, 129] width 23 height 11
click at [971, 131] on input "checkbox" at bounding box center [971, 131] width 0 height 0
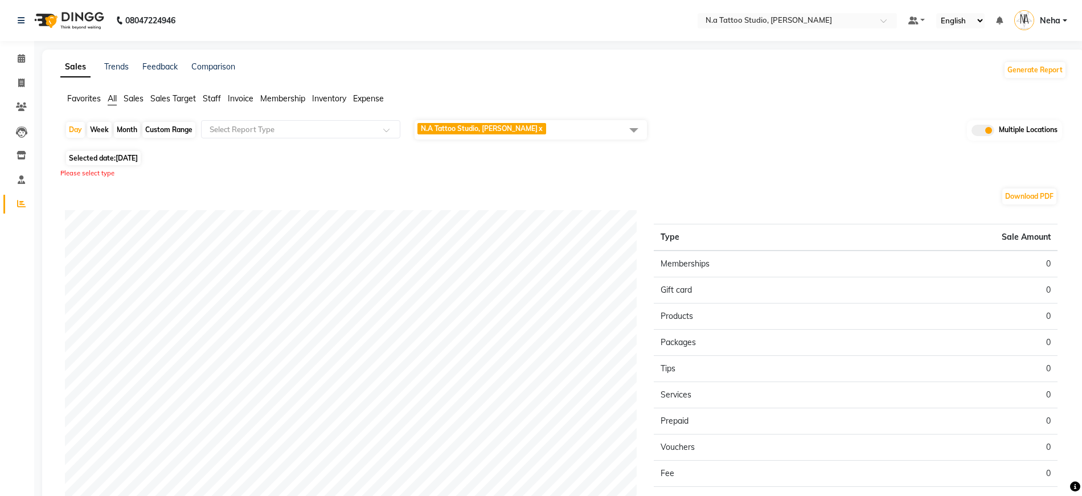
click at [587, 133] on span "N.A Tattoo Studio, [PERSON_NAME] x" at bounding box center [531, 129] width 232 height 19
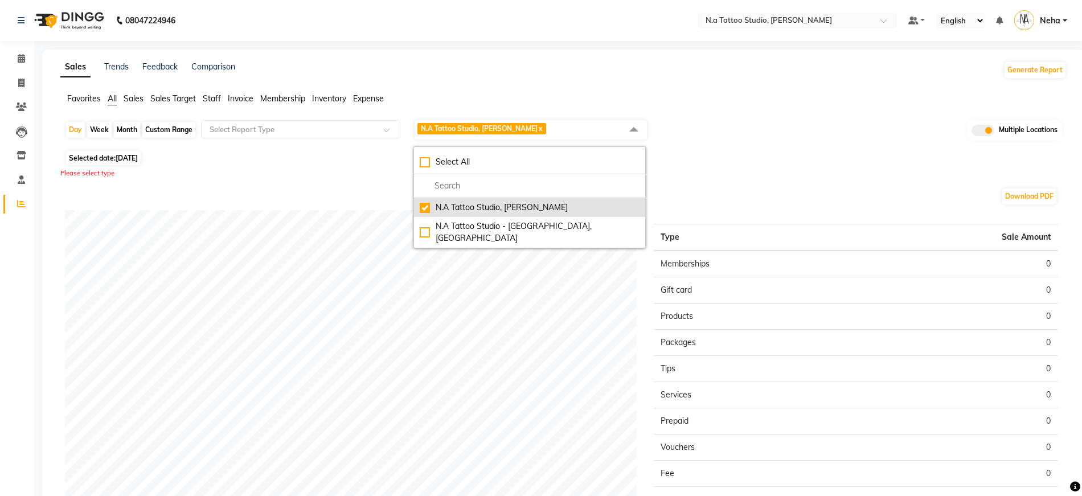
drag, startPoint x: 515, startPoint y: 227, endPoint x: 498, endPoint y: 199, distance: 33.2
click at [515, 227] on div "N.A Tattoo Studio - [GEOGRAPHIC_DATA], [GEOGRAPHIC_DATA]" at bounding box center [530, 232] width 220 height 24
checkbox input "true"
drag, startPoint x: 491, startPoint y: 207, endPoint x: 550, endPoint y: 183, distance: 63.6
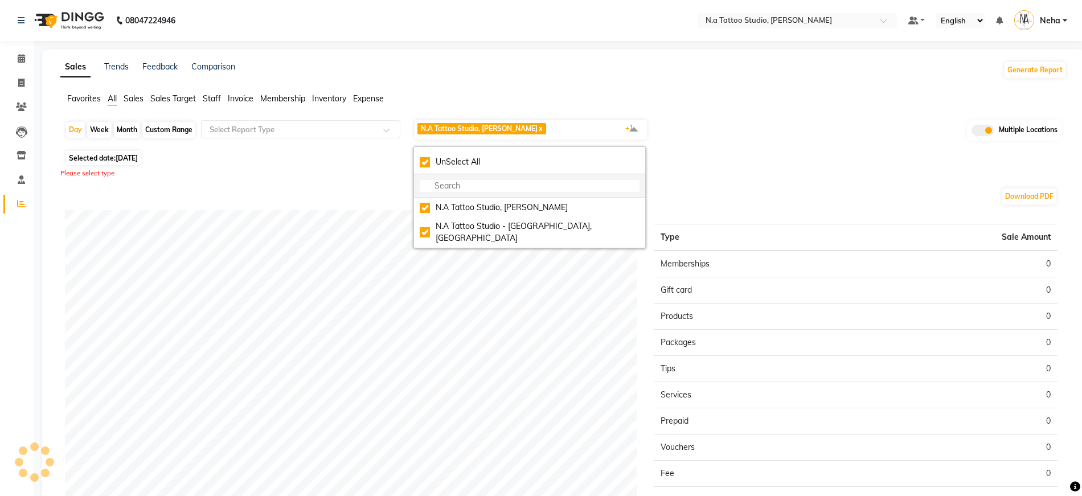
click at [492, 207] on div "N.A Tattoo Studio, [PERSON_NAME]" at bounding box center [530, 208] width 220 height 12
checkbox input "false"
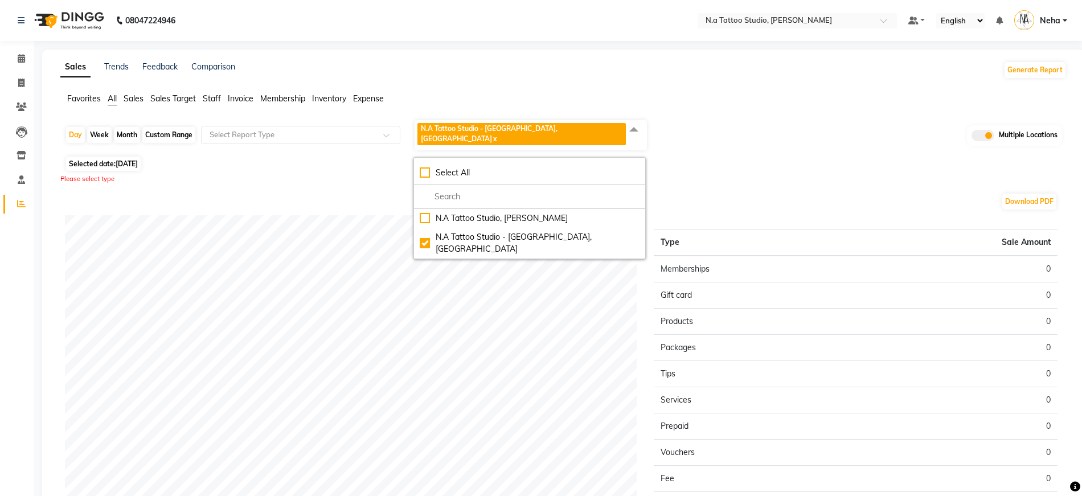
click at [789, 124] on div "Day Week Month Custom Range Select Report Type N.A Tattoo Studio - [GEOGRAPHIC_…" at bounding box center [563, 136] width 997 height 34
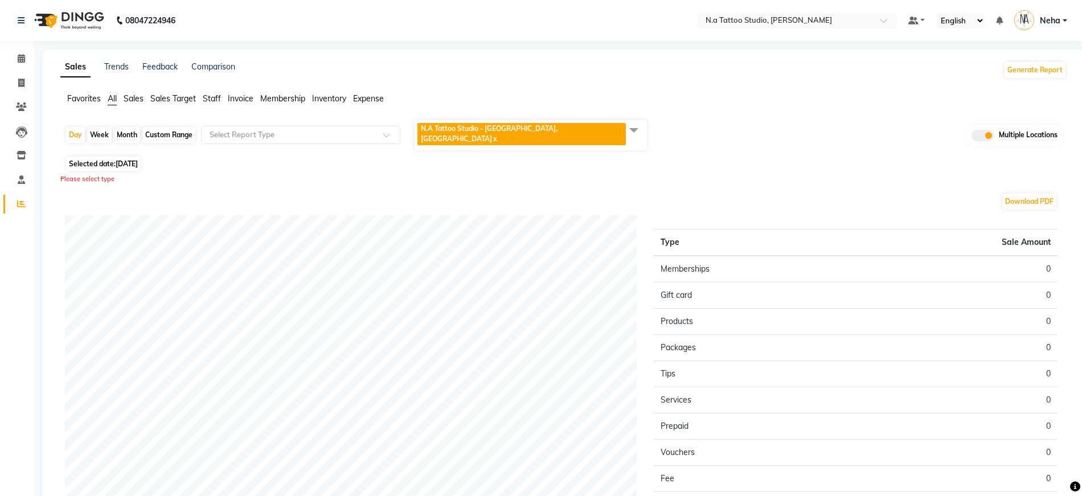
click at [123, 127] on div "Month" at bounding box center [127, 135] width 26 height 16
select select "9"
select select "2025"
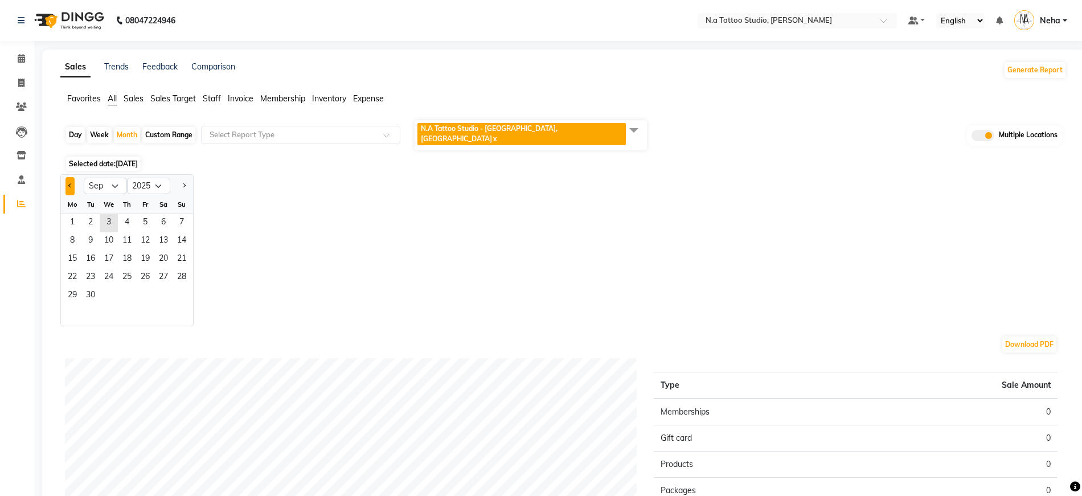
click at [74, 183] on button "Previous month" at bounding box center [69, 186] width 9 height 18
select select "8"
click at [150, 215] on span "1" at bounding box center [145, 223] width 18 height 18
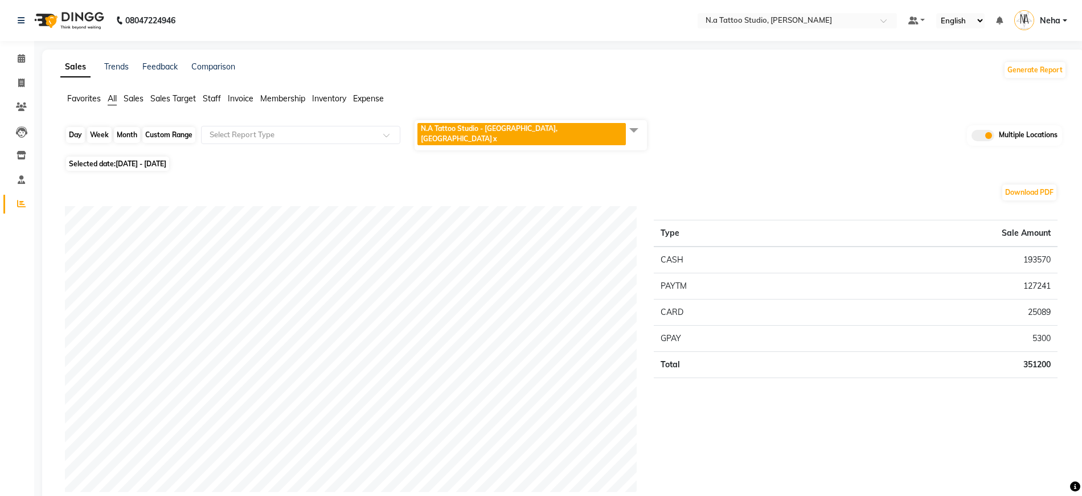
click at [125, 127] on div "Month" at bounding box center [127, 135] width 26 height 16
select select "8"
select select "2025"
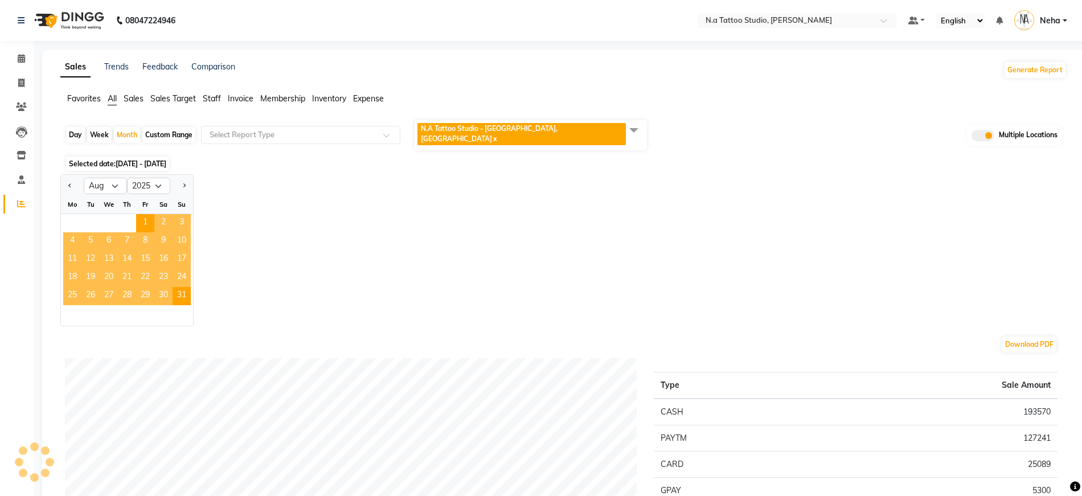
click at [178, 253] on span "17" at bounding box center [182, 260] width 18 height 18
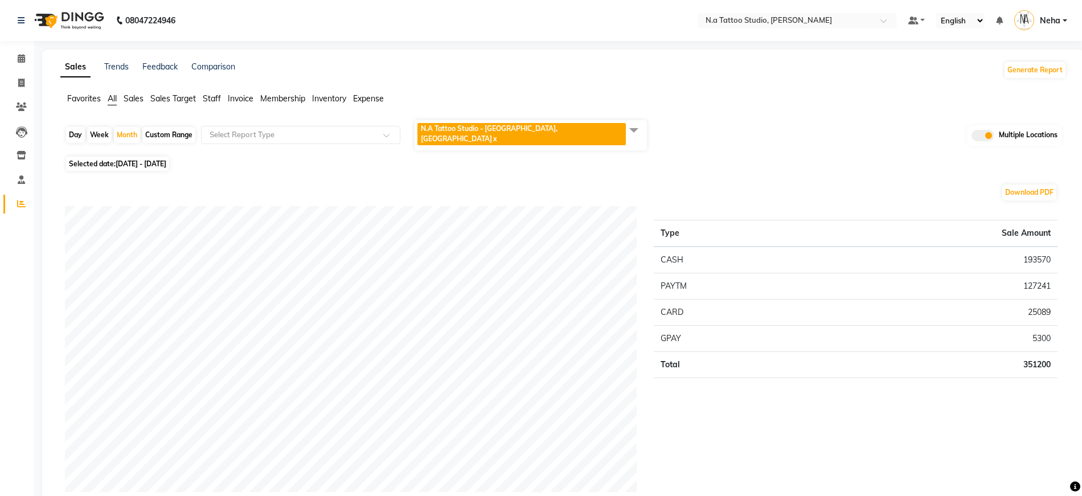
click at [167, 129] on div "Custom Range" at bounding box center [168, 135] width 53 height 16
select select "8"
select select "2025"
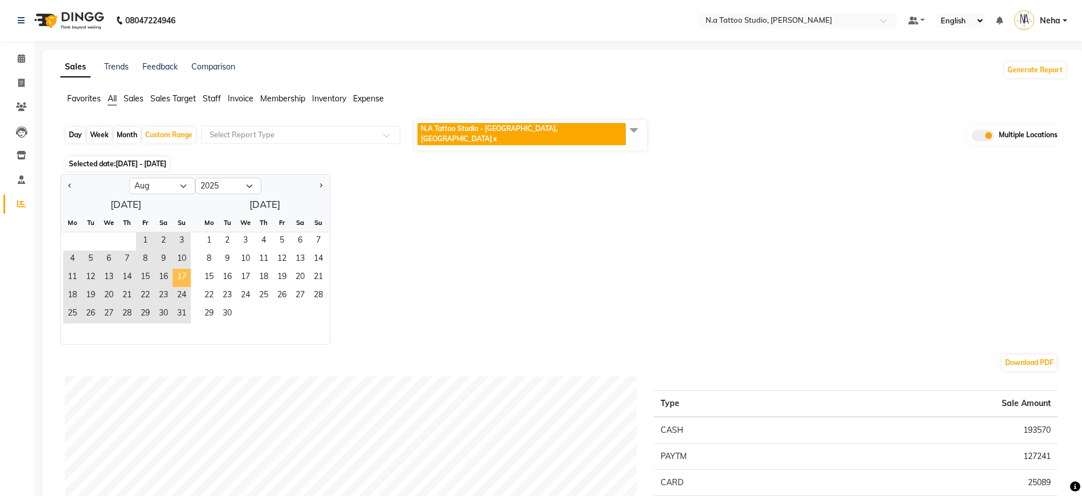
click at [182, 270] on span "17" at bounding box center [182, 278] width 18 height 18
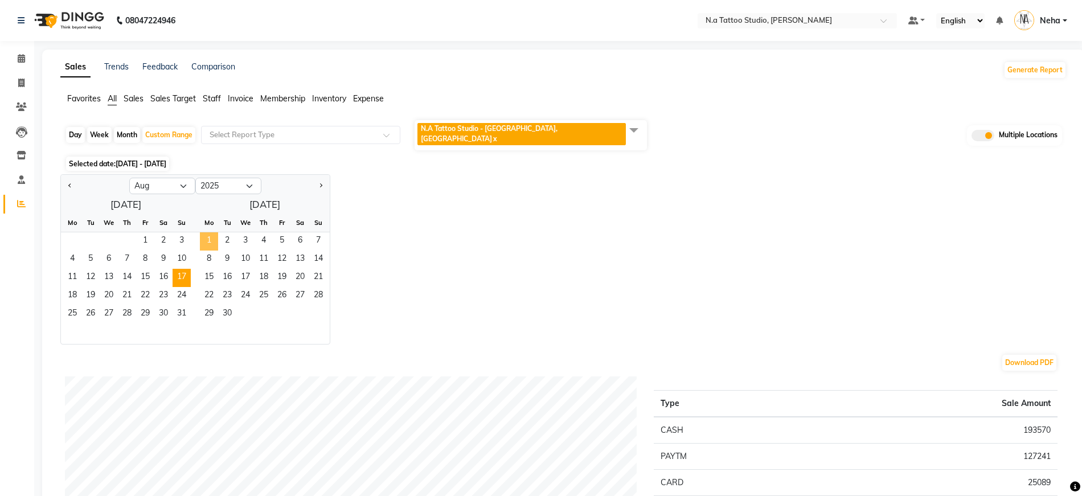
click at [200, 235] on span "1" at bounding box center [209, 241] width 18 height 18
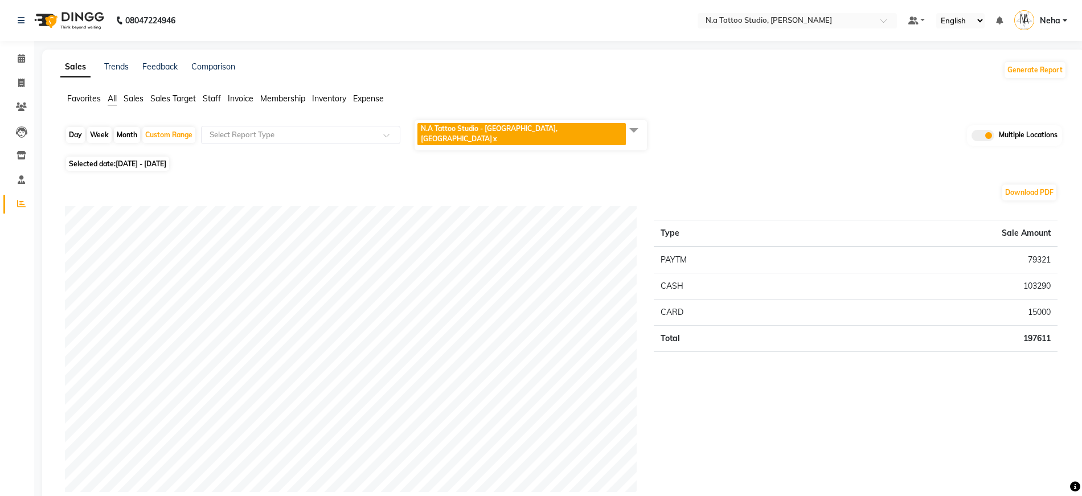
click at [1037, 328] on td "197611" at bounding box center [934, 338] width 247 height 26
click at [22, 65] on link "Calendar" at bounding box center [16, 59] width 27 height 19
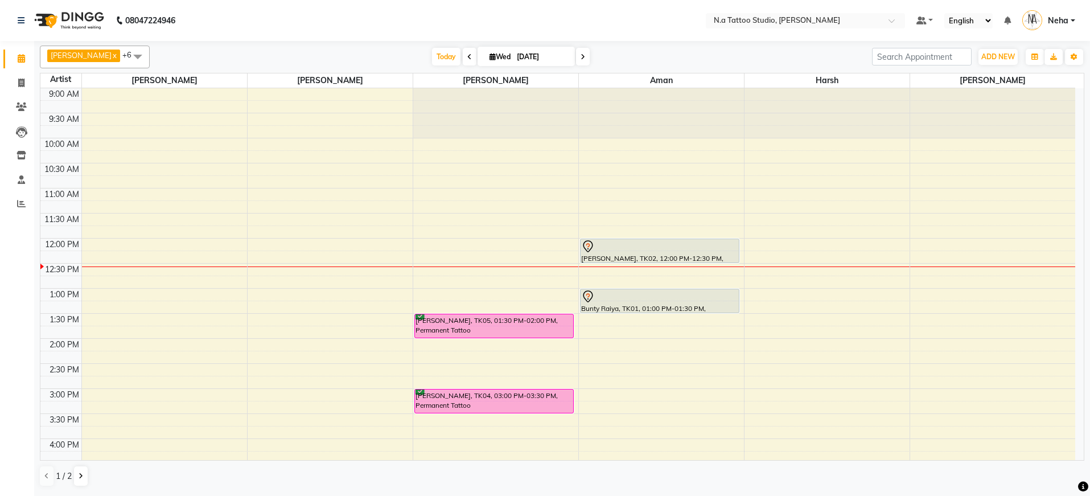
click at [589, 59] on div "[DATE] [DATE]" at bounding box center [510, 56] width 711 height 17
click at [587, 60] on span at bounding box center [583, 57] width 14 height 18
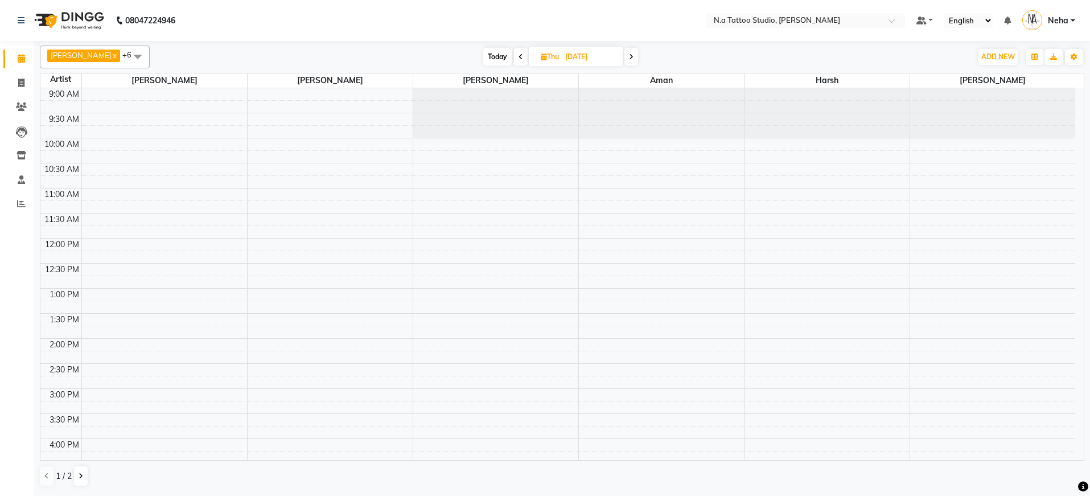
scroll to position [279, 0]
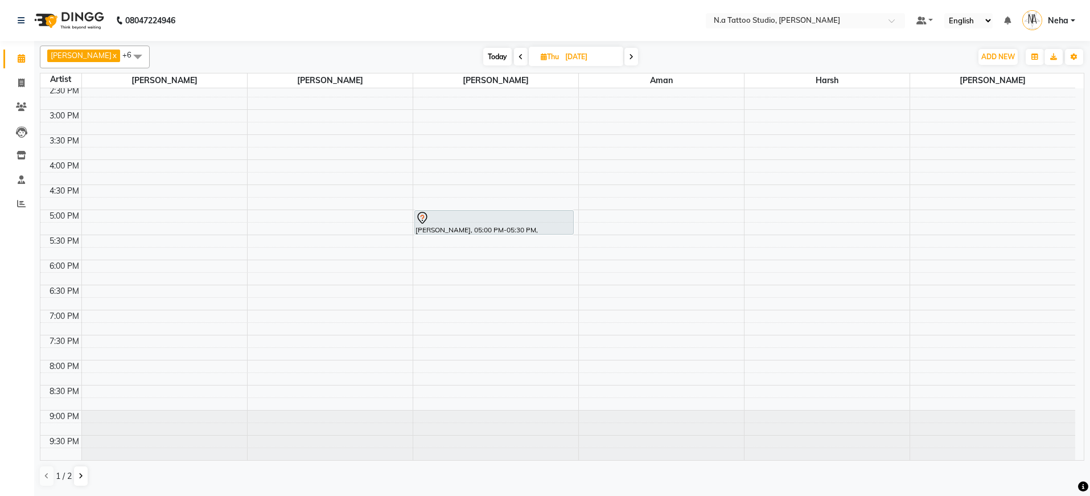
click at [496, 52] on span "Today" at bounding box center [497, 57] width 28 height 18
type input "[DATE]"
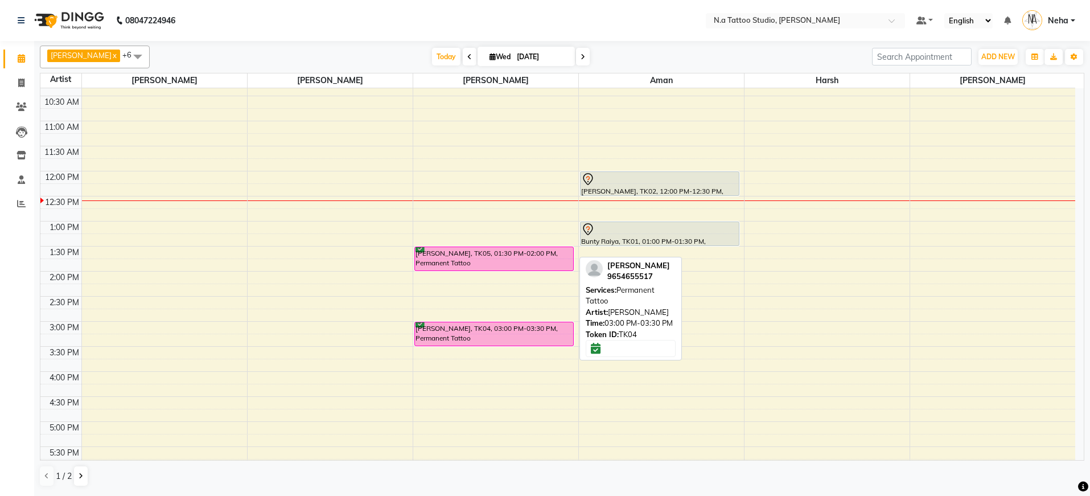
scroll to position [0, 0]
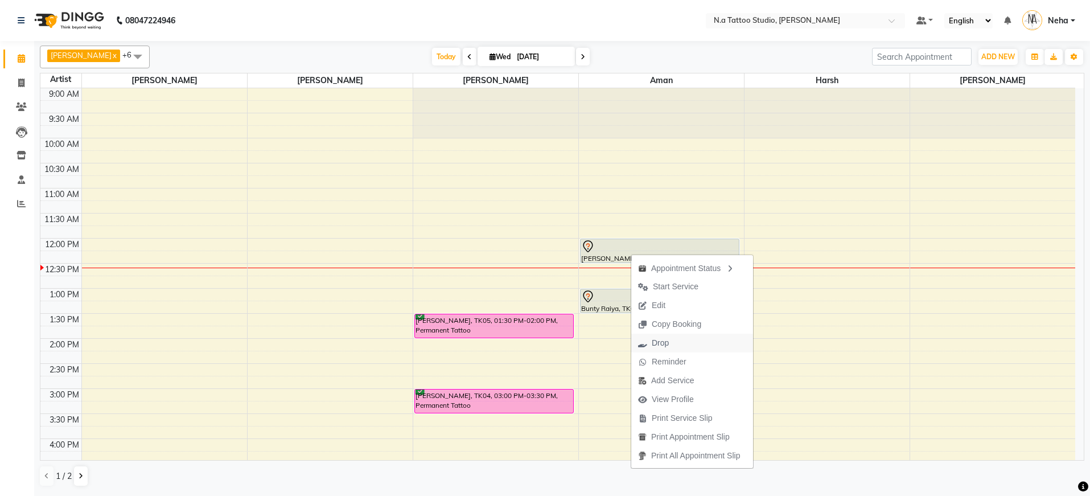
click at [675, 342] on span "Drop" at bounding box center [654, 343] width 44 height 19
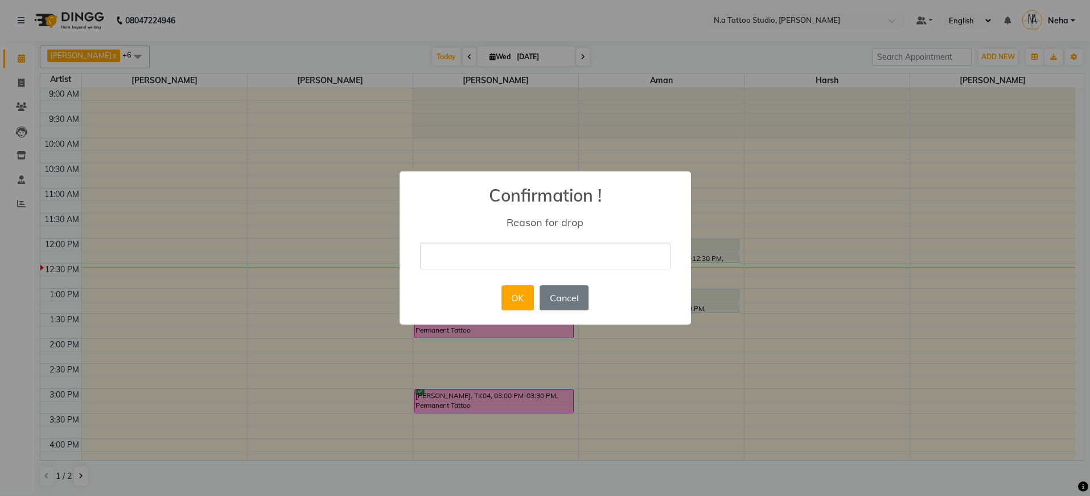
click at [472, 267] on input "text" at bounding box center [545, 256] width 251 height 27
type input "drop"
click at [516, 297] on button "OK" at bounding box center [518, 297] width 32 height 25
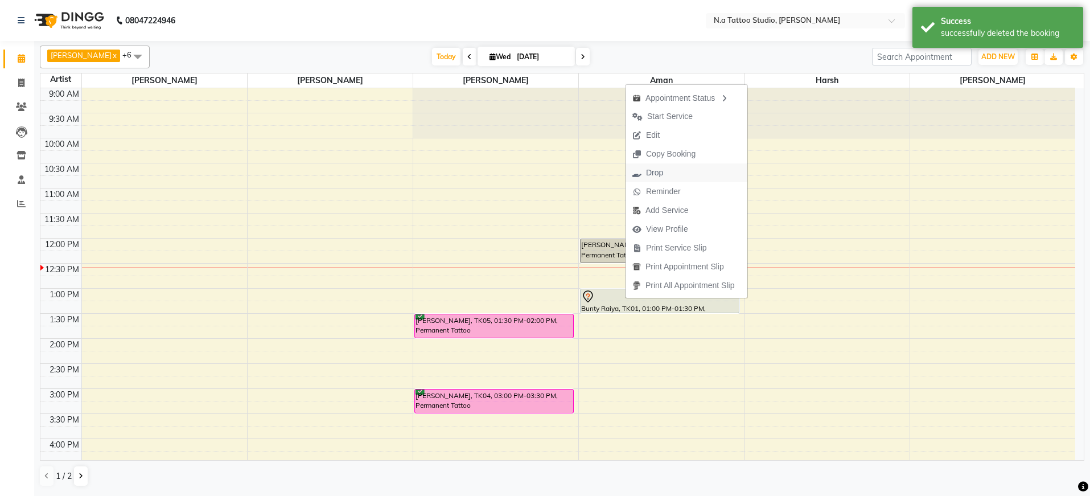
click at [661, 167] on span "Drop" at bounding box center [654, 173] width 17 height 12
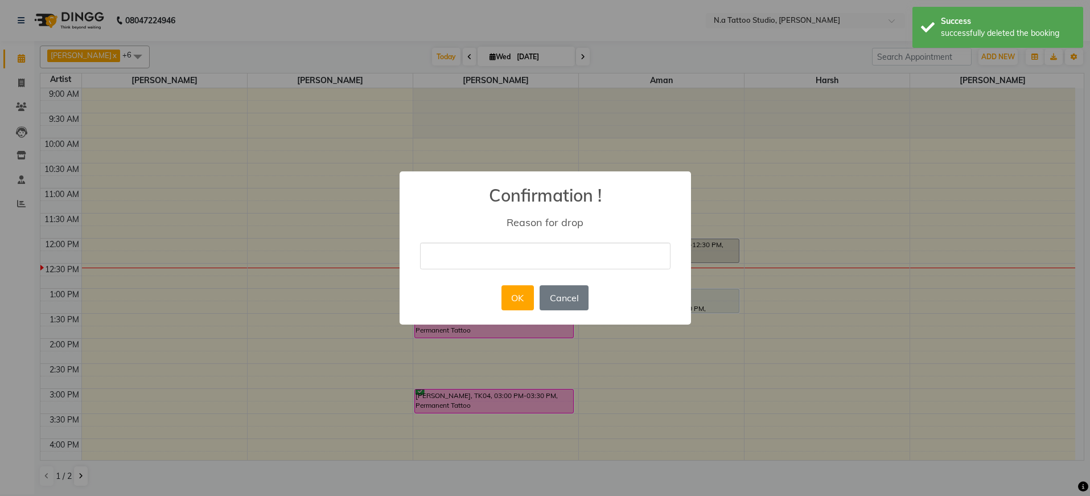
click at [503, 257] on input "text" at bounding box center [545, 256] width 251 height 27
type input "drop"
click at [523, 295] on button "OK" at bounding box center [518, 297] width 32 height 25
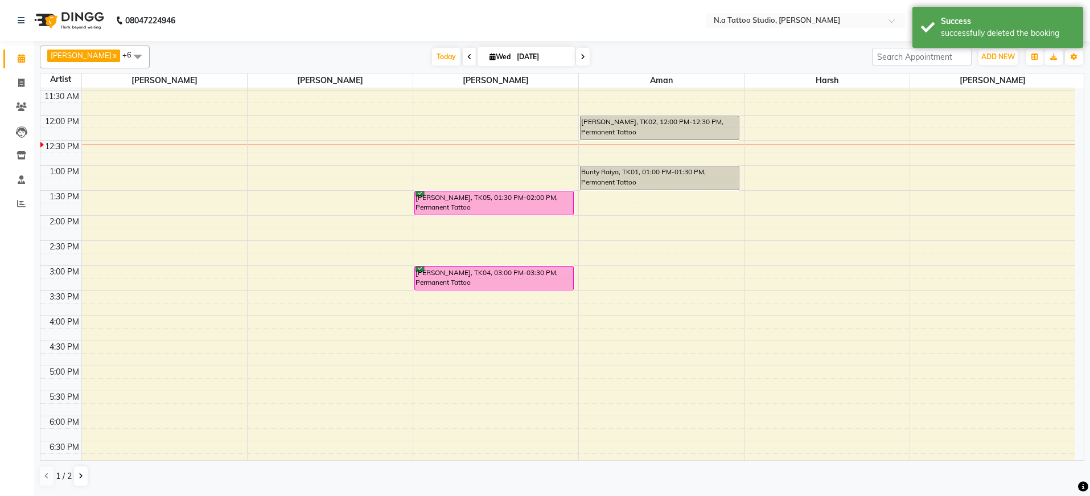
scroll to position [279, 0]
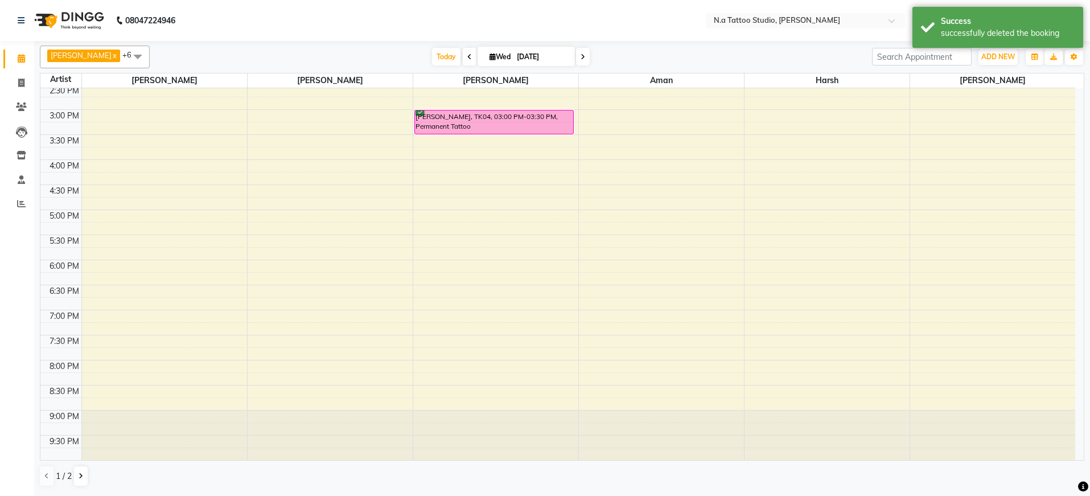
drag, startPoint x: 445, startPoint y: 54, endPoint x: 401, endPoint y: 6, distance: 64.9
click at [444, 54] on span "Today" at bounding box center [446, 57] width 28 height 18
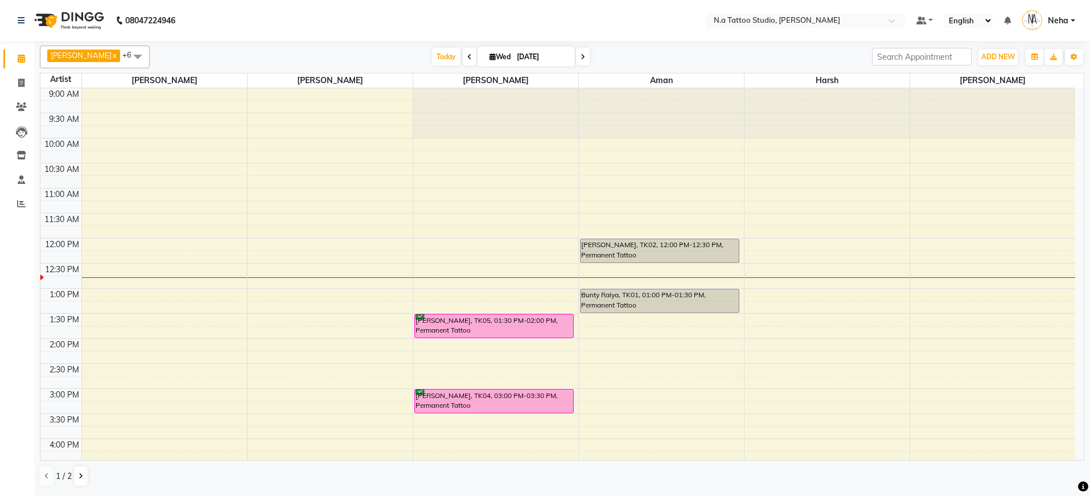
scroll to position [151, 0]
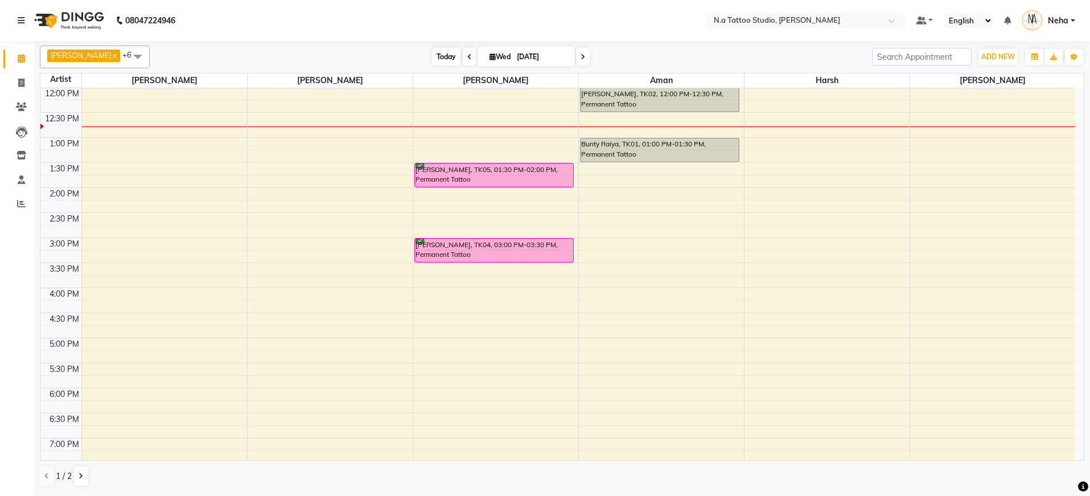
click at [446, 57] on span "Today" at bounding box center [446, 57] width 28 height 18
click at [453, 56] on span "Today" at bounding box center [446, 57] width 28 height 18
click at [588, 52] on span at bounding box center [583, 57] width 14 height 18
type input "[DATE]"
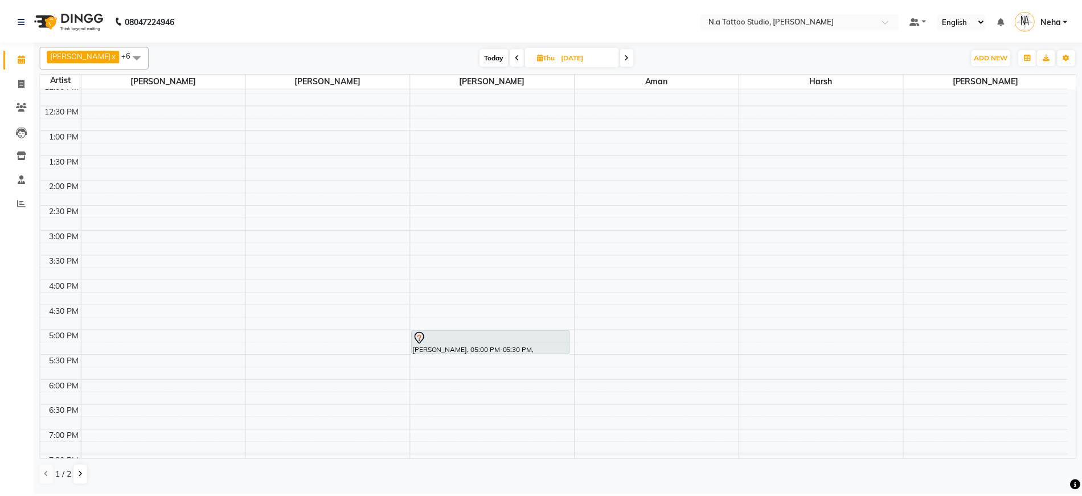
scroll to position [227, 0]
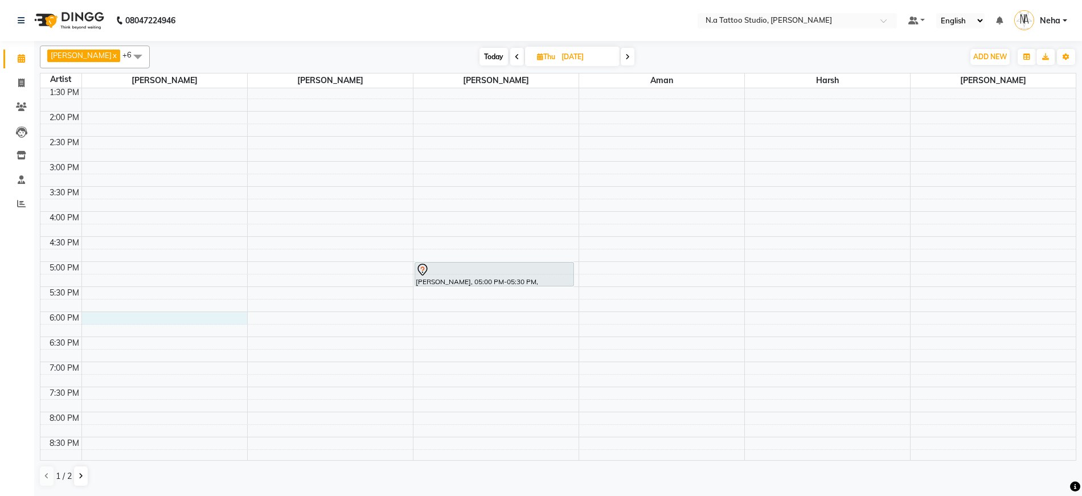
select select "26601"
select select "tentative"
select select "1080"
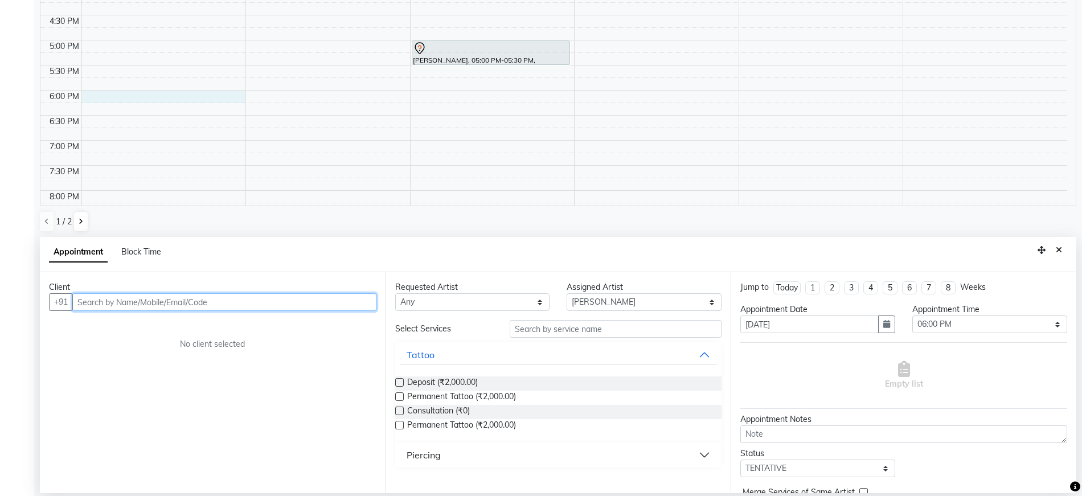
click at [200, 302] on input "text" at bounding box center [224, 302] width 304 height 18
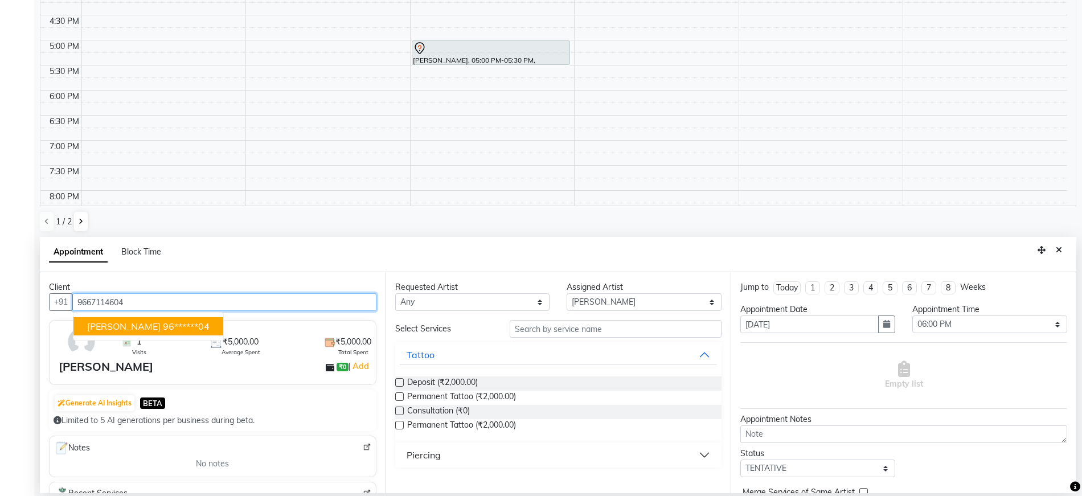
click at [165, 327] on ngb-highlight "96******04" at bounding box center [186, 326] width 47 height 11
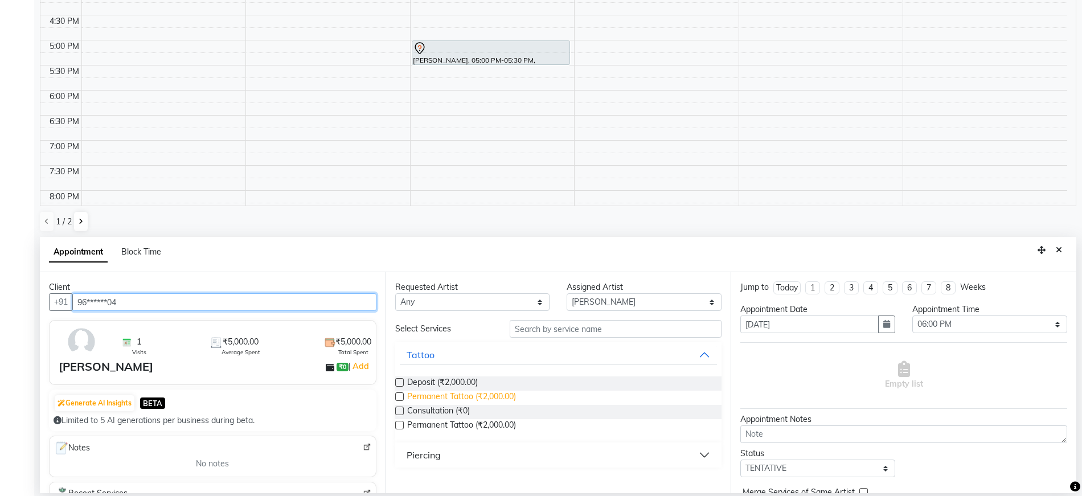
type input "96******04"
click at [497, 401] on span "Permanent Tattoo (₹2,000.00)" at bounding box center [461, 398] width 109 height 14
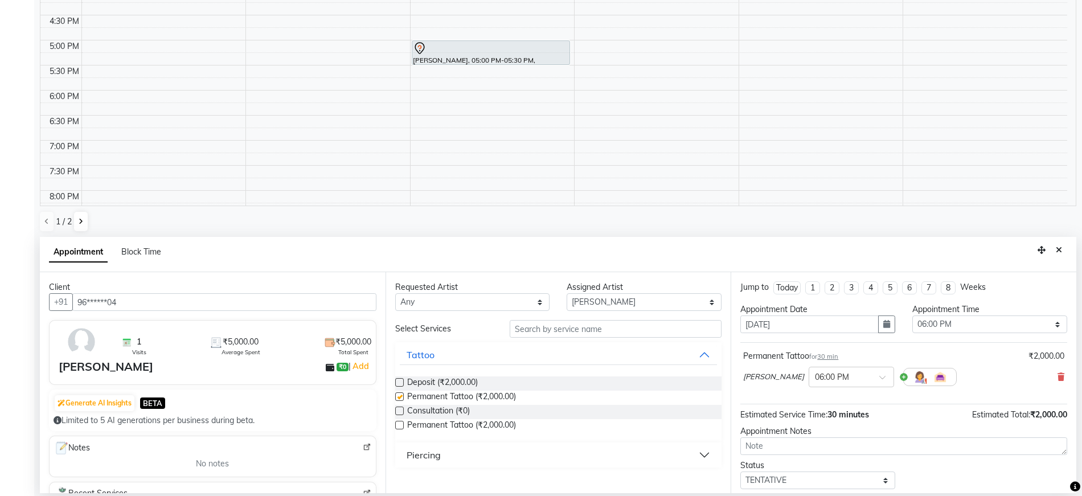
checkbox input "false"
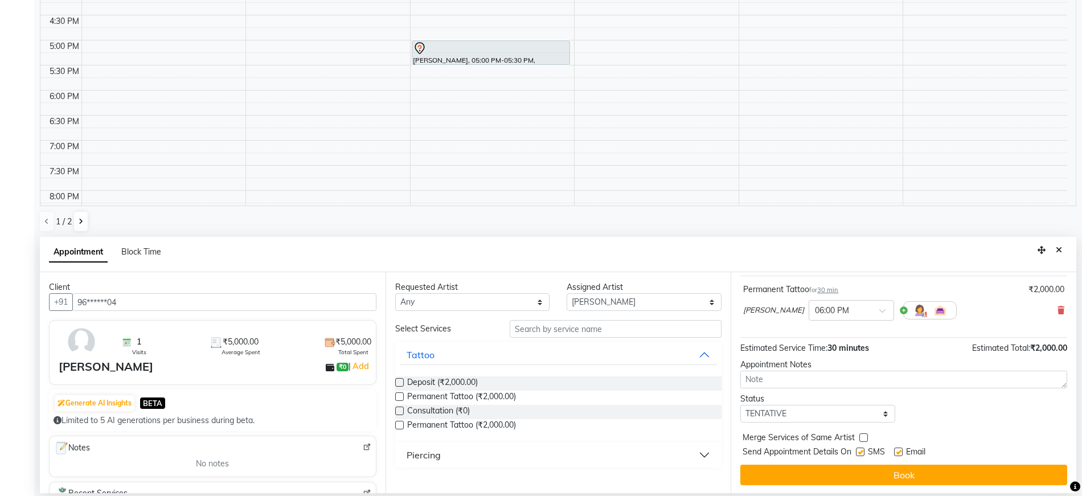
scroll to position [68, 0]
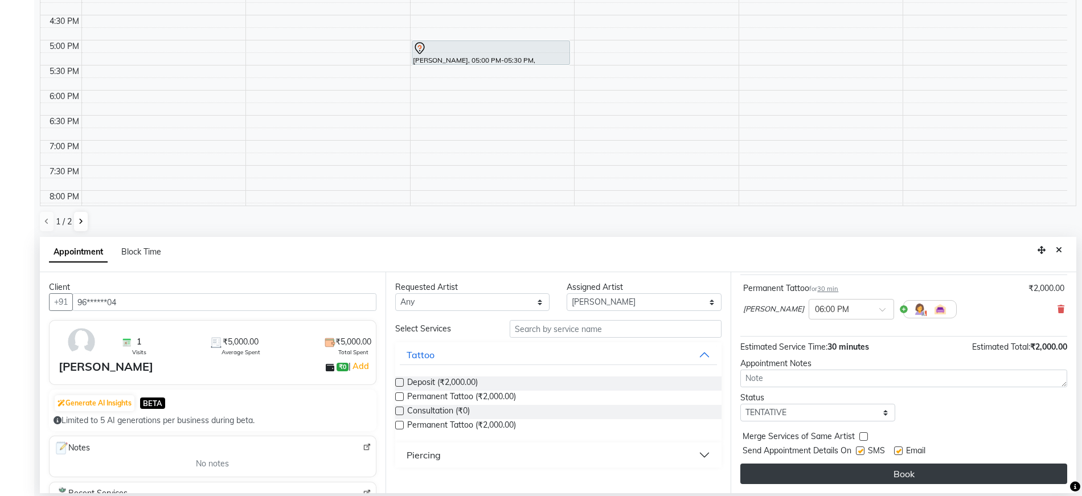
click at [826, 478] on button "Book" at bounding box center [903, 474] width 327 height 20
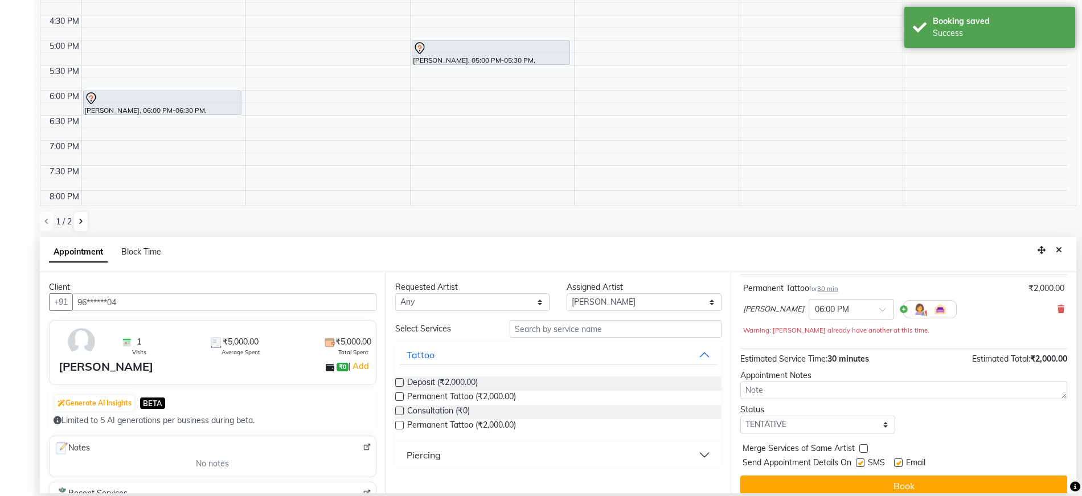
scroll to position [0, 0]
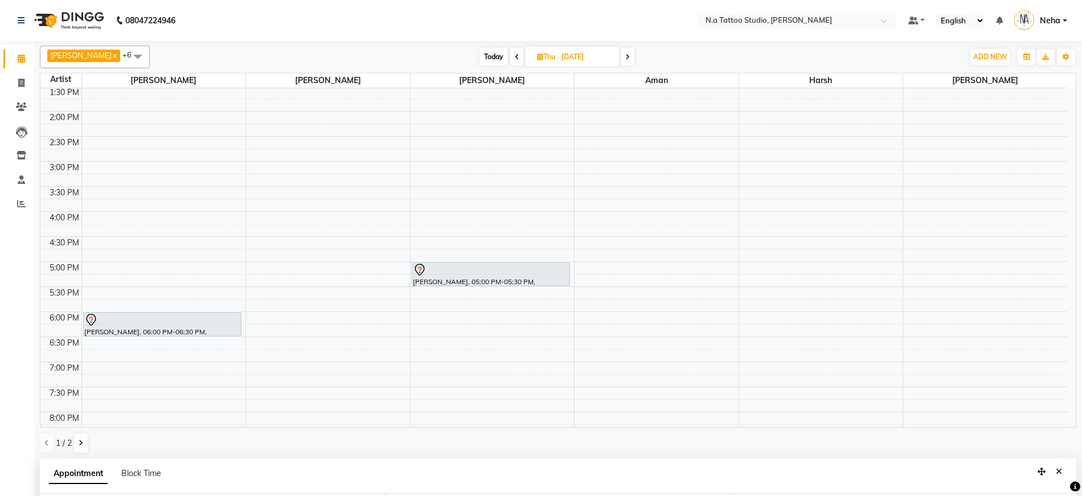
click at [484, 60] on span "Today" at bounding box center [493, 57] width 28 height 18
type input "[DATE]"
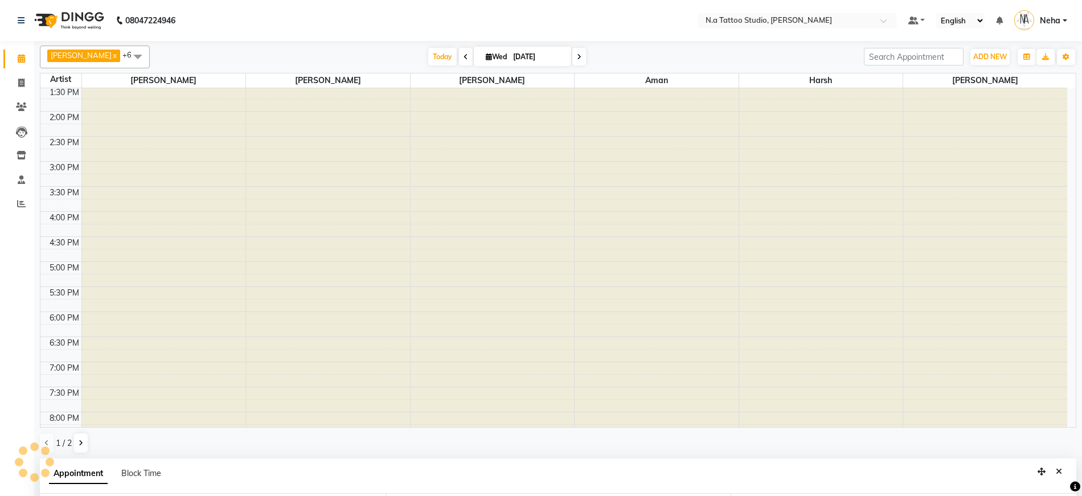
select select "1080"
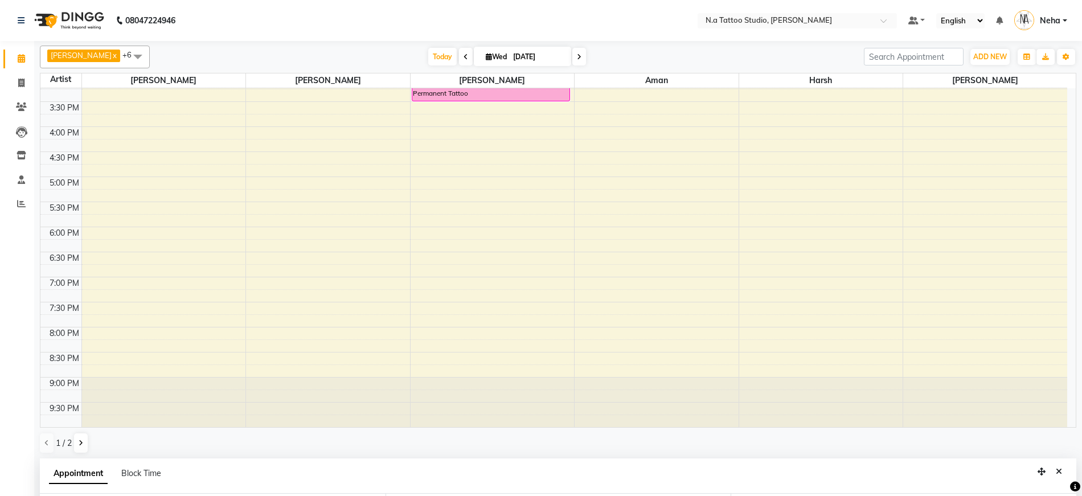
scroll to position [222, 0]
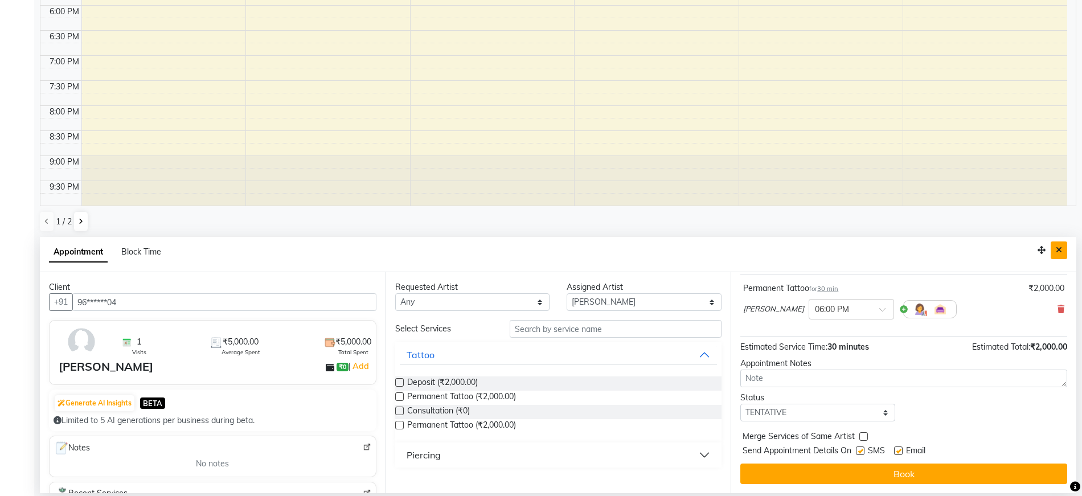
click at [1059, 249] on icon "Close" at bounding box center [1059, 250] width 6 height 8
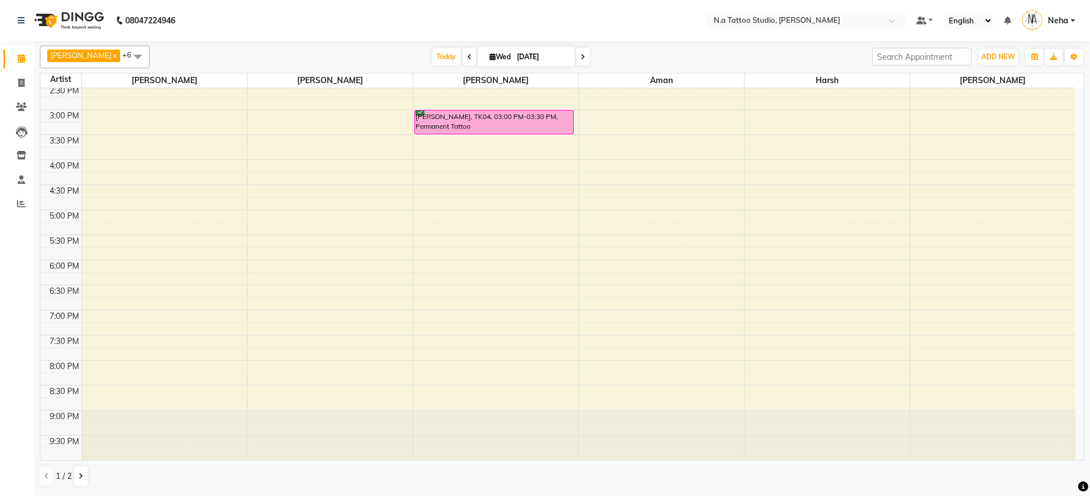
scroll to position [0, 0]
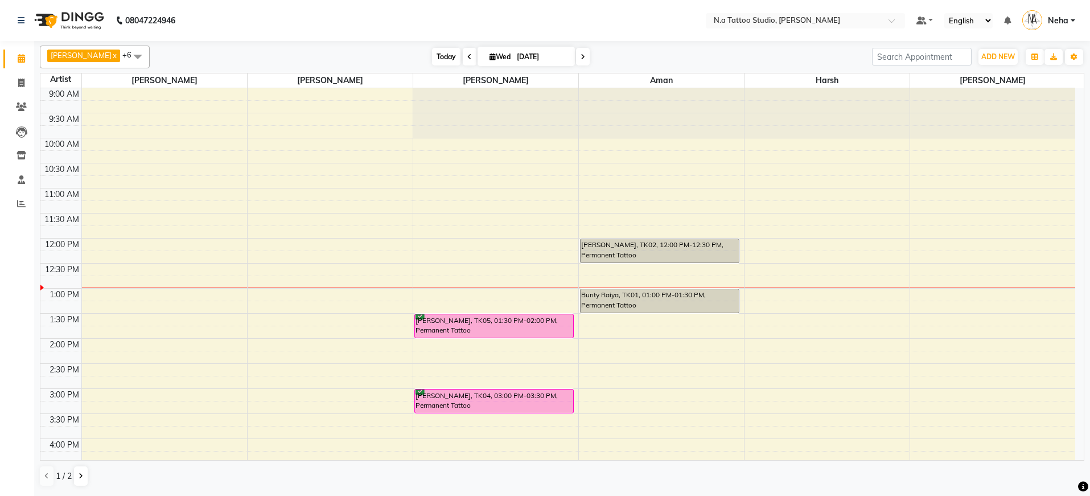
click at [442, 58] on span "Today" at bounding box center [446, 57] width 28 height 18
click at [432, 58] on span "Today" at bounding box center [446, 57] width 28 height 18
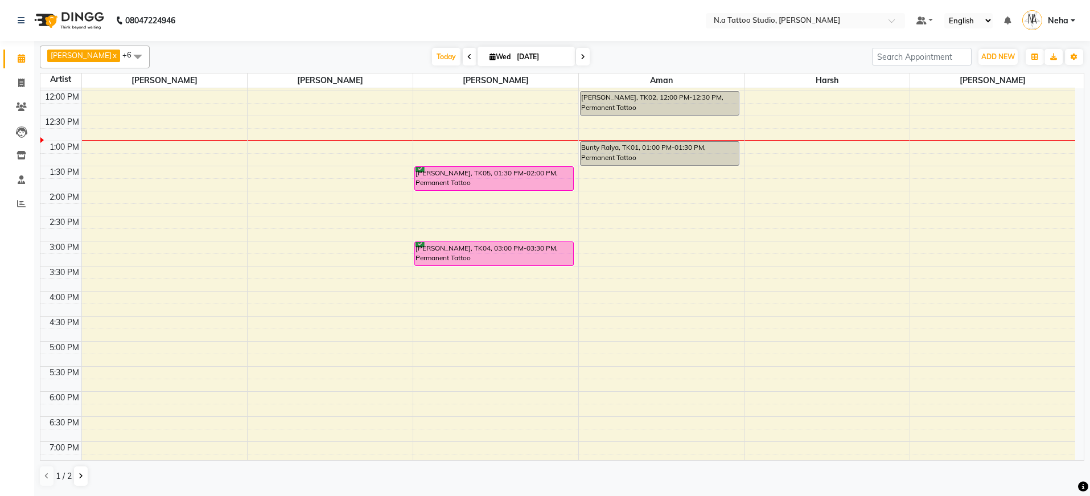
scroll to position [48, 0]
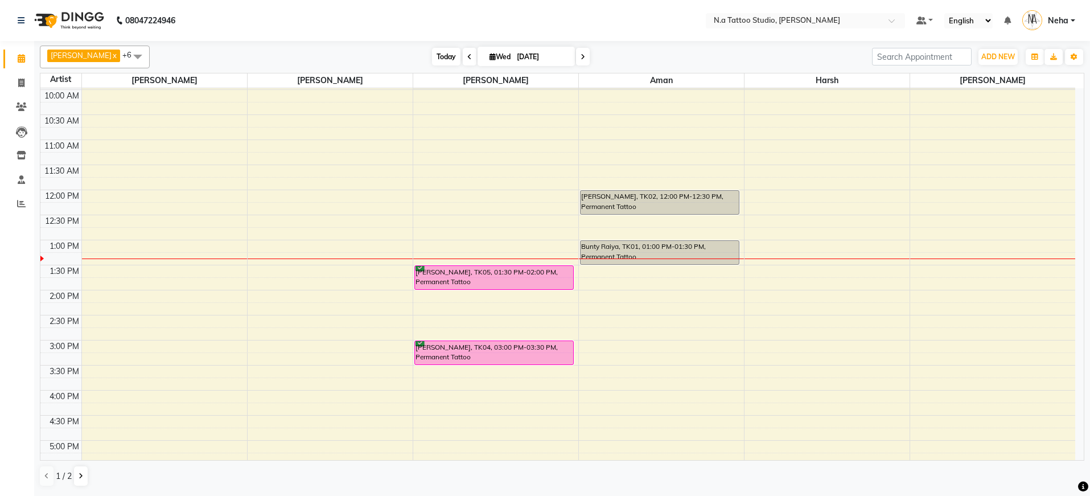
click at [436, 60] on span "Today" at bounding box center [446, 57] width 28 height 18
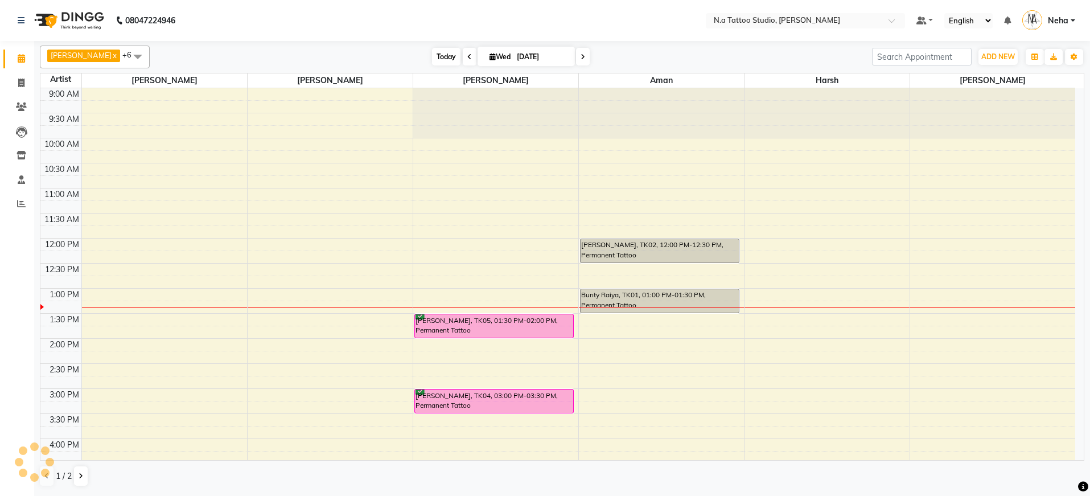
scroll to position [201, 0]
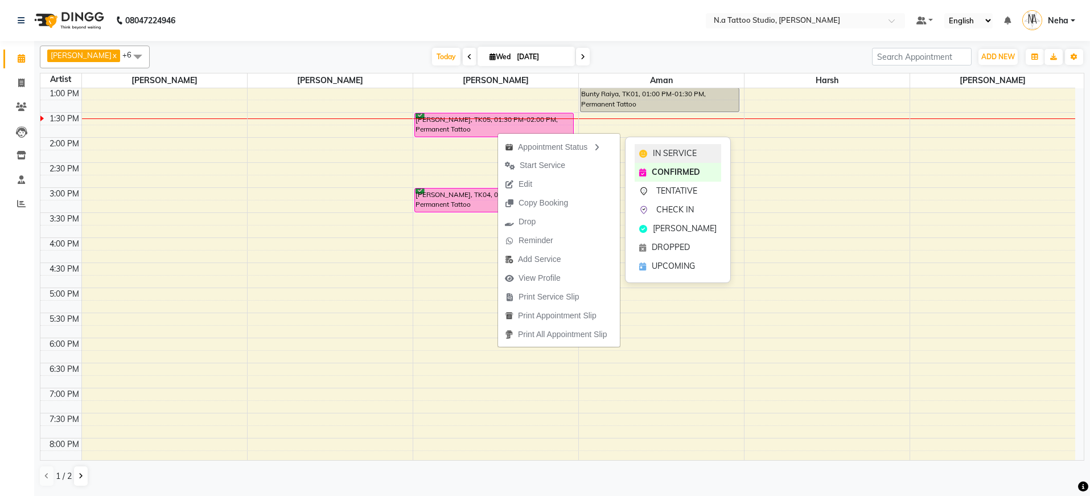
click at [681, 149] on span "IN SERVICE" at bounding box center [675, 153] width 44 height 12
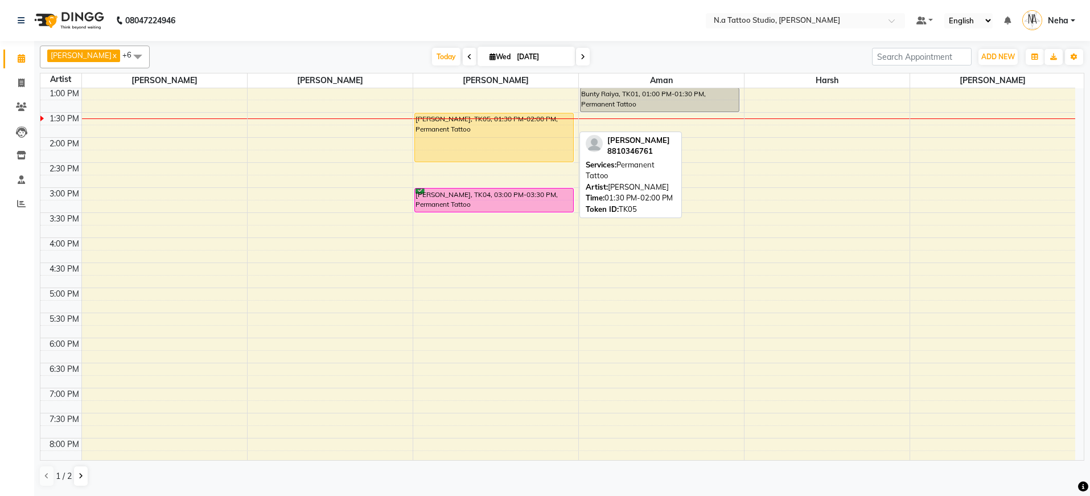
drag, startPoint x: 449, startPoint y: 134, endPoint x: 447, endPoint y: 155, distance: 21.8
click at [447, 155] on div "[PERSON_NAME], TK05, 01:30 PM-02:00 PM, Permanent Tattoo [PERSON_NAME], TK04, 0…" at bounding box center [495, 212] width 165 height 651
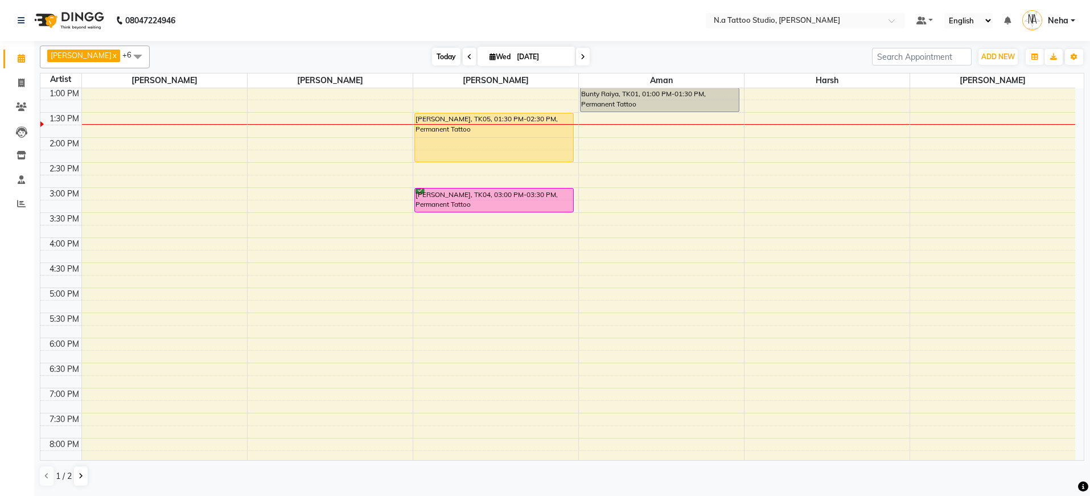
click at [438, 56] on span "Today" at bounding box center [446, 57] width 28 height 18
click at [581, 54] on icon at bounding box center [583, 57] width 5 height 7
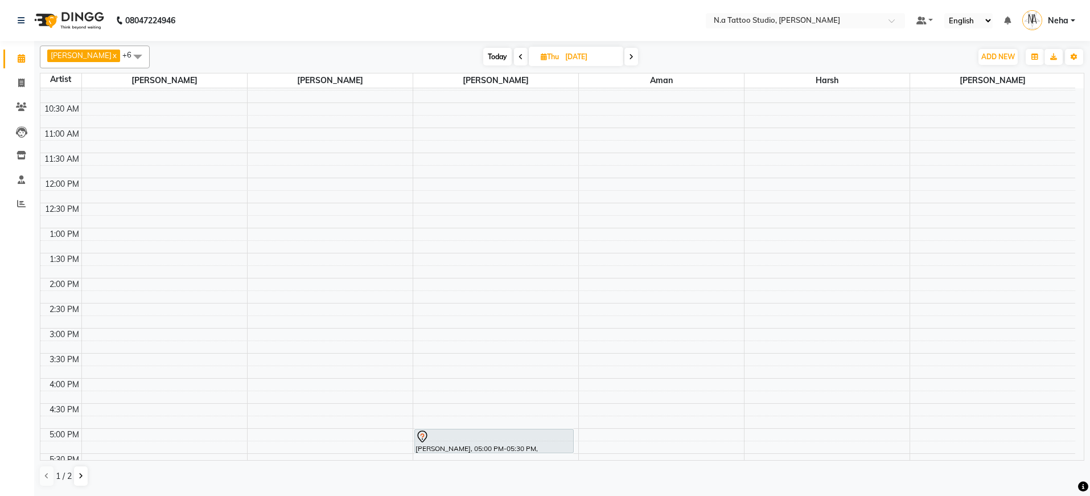
scroll to position [0, 0]
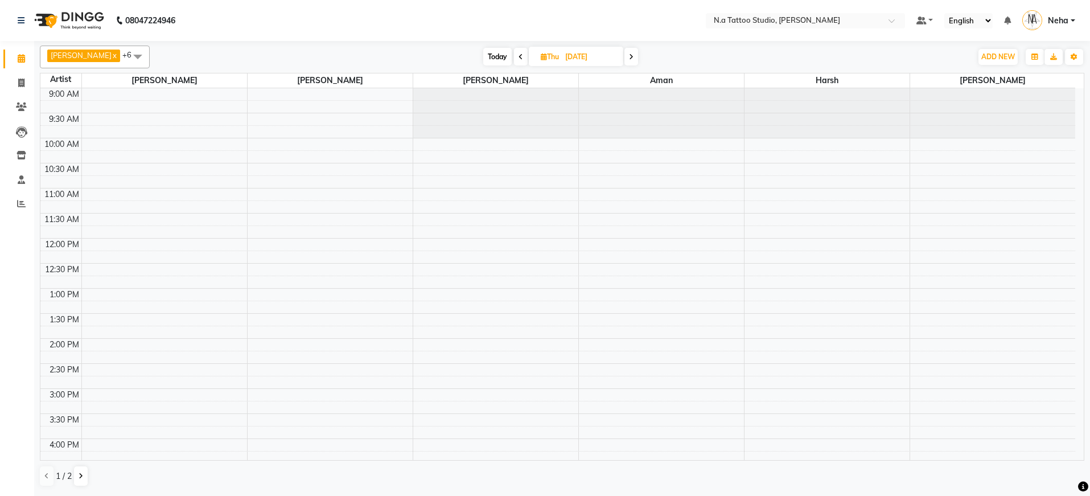
click at [500, 54] on span "Today" at bounding box center [497, 57] width 28 height 18
type input "[DATE]"
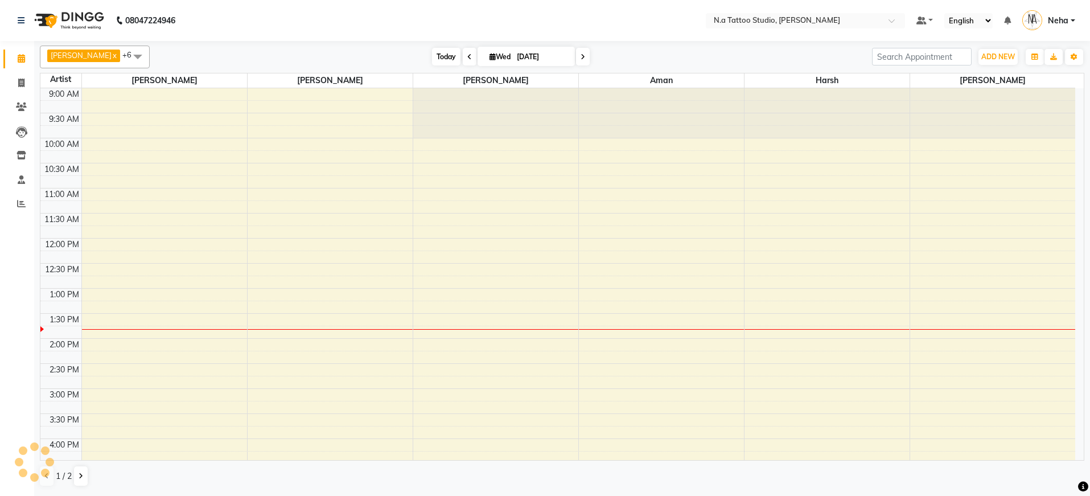
scroll to position [201, 0]
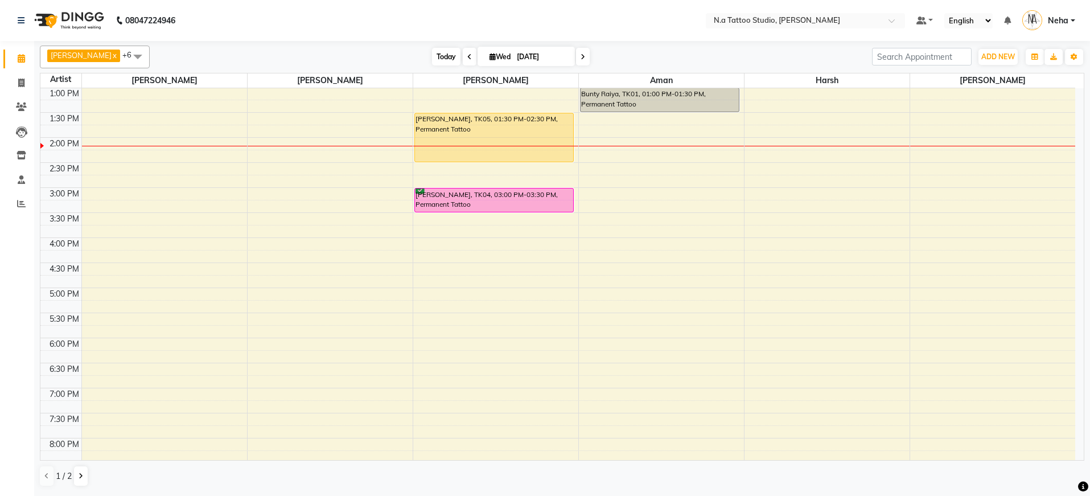
click at [446, 59] on span "Today" at bounding box center [446, 57] width 28 height 18
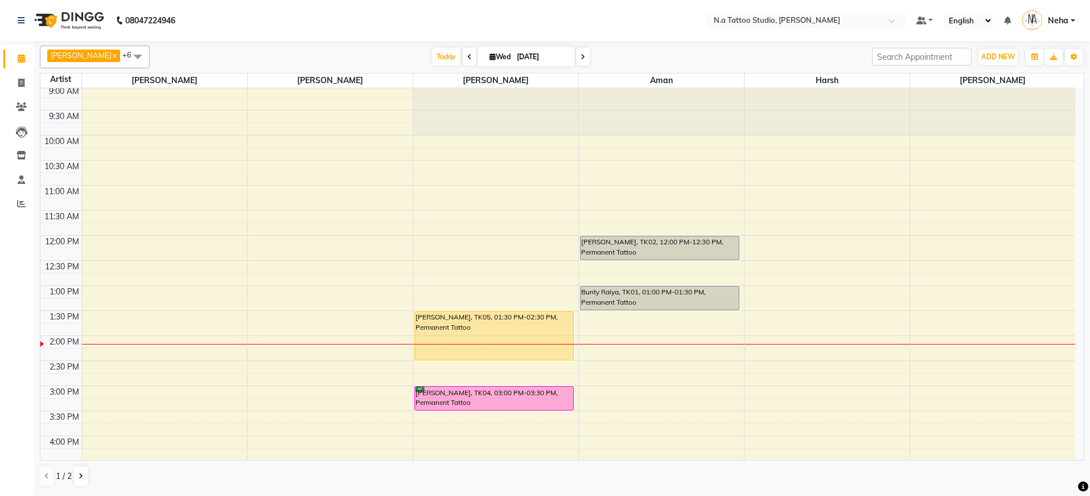
scroll to position [0, 0]
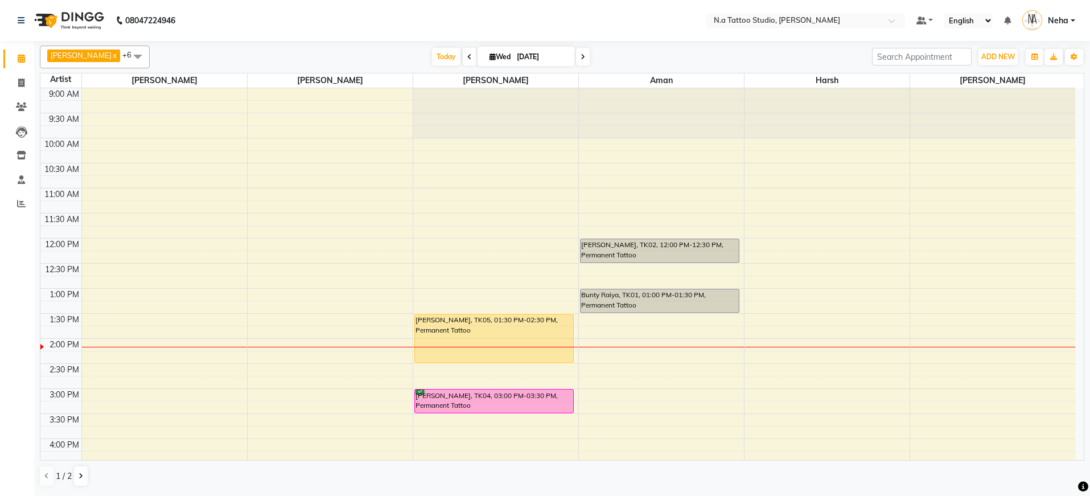
click at [751, 9] on nav "08047224946 Select Location × N.a Tattoo Studio, [PERSON_NAME] Default Panel My…" at bounding box center [545, 20] width 1090 height 41
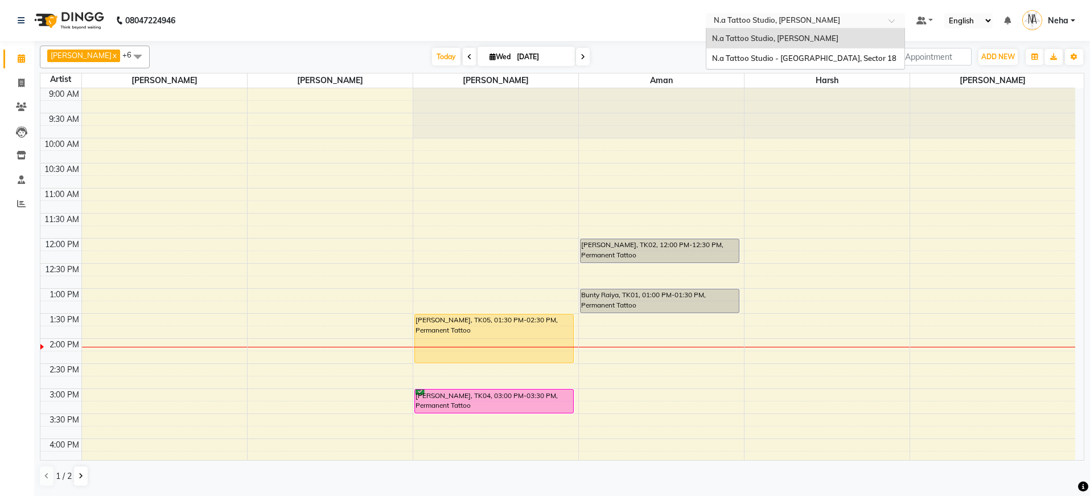
click at [752, 15] on span "N.a Tattoo Studio, [PERSON_NAME]" at bounding box center [777, 19] width 126 height 9
click at [757, 59] on span "N.a Tattoo Studio - [GEOGRAPHIC_DATA], Sector 18" at bounding box center [804, 58] width 184 height 9
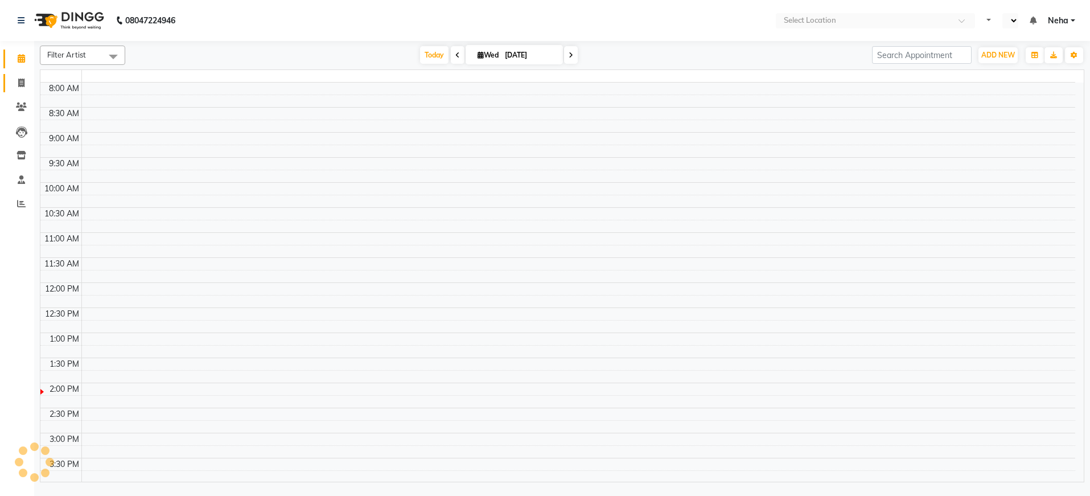
select select "en"
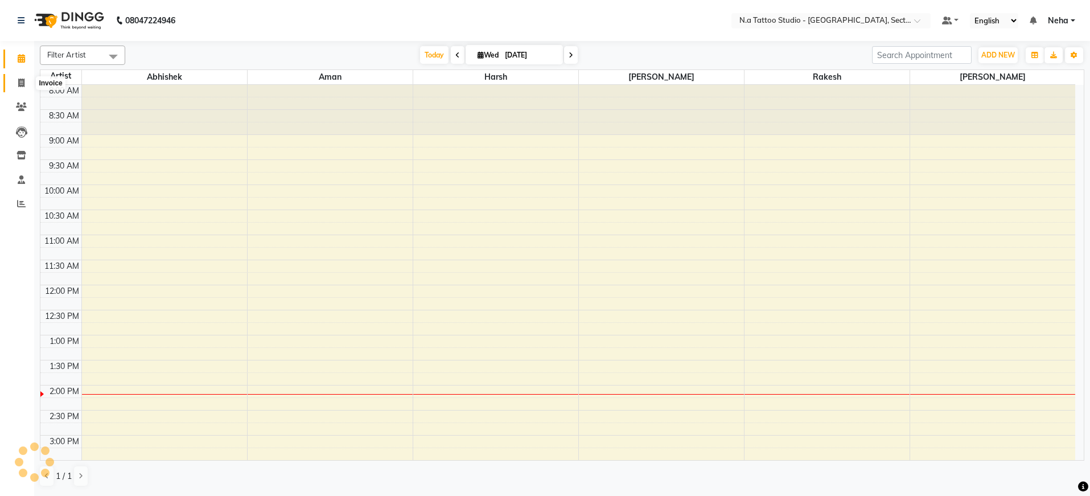
click at [27, 82] on span at bounding box center [21, 83] width 20 height 13
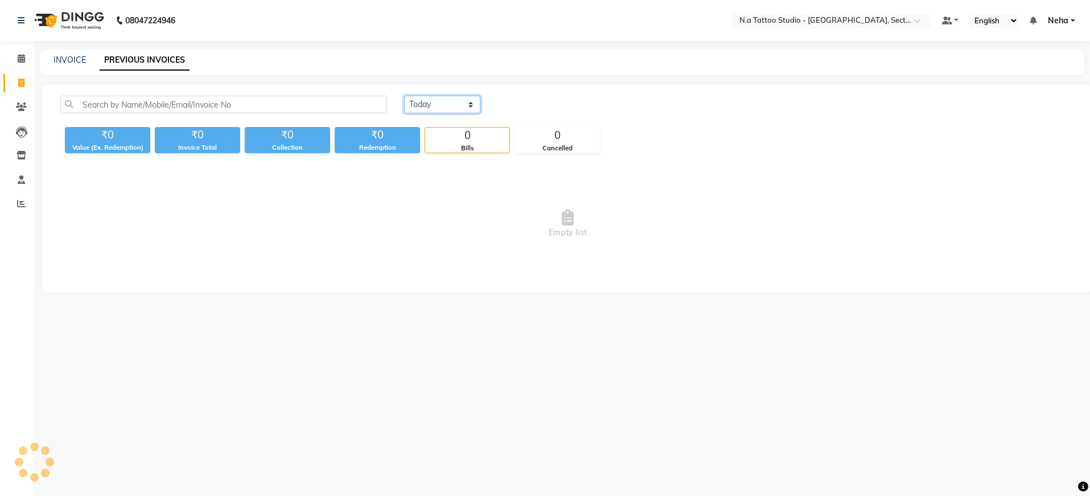
click at [462, 109] on select "[DATE] [DATE] Custom Range" at bounding box center [442, 105] width 76 height 18
select select "range"
click at [529, 103] on input "[DATE]" at bounding box center [535, 105] width 80 height 16
select select "9"
select select "2025"
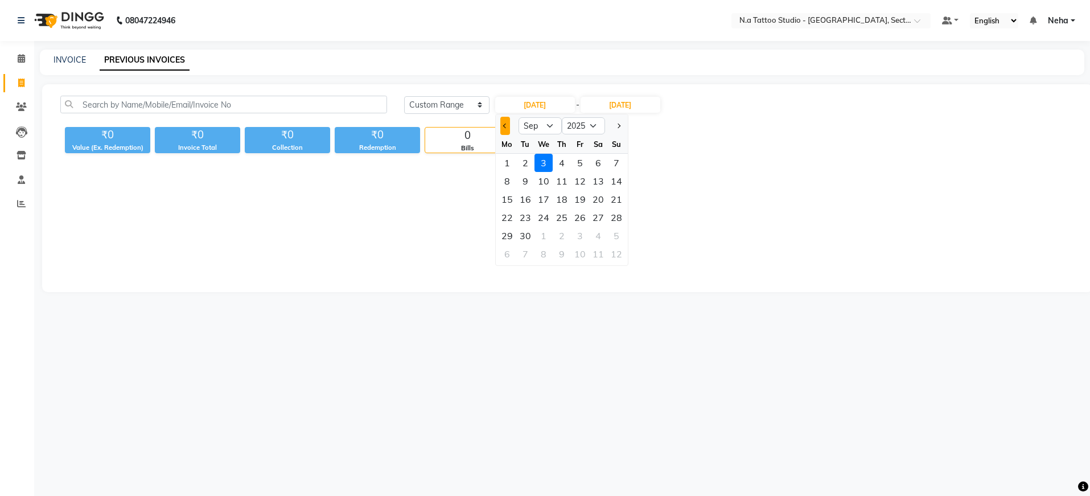
click at [506, 128] on span "Previous month" at bounding box center [505, 126] width 5 height 5
select select "8"
click at [511, 216] on div "18" at bounding box center [507, 217] width 18 height 18
type input "18-08-2025"
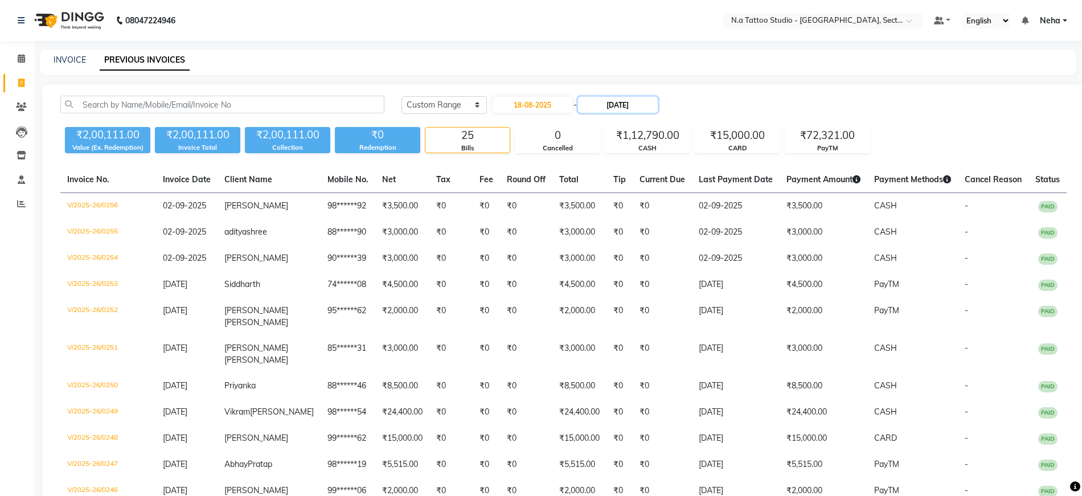
click at [617, 105] on input "[DATE]" at bounding box center [618, 105] width 80 height 16
select select "9"
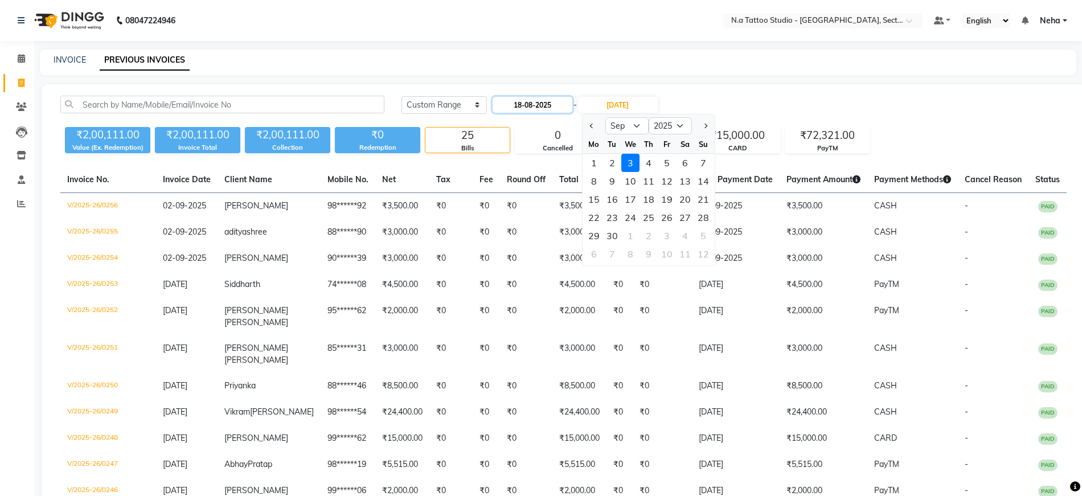
click at [538, 109] on input "18-08-2025" at bounding box center [533, 105] width 80 height 16
select select "8"
select select "2025"
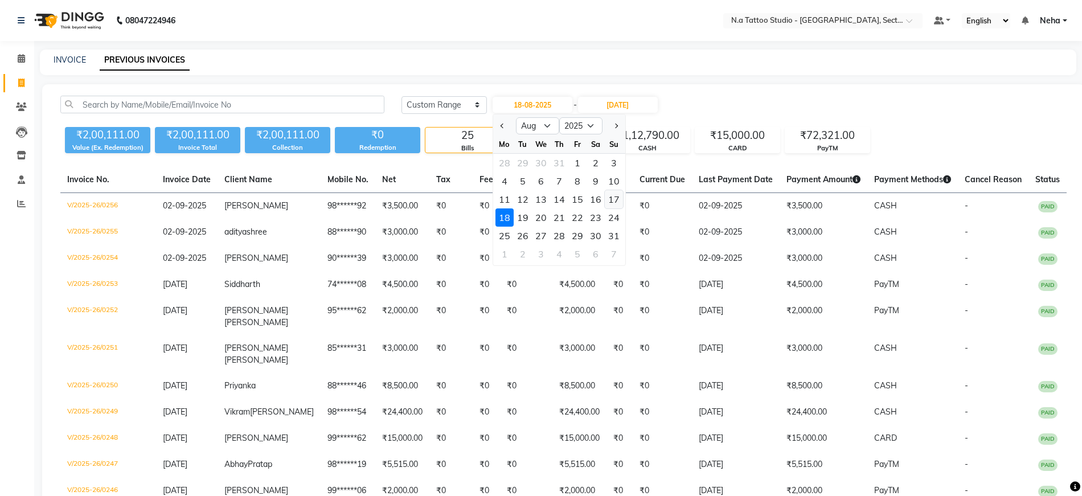
click at [609, 202] on div "17" at bounding box center [614, 199] width 18 height 18
type input "17-08-2025"
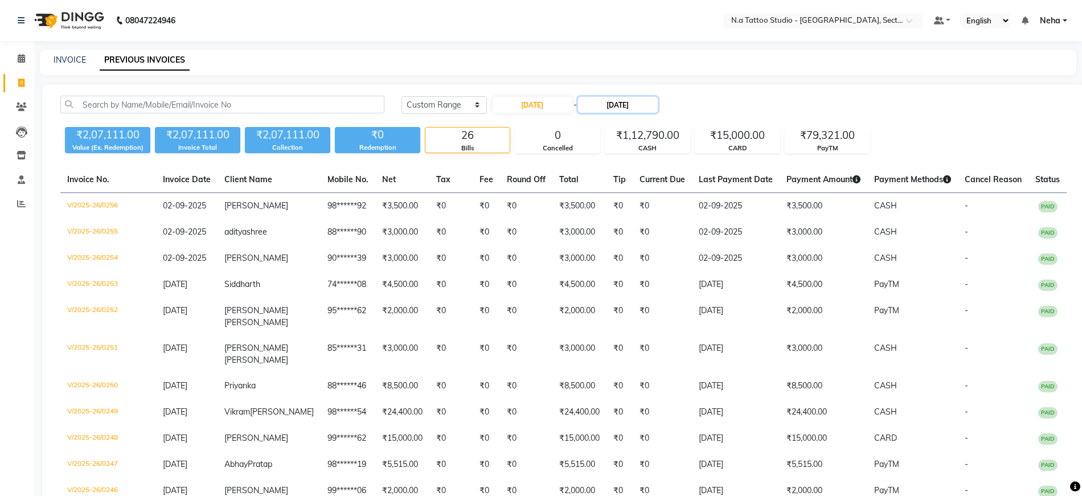
click at [638, 104] on input "[DATE]" at bounding box center [618, 105] width 80 height 16
select select "9"
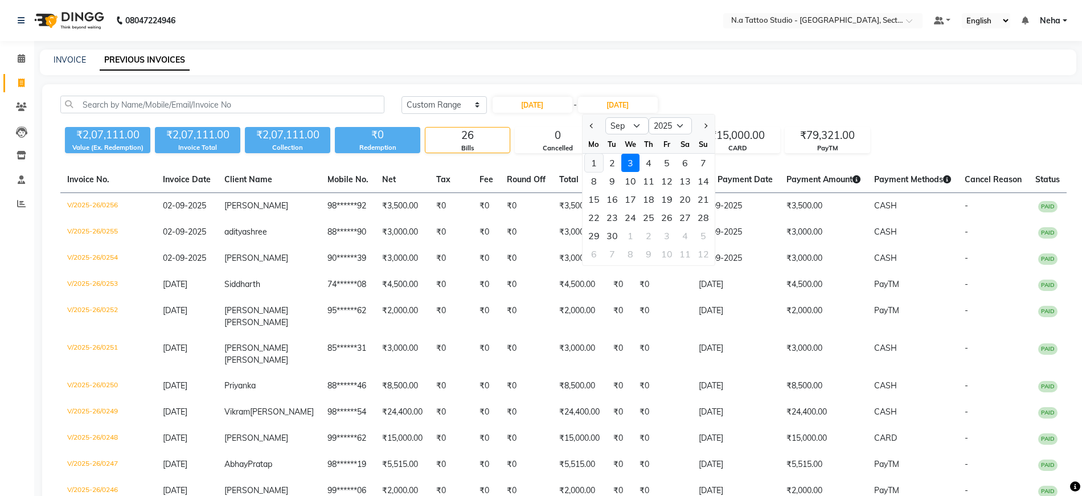
click at [596, 162] on div "1" at bounding box center [594, 163] width 18 height 18
type input "01-09-2025"
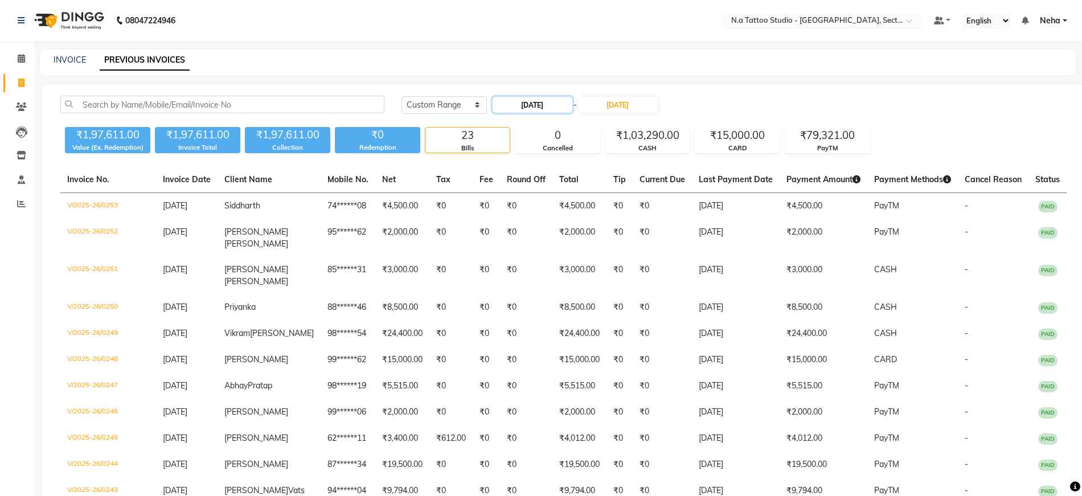
click at [549, 104] on input "17-08-2025" at bounding box center [533, 105] width 80 height 16
select select "8"
select select "2025"
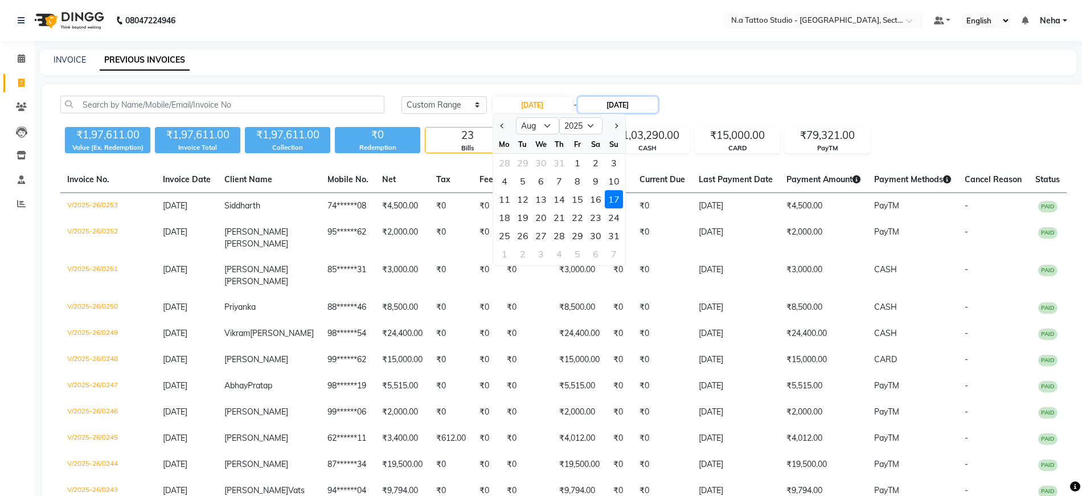
click at [607, 103] on input "01-09-2025" at bounding box center [618, 105] width 80 height 16
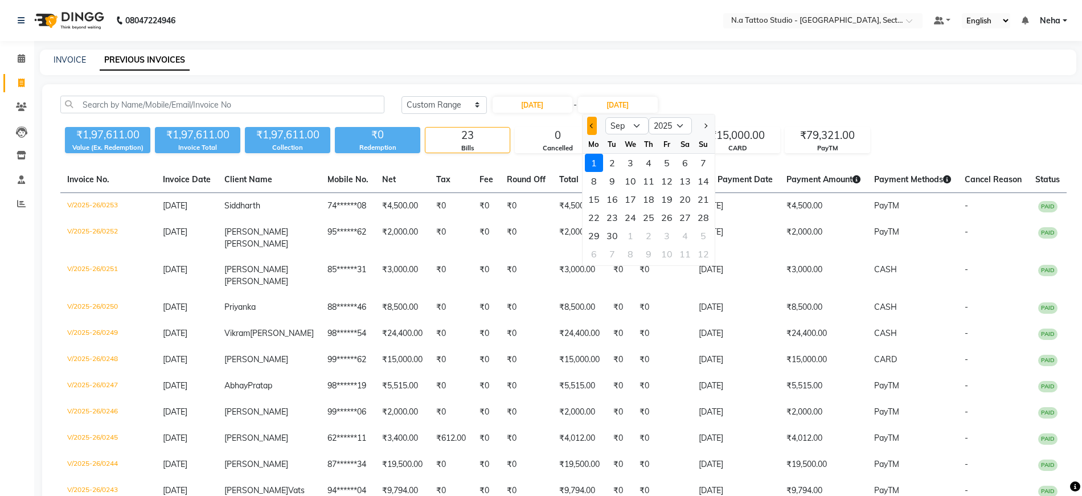
click at [593, 126] on button "Previous month" at bounding box center [592, 126] width 10 height 18
select select "8"
click at [705, 201] on div "17" at bounding box center [703, 199] width 18 height 18
type input "17-08-2025"
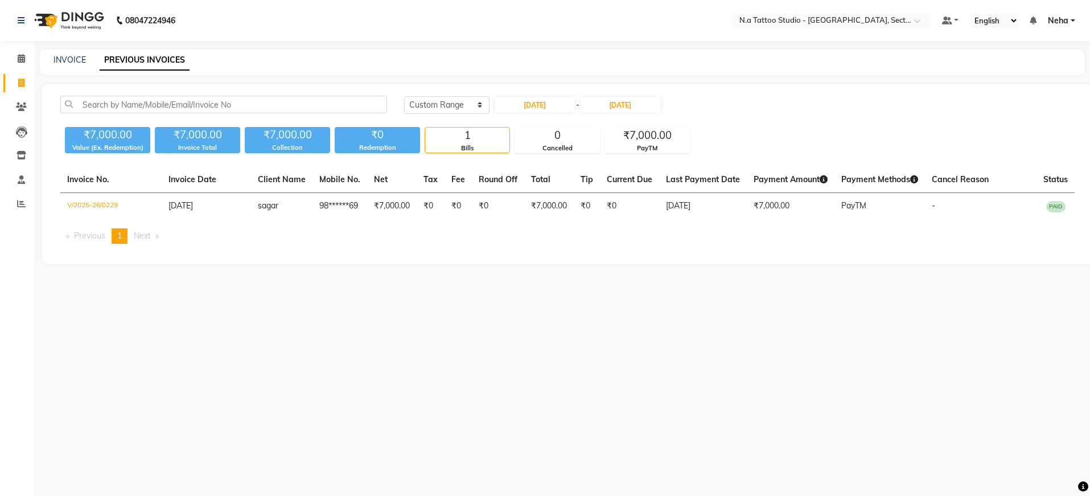
click at [733, 104] on div "Today Yesterday Custom Range 17-08-2025 - 17-08-2025" at bounding box center [739, 105] width 671 height 18
